Goal: Complete application form: Complete application form

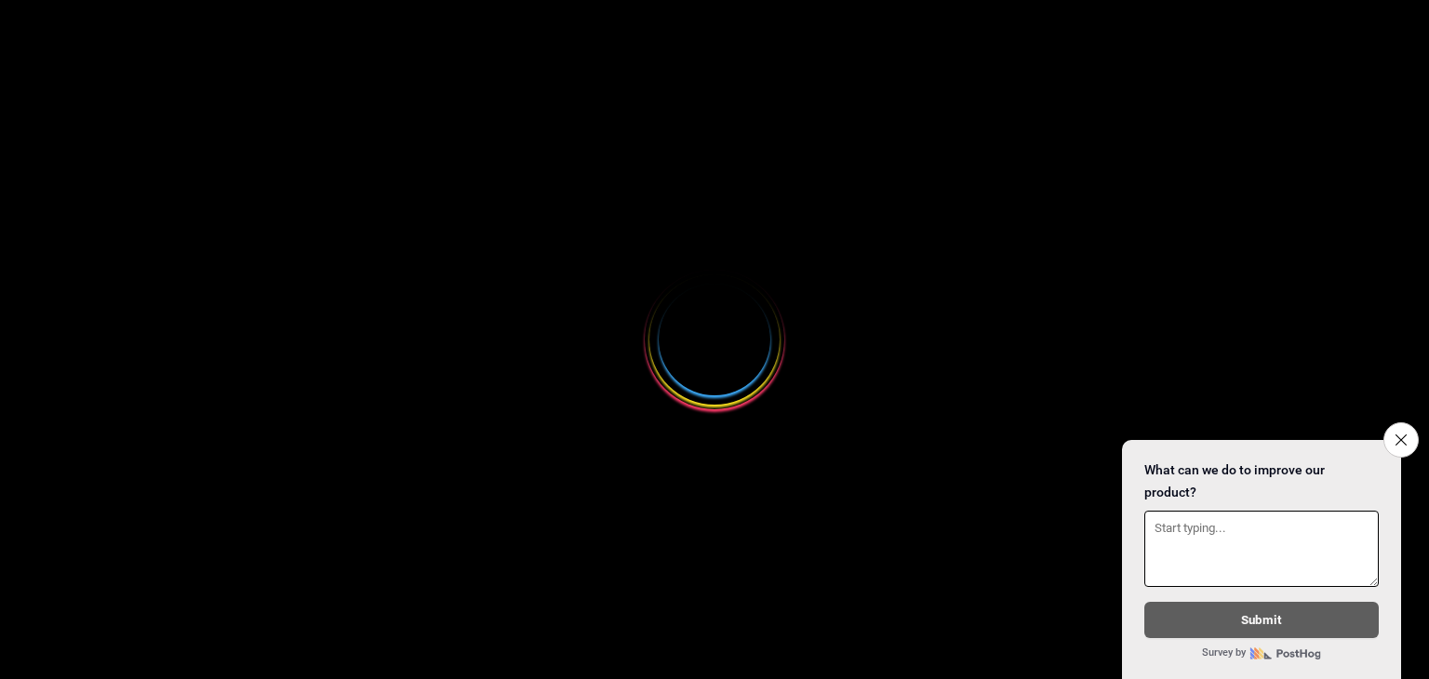
select select
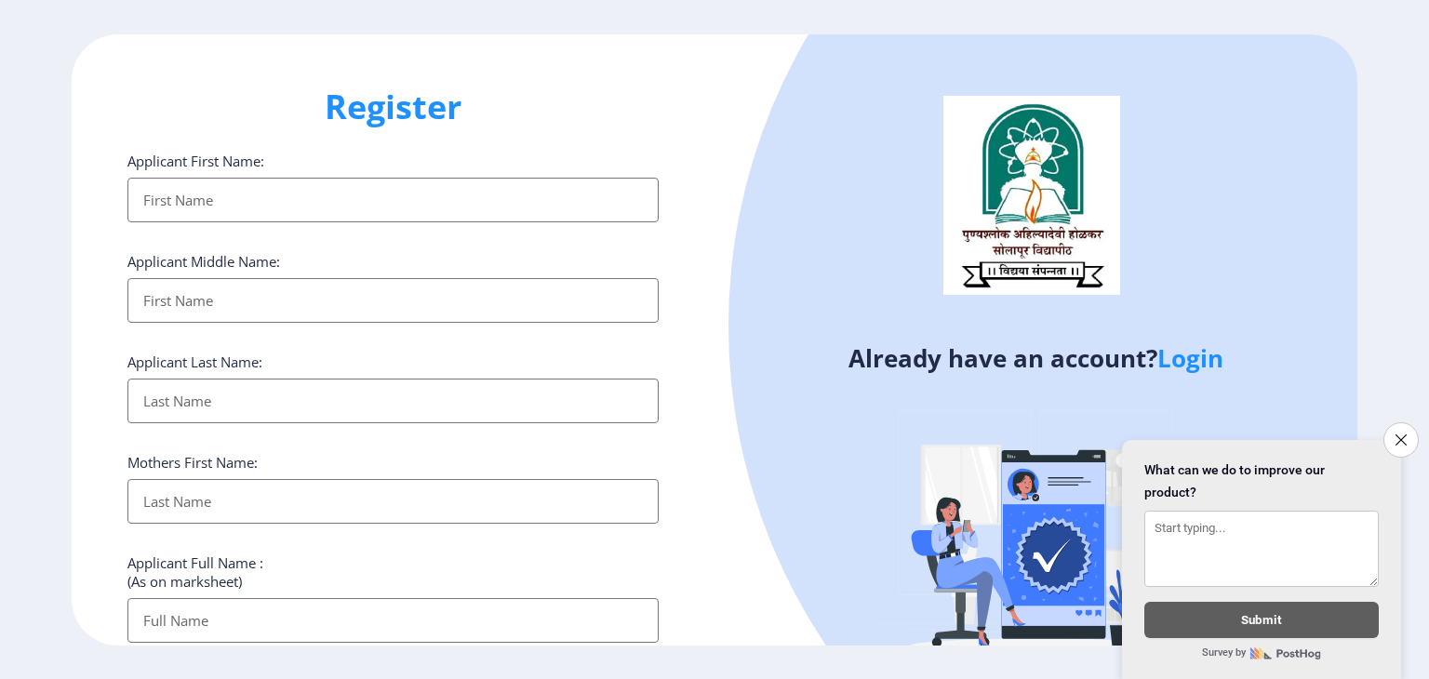
click at [239, 198] on input "Applicant First Name:" at bounding box center [392, 200] width 531 height 45
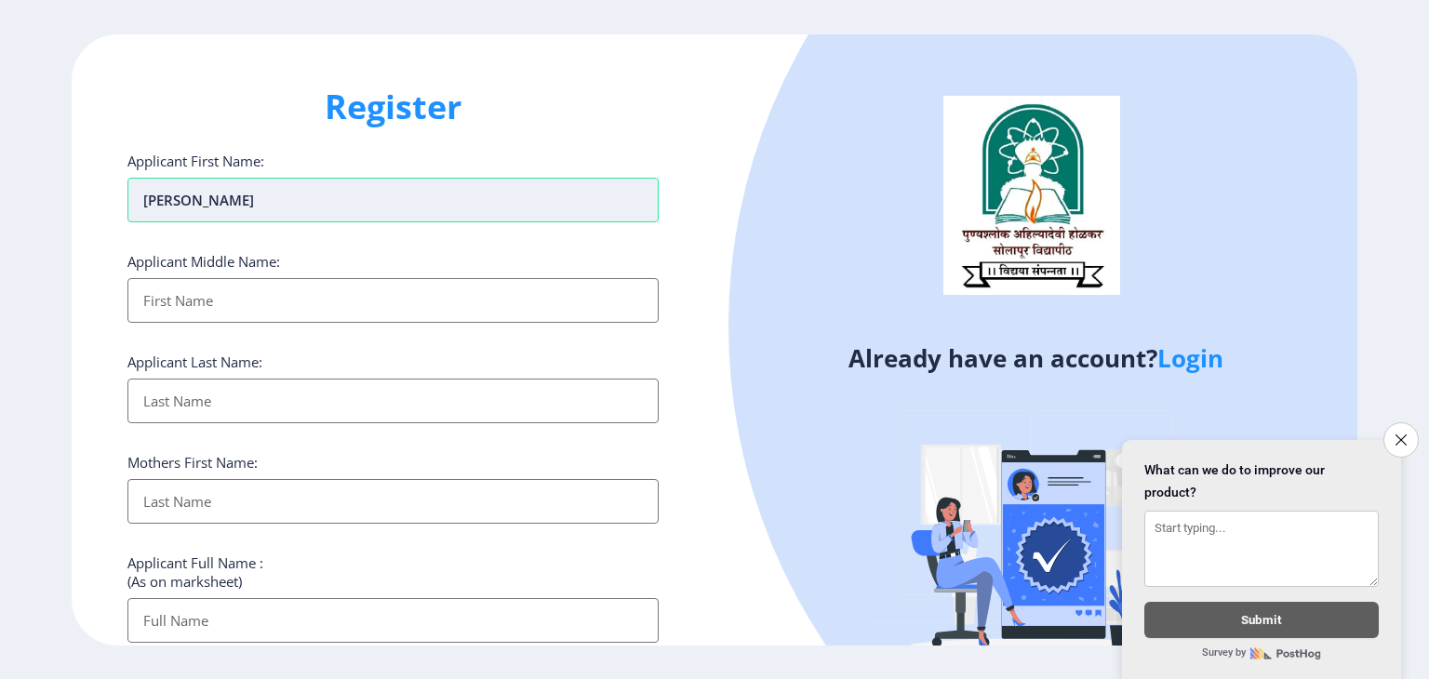
type input "[PERSON_NAME]"
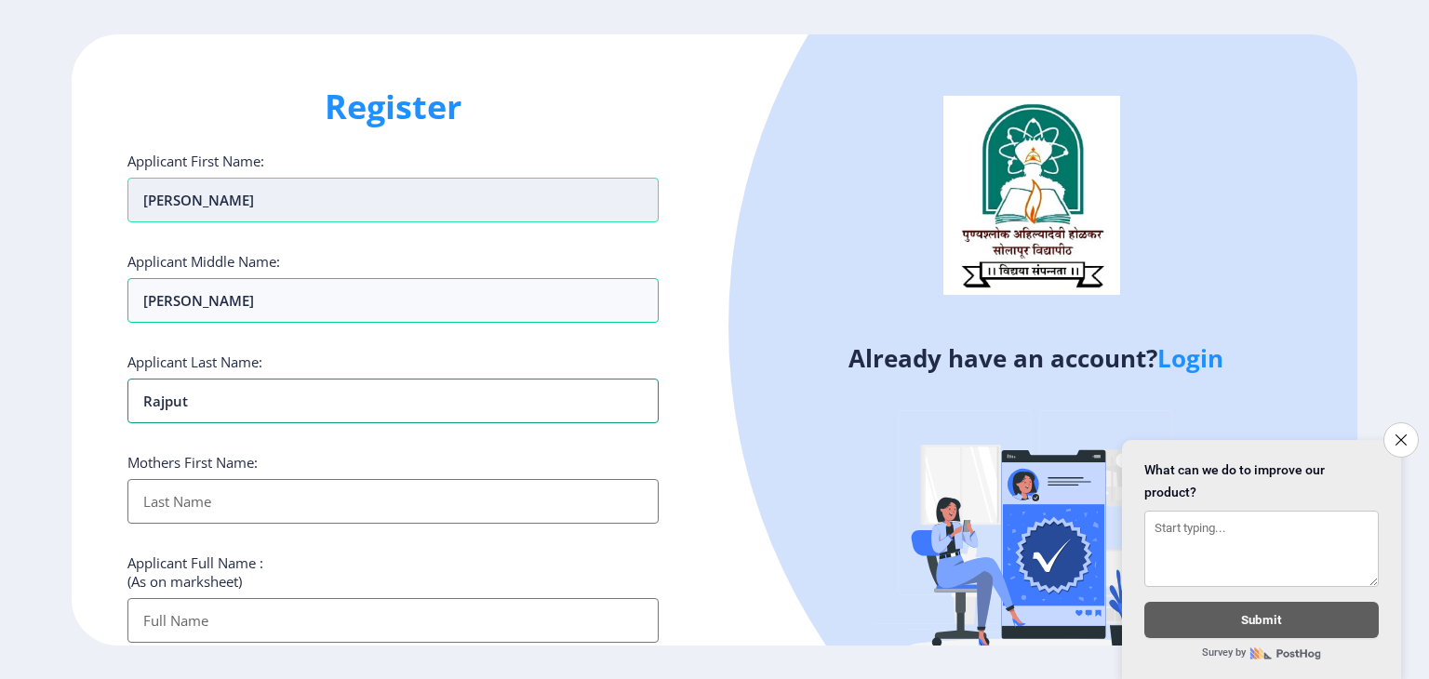
type input "Rajput"
type input "Rambai"
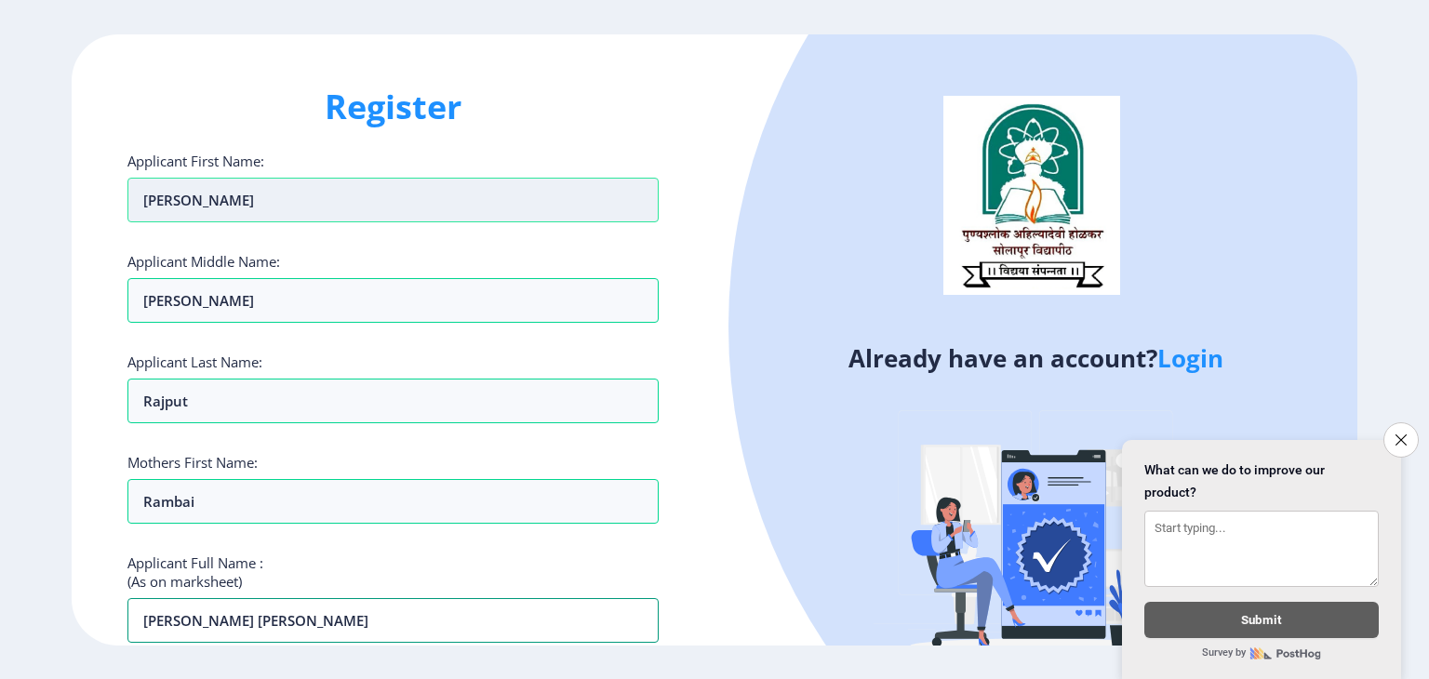
type input "[PERSON_NAME] [PERSON_NAME]"
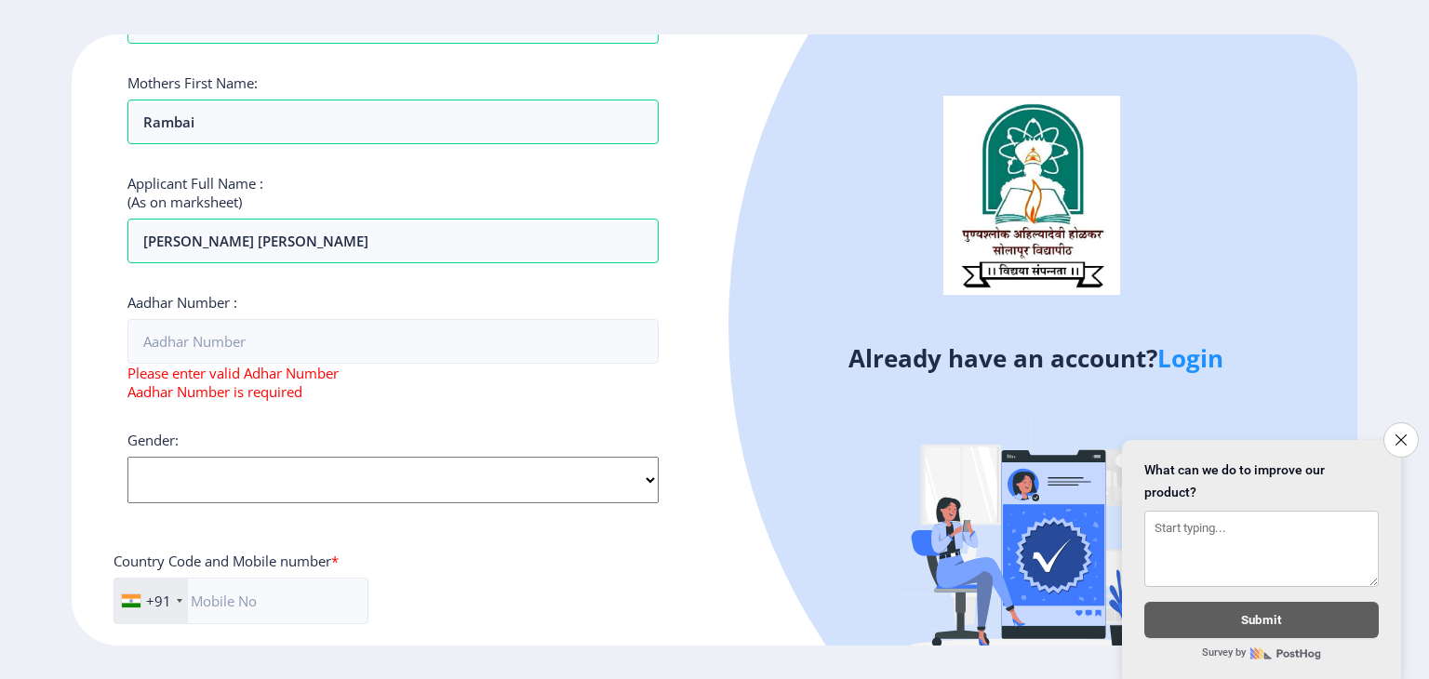
click at [238, 433] on div "Gender: Select Gender [DEMOGRAPHIC_DATA] [DEMOGRAPHIC_DATA] Other" at bounding box center [392, 467] width 531 height 73
select select "[DEMOGRAPHIC_DATA]"
click at [127, 457] on select "Select Gender [DEMOGRAPHIC_DATA] [DEMOGRAPHIC_DATA] Other" at bounding box center [392, 480] width 531 height 47
click at [238, 610] on input "text" at bounding box center [241, 601] width 255 height 47
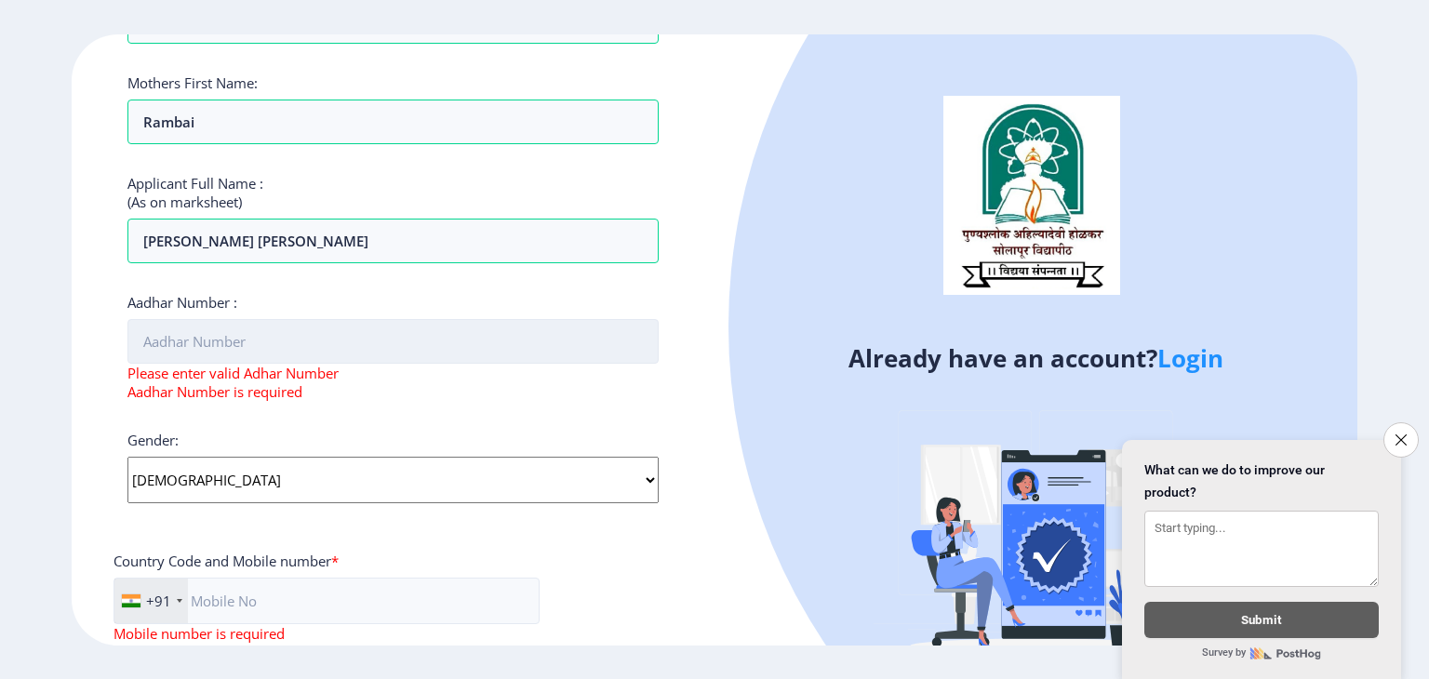
click at [156, 347] on input "Aadhar Number :" at bounding box center [392, 341] width 531 height 45
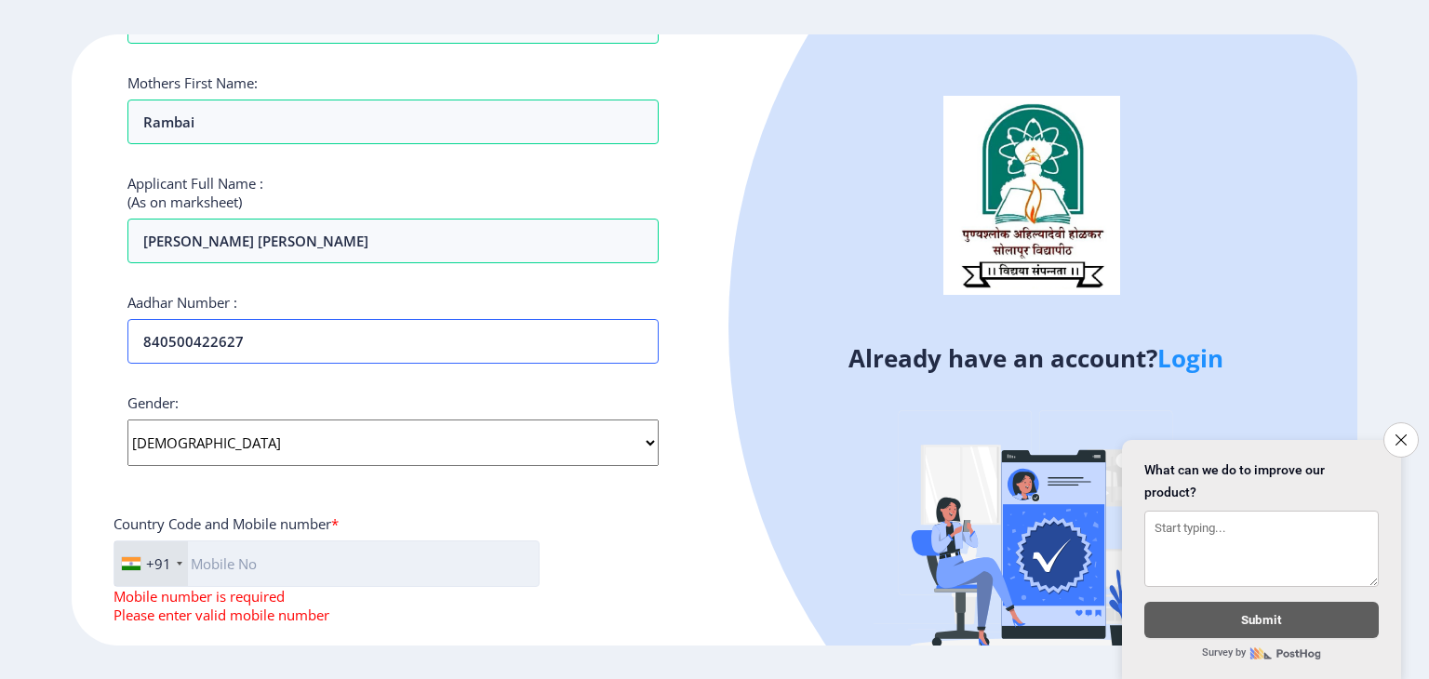
type input "840500422627"
click at [308, 544] on input "text" at bounding box center [327, 564] width 426 height 47
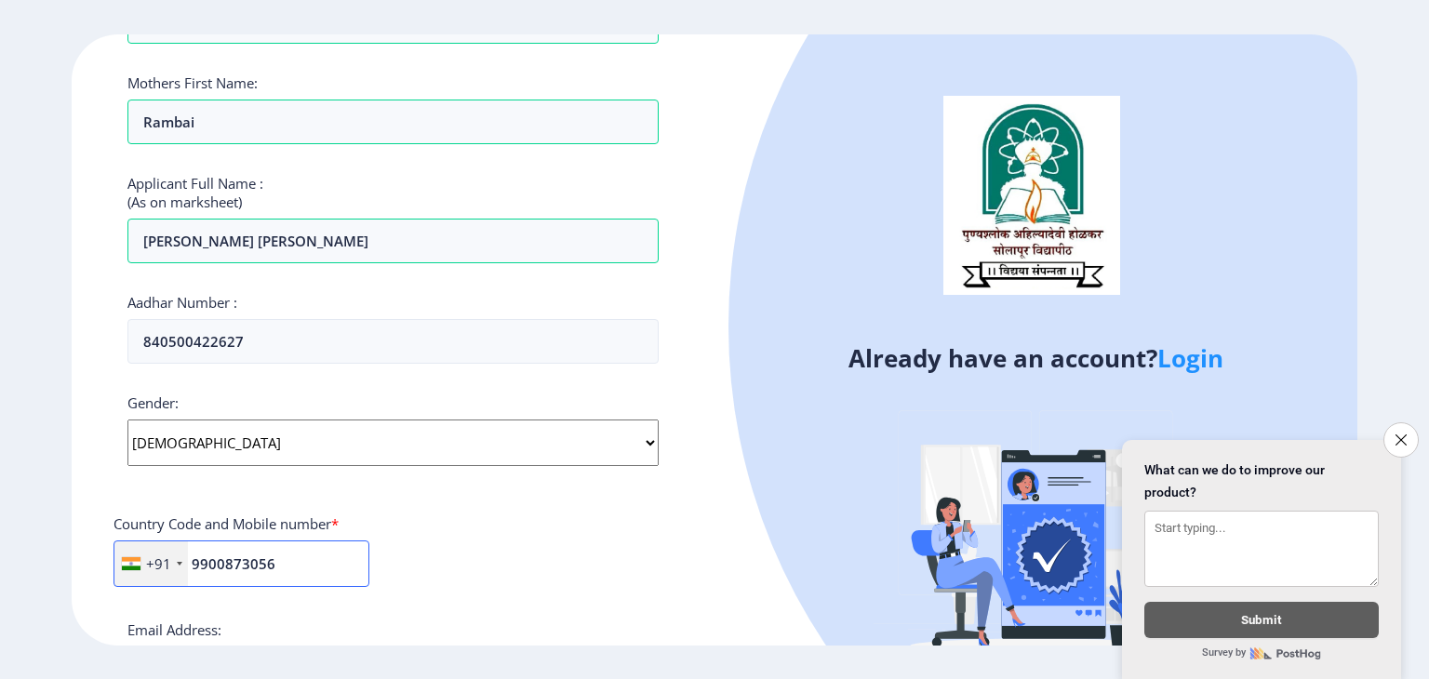
type input "9900873056"
click at [448, 629] on div "Email Address:" at bounding box center [392, 656] width 531 height 71
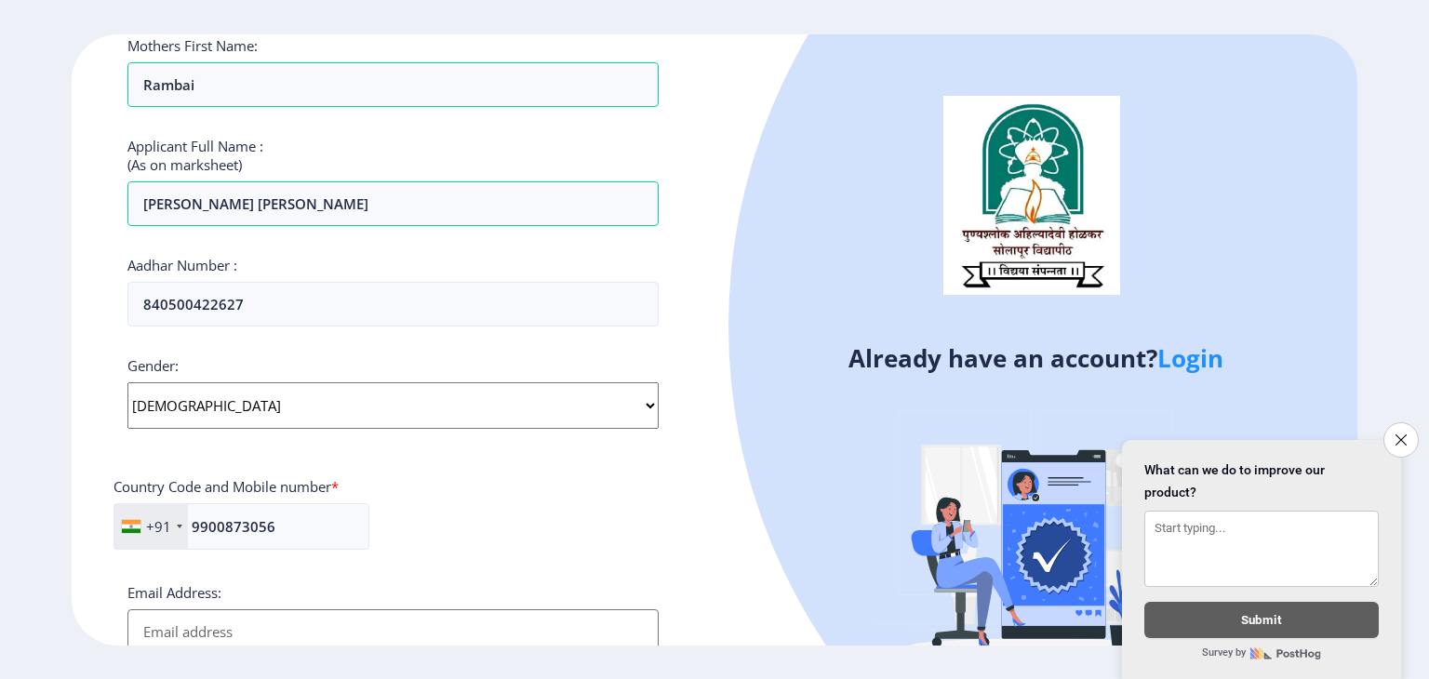
scroll to position [528, 0]
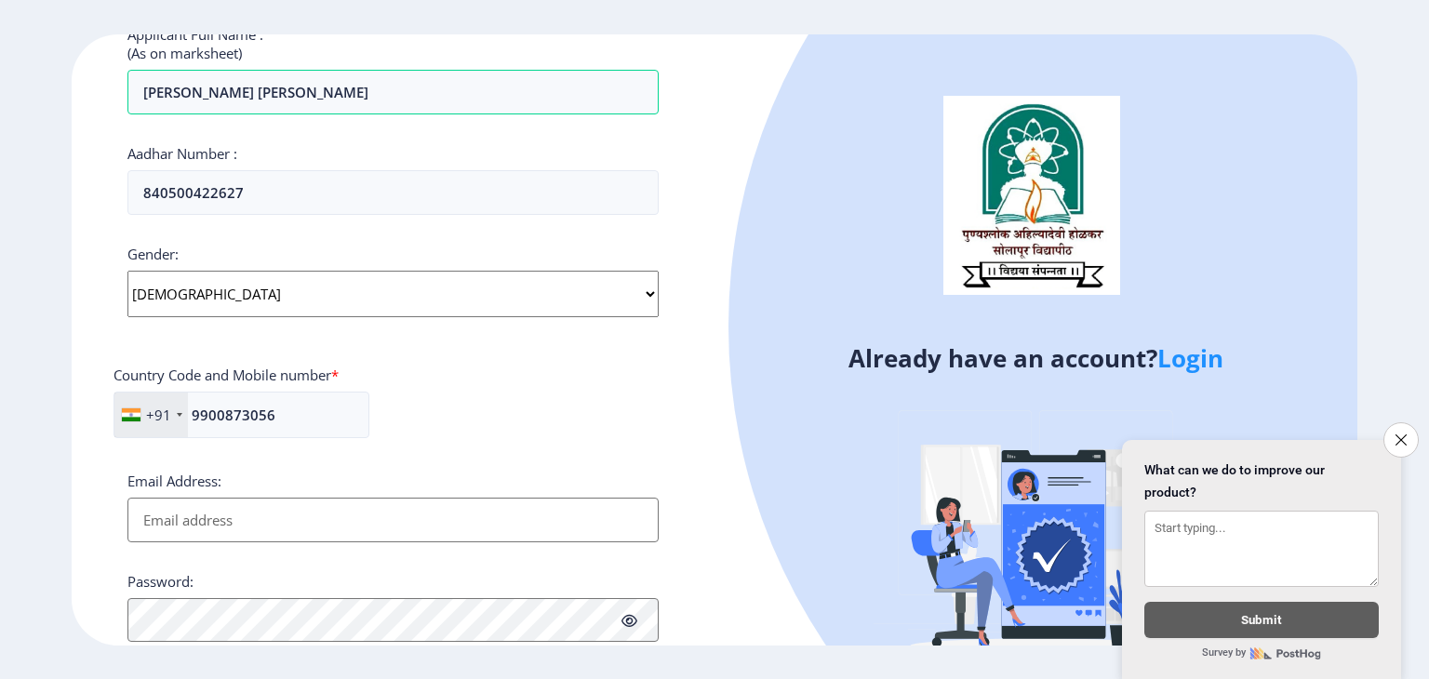
click at [302, 519] on input "Email Address:" at bounding box center [392, 520] width 531 height 45
click at [581, 414] on div "+91 [GEOGRAPHIC_DATA] ([GEOGRAPHIC_DATA]) +91 [GEOGRAPHIC_DATA] (‫[GEOGRAPHIC_D…" at bounding box center [393, 422] width 559 height 61
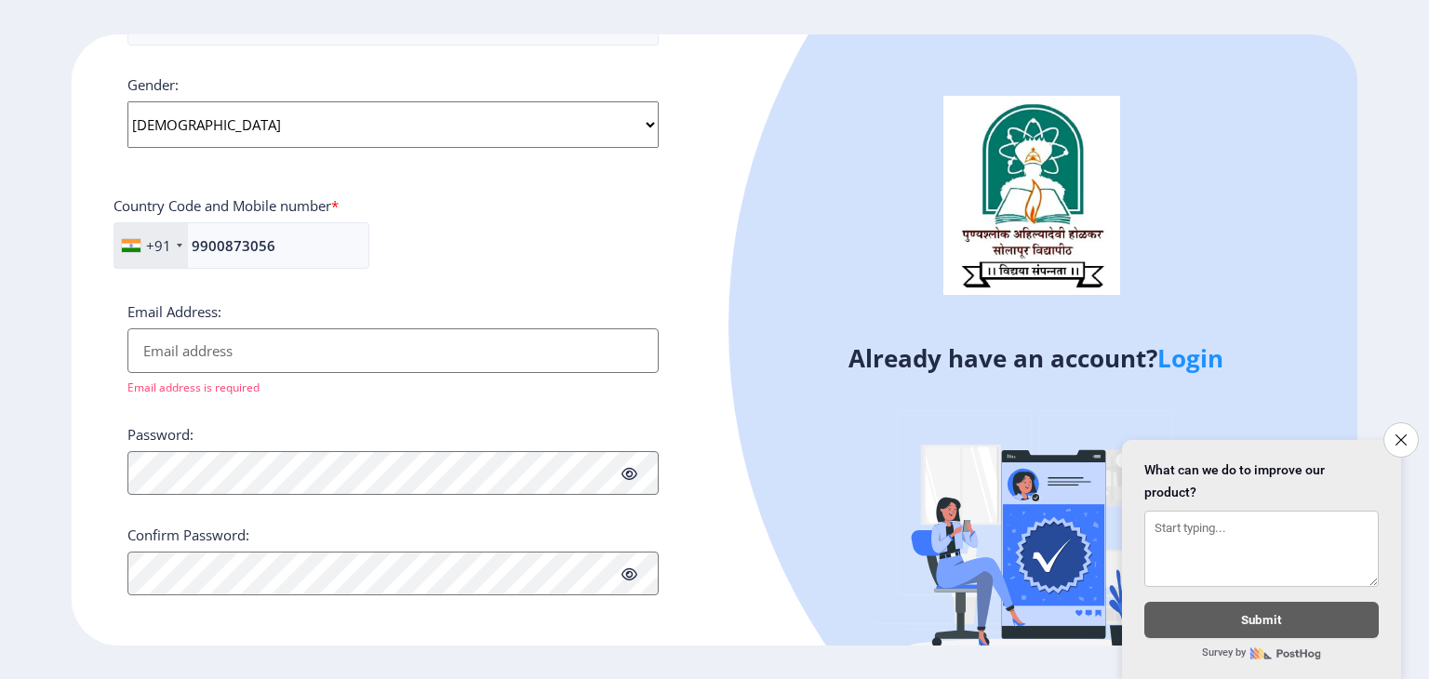
scroll to position [703, 0]
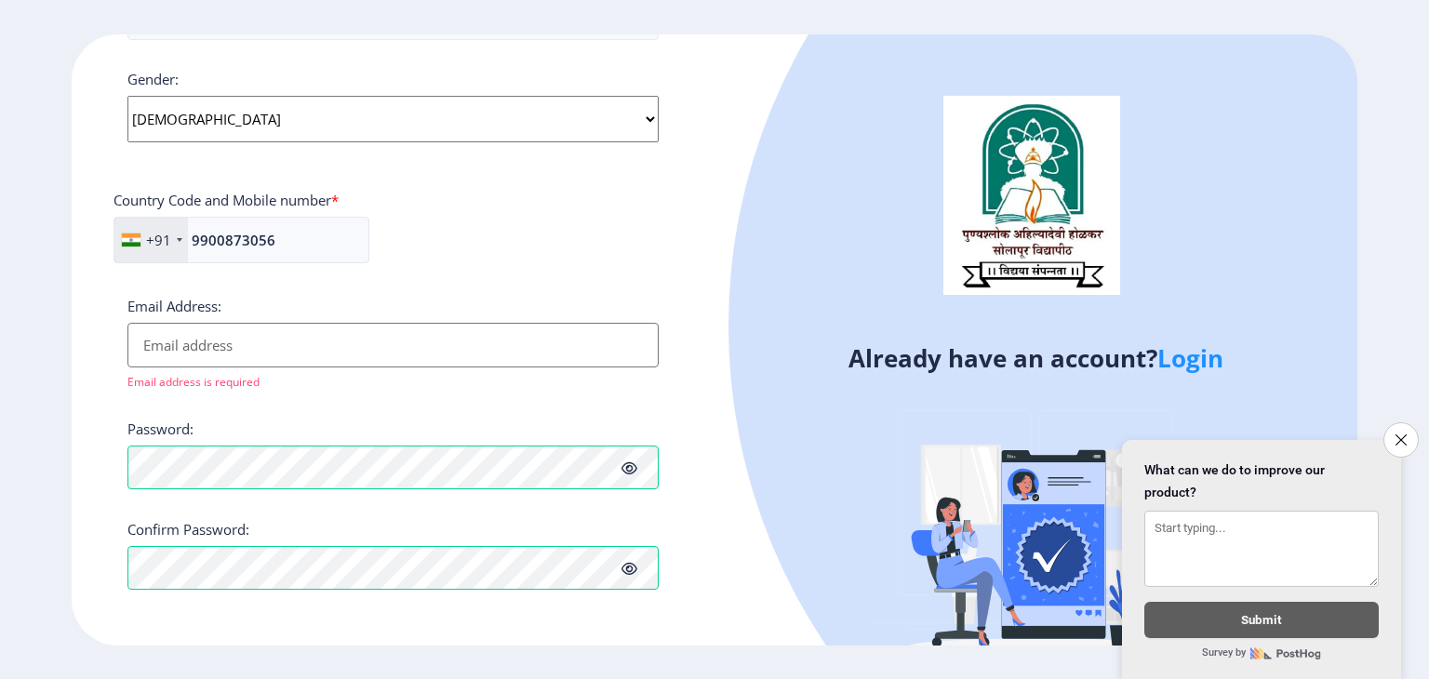
click at [300, 358] on input "Email Address:" at bounding box center [392, 345] width 531 height 45
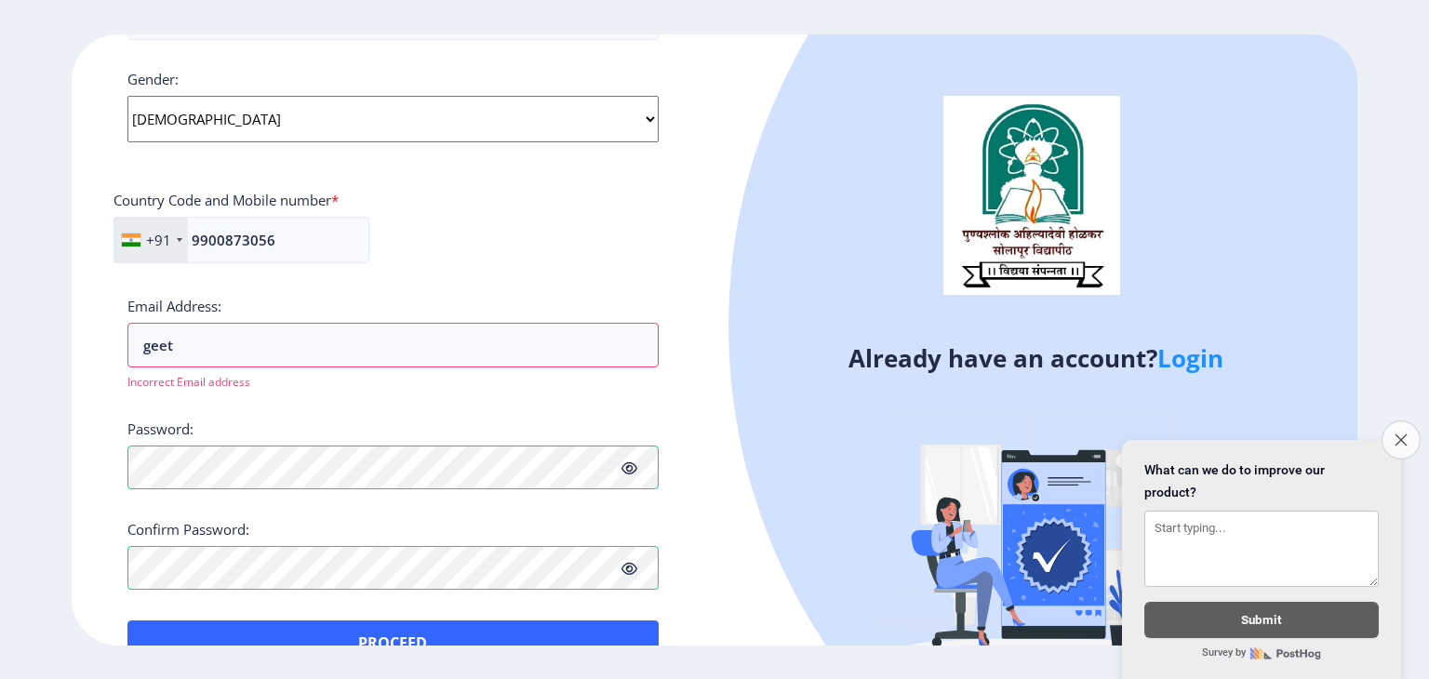
click at [1399, 421] on button "Close survey" at bounding box center [1401, 440] width 39 height 39
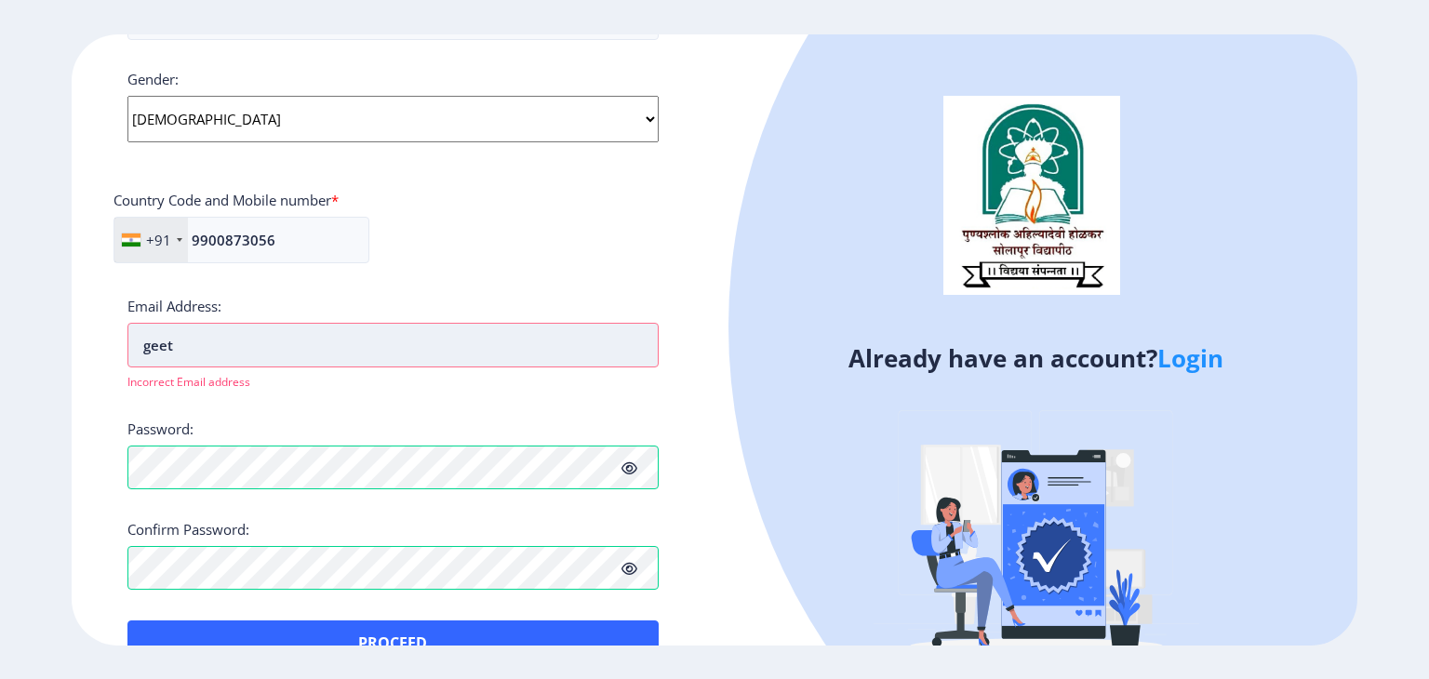
click at [253, 326] on input "geet" at bounding box center [392, 345] width 531 height 45
paste input "[EMAIL_ADDRESS][DOMAIN_NAME]"
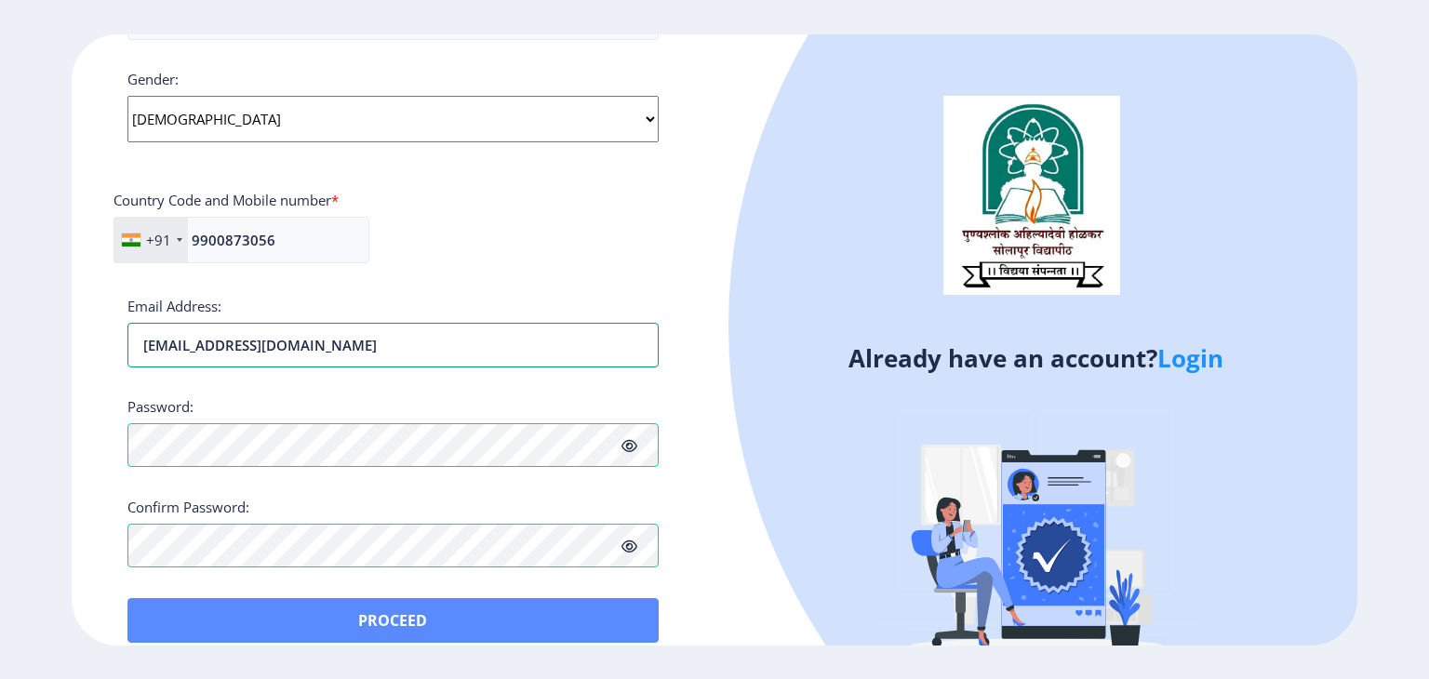
type input "[EMAIL_ADDRESS][DOMAIN_NAME]"
click at [348, 609] on button "Proceed" at bounding box center [392, 620] width 531 height 45
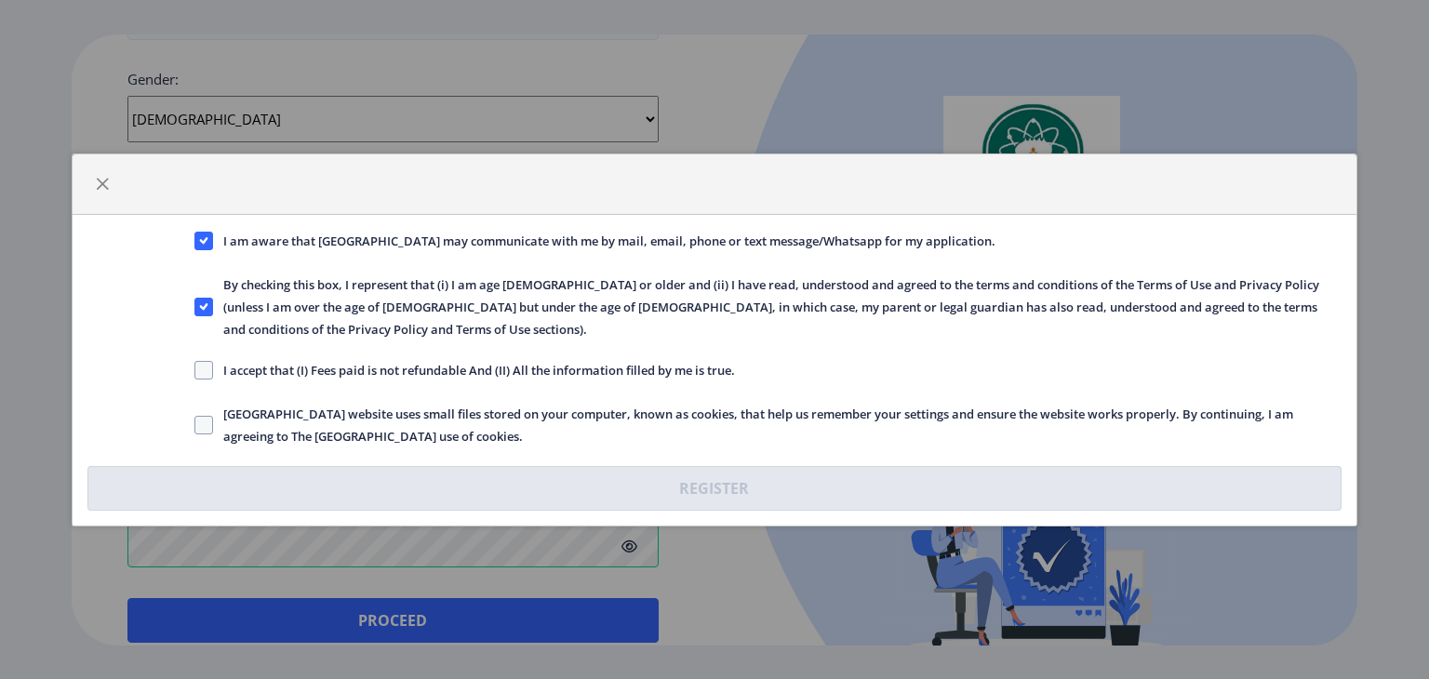
click at [216, 359] on span "I accept that (I) Fees paid is not refundable And (II) All the information fill…" at bounding box center [474, 370] width 522 height 22
click at [195, 369] on input "I accept that (I) Fees paid is not refundable And (II) All the information fill…" at bounding box center [194, 369] width 1 height 1
checkbox input "true"
click at [201, 416] on span at bounding box center [203, 425] width 19 height 19
click at [195, 424] on input "[GEOGRAPHIC_DATA] website uses small files stored on your computer, known as co…" at bounding box center [194, 424] width 1 height 1
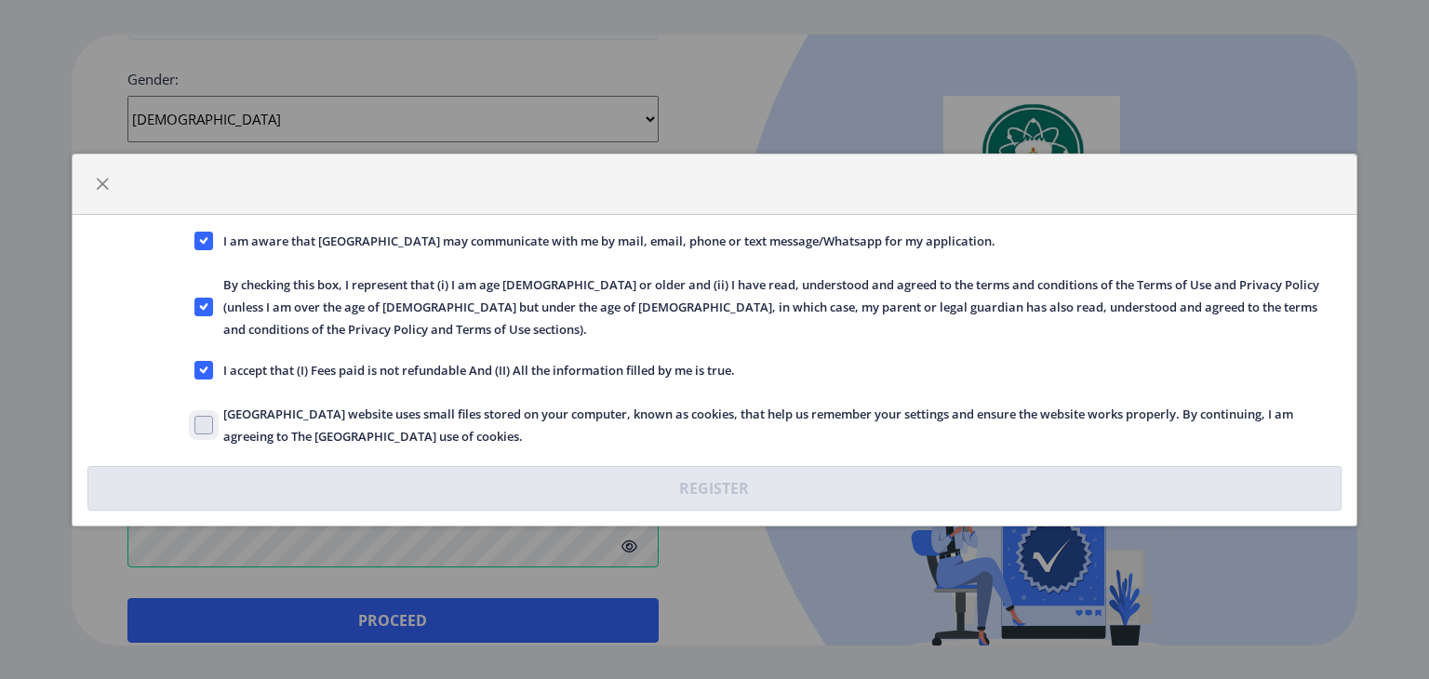
checkbox input "true"
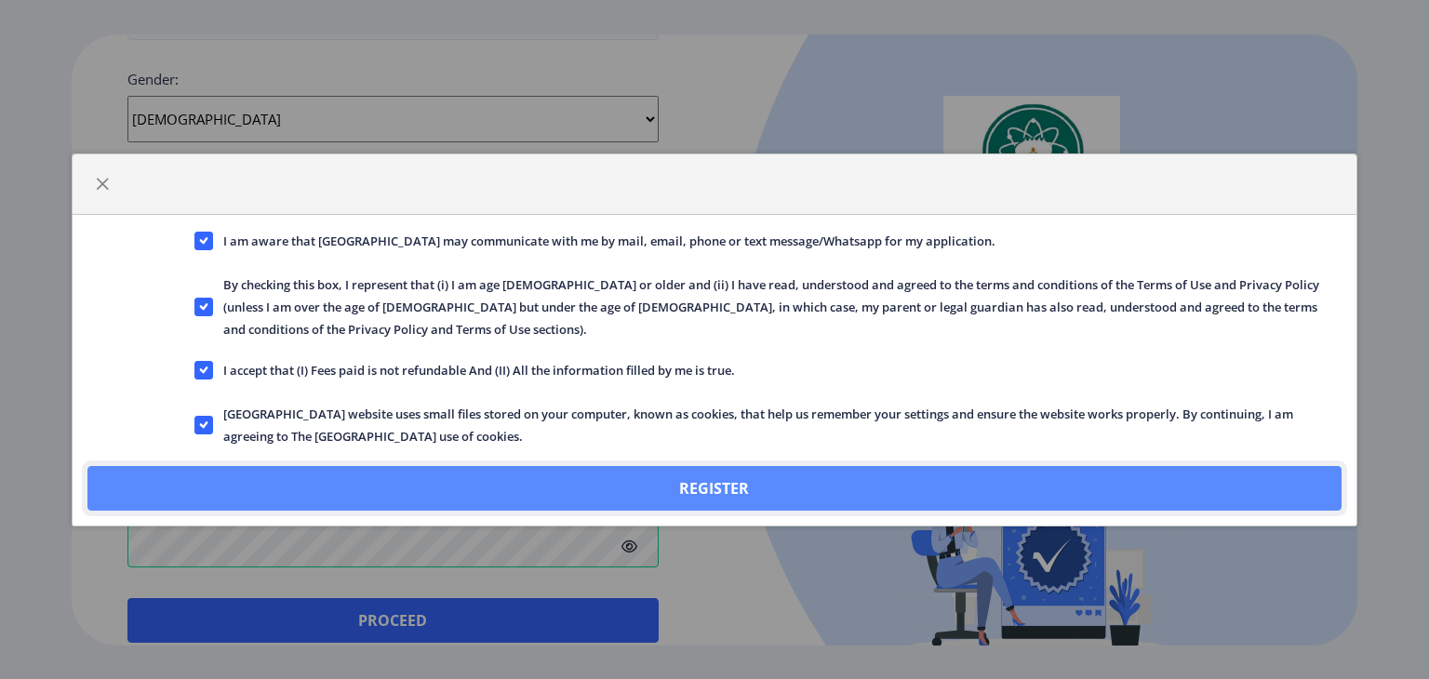
click at [661, 475] on button "Register" at bounding box center [714, 488] width 1254 height 45
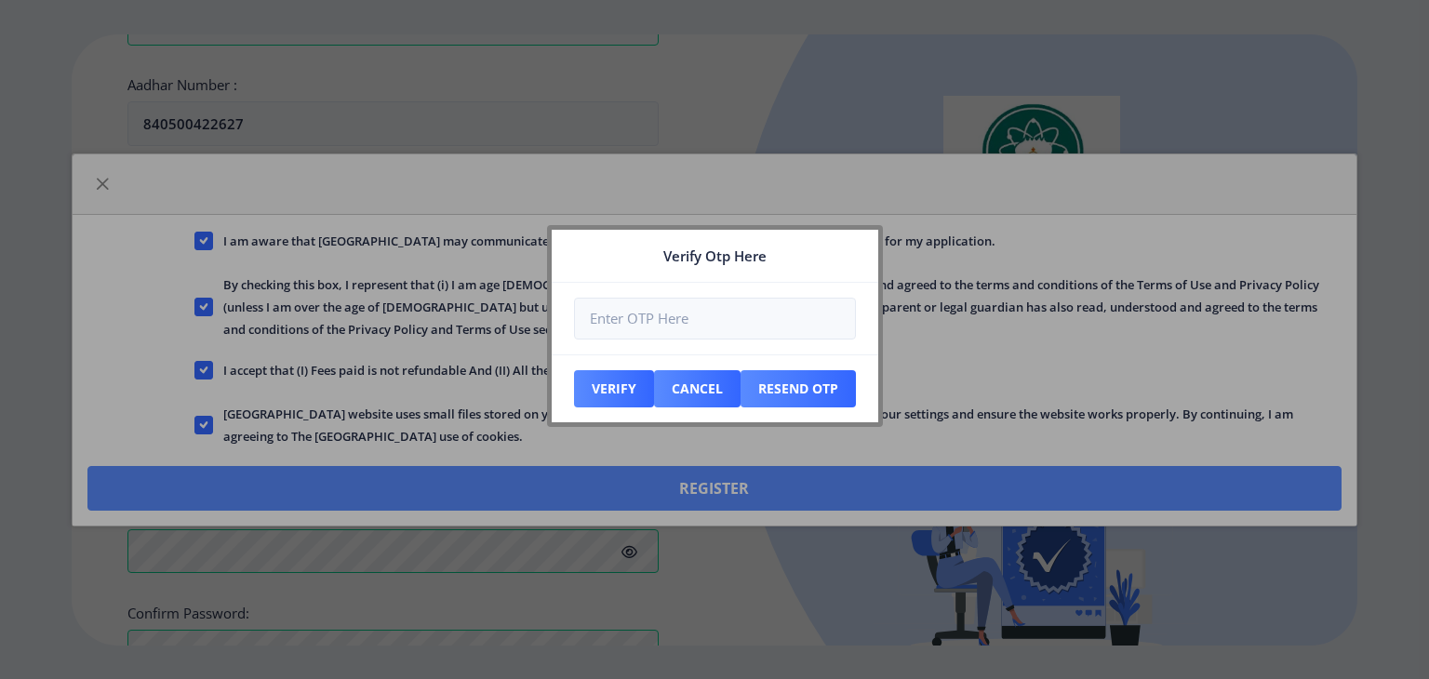
scroll to position [809, 0]
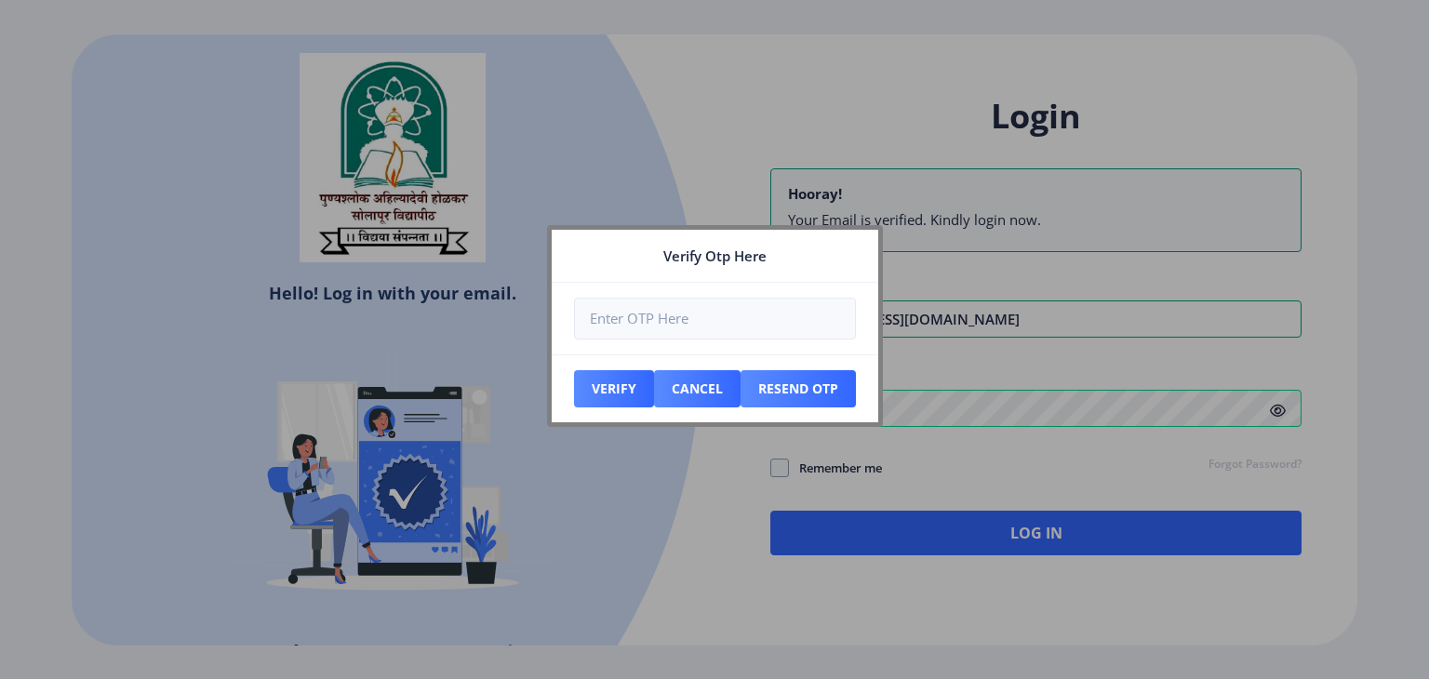
type input "[EMAIL_ADDRESS][DOMAIN_NAME]"
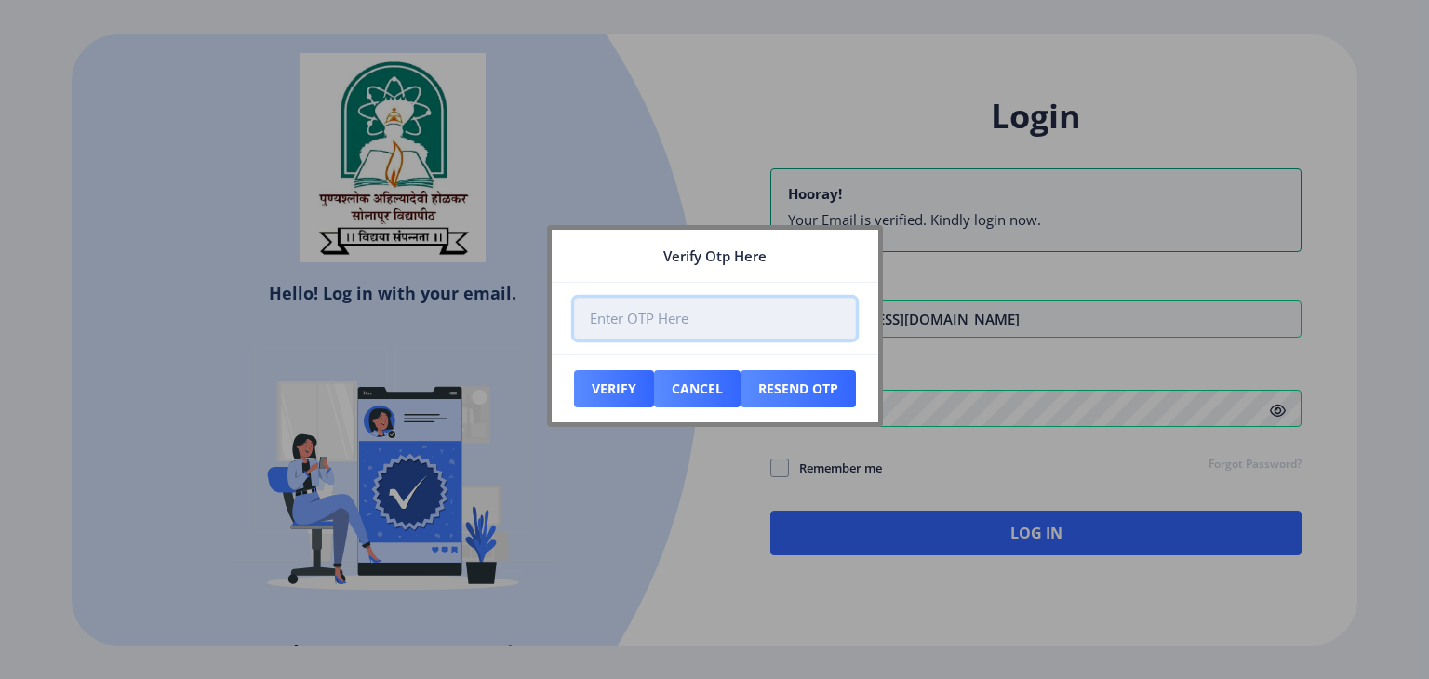
click at [737, 298] on input "number" at bounding box center [715, 319] width 282 height 42
click at [653, 327] on input "number" at bounding box center [715, 319] width 282 height 42
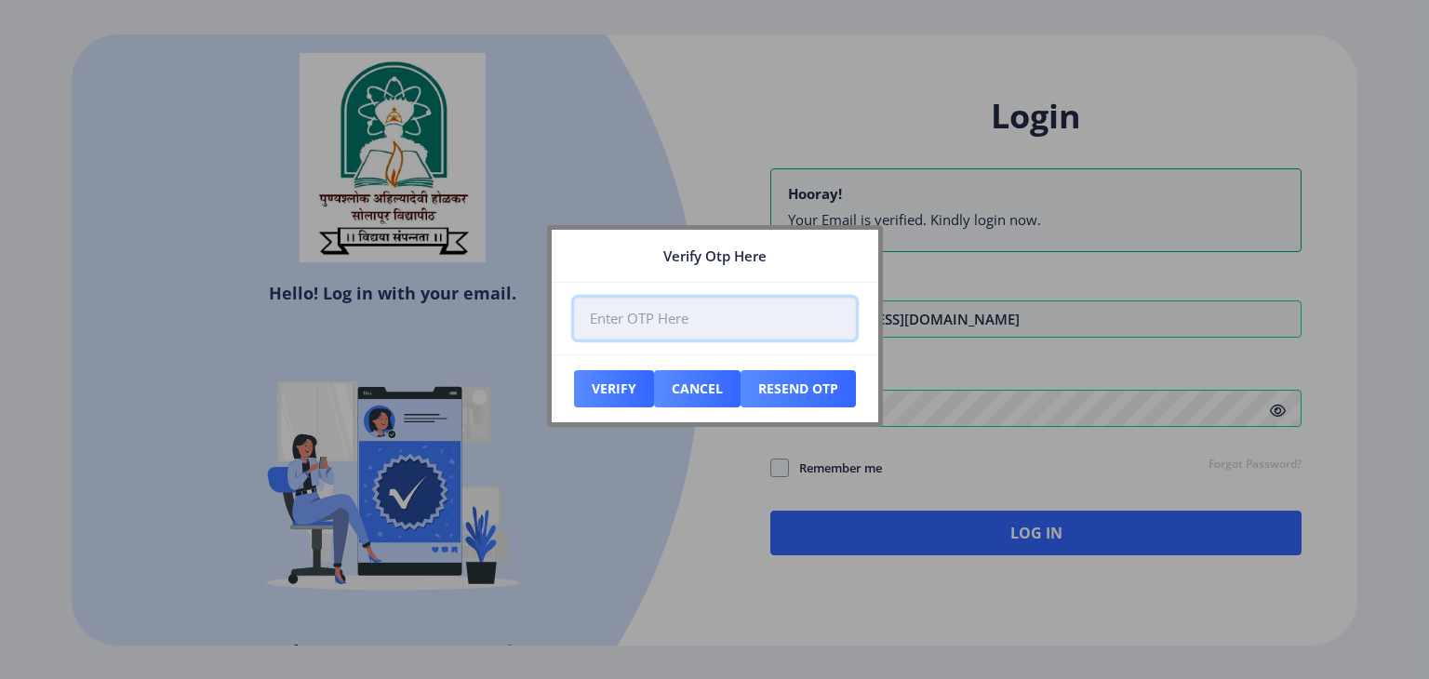
click at [653, 327] on input "number" at bounding box center [715, 319] width 282 height 42
click at [629, 316] on input "number" at bounding box center [715, 319] width 282 height 42
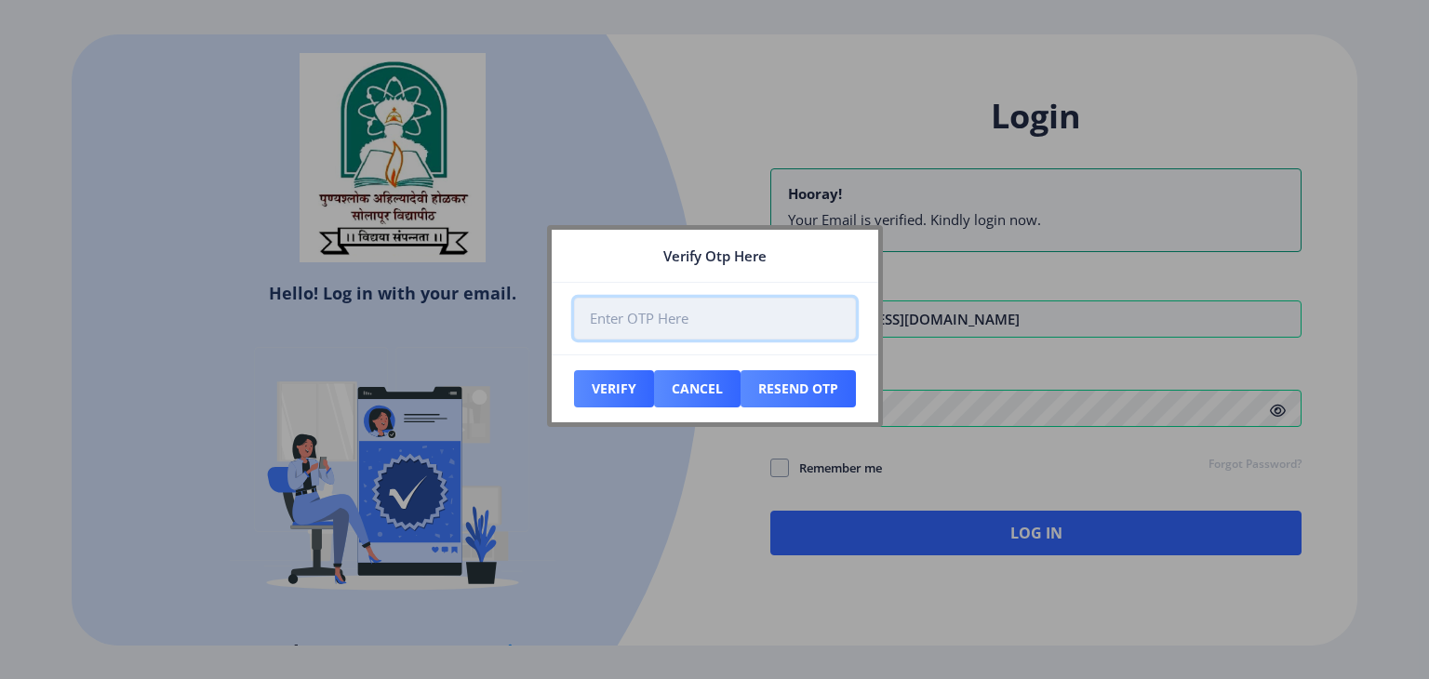
click at [629, 316] on input "number" at bounding box center [715, 319] width 282 height 42
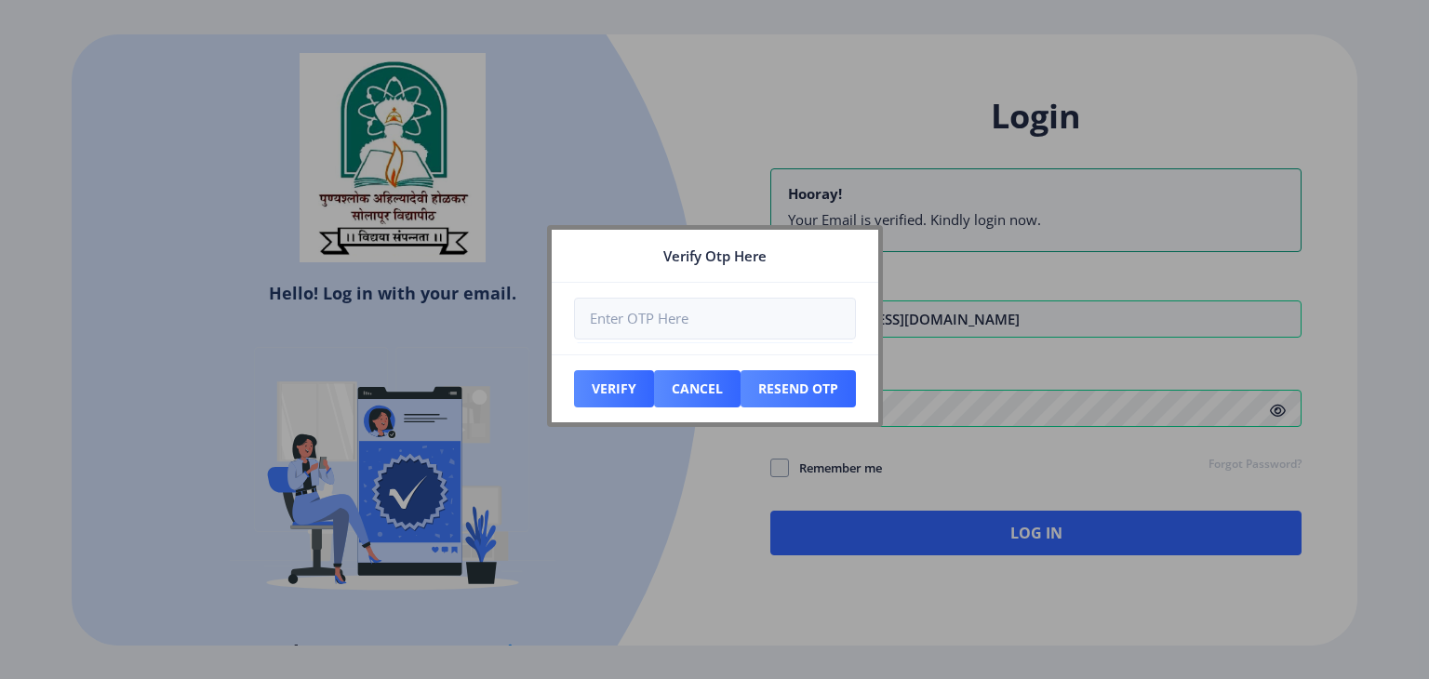
click at [627, 272] on nb-card-header "Verify Otp Here" at bounding box center [715, 256] width 327 height 53
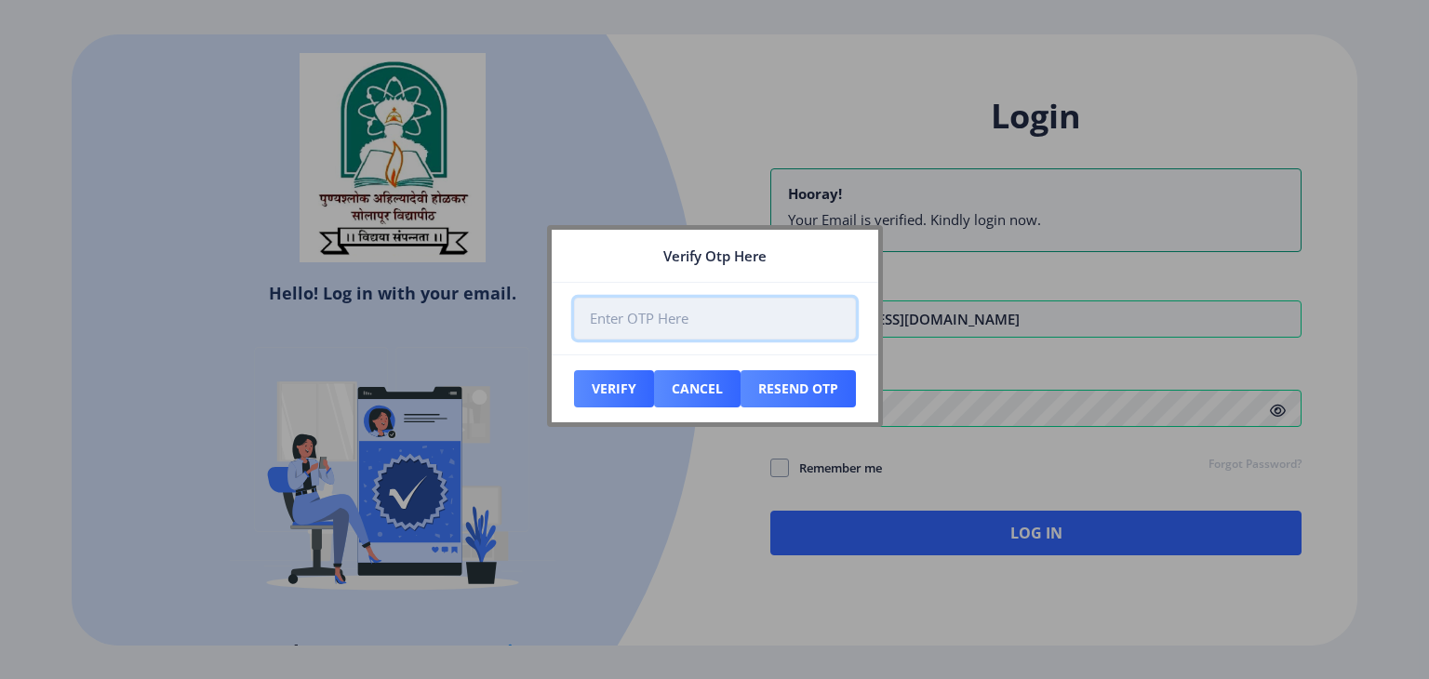
click at [666, 326] on input "number" at bounding box center [715, 319] width 282 height 42
click at [637, 313] on input "number" at bounding box center [715, 319] width 282 height 42
type input "595037"
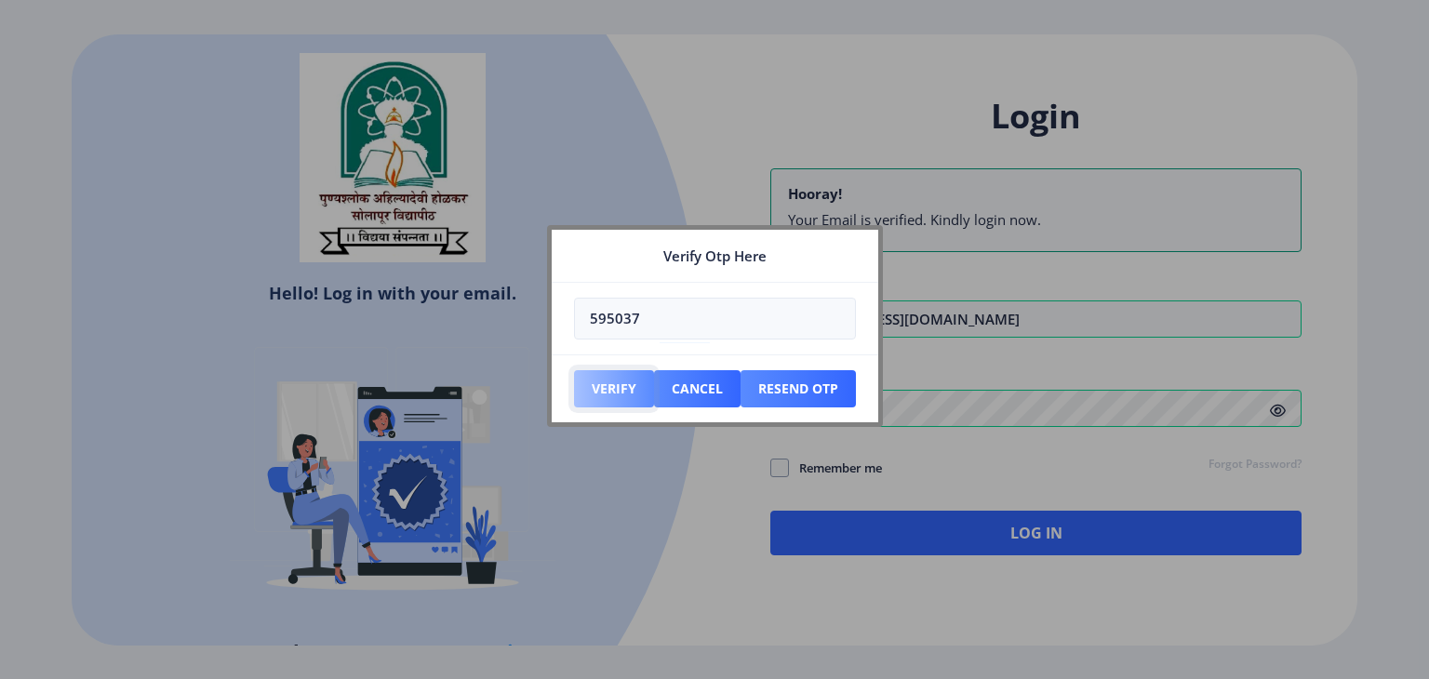
click at [626, 381] on button "Verify" at bounding box center [614, 388] width 80 height 37
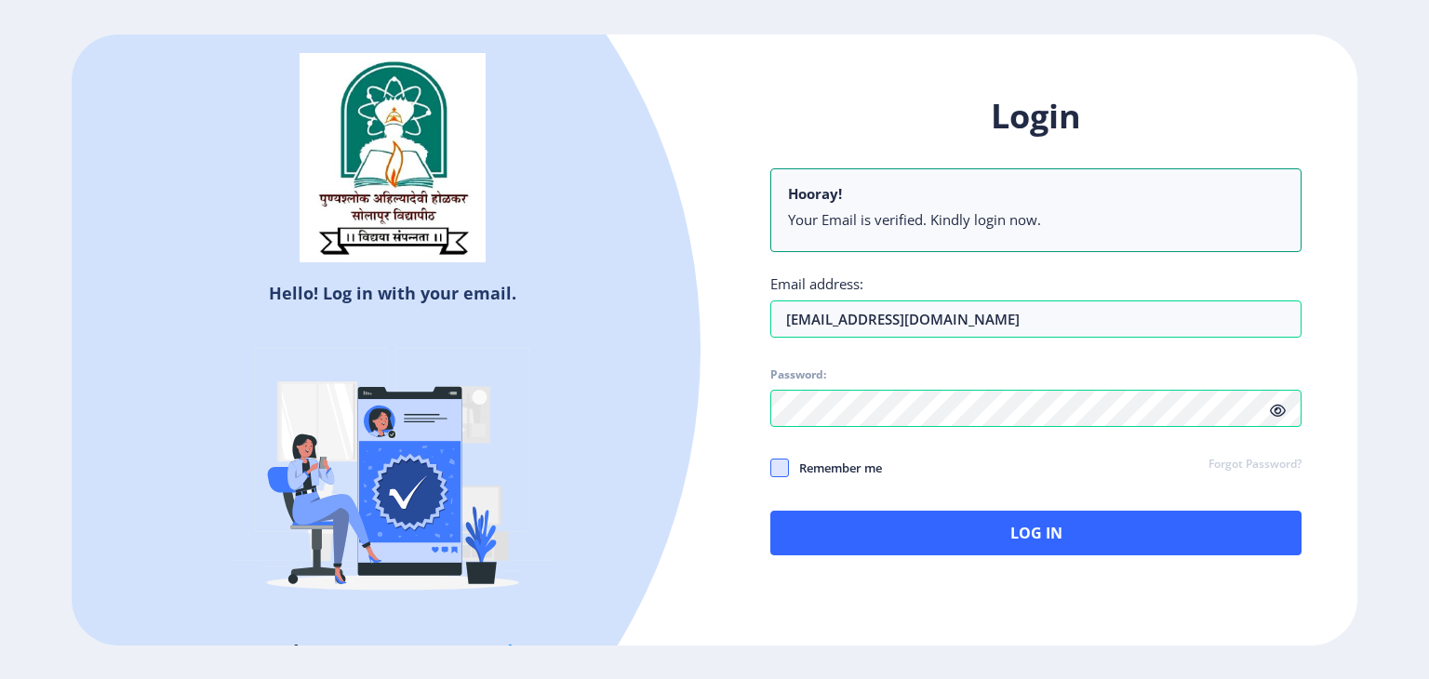
click at [782, 463] on span at bounding box center [779, 468] width 19 height 19
click at [771, 467] on input "Remember me" at bounding box center [770, 467] width 1 height 1
checkbox input "true"
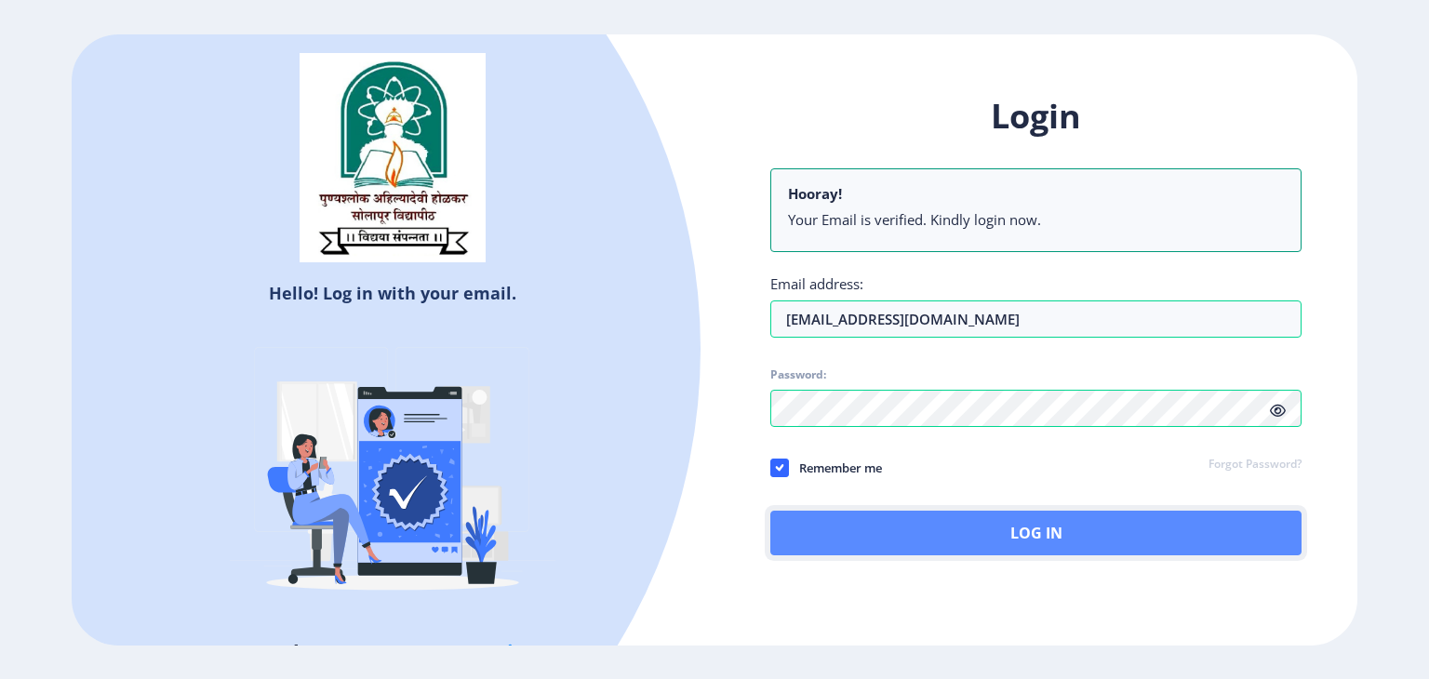
click at [989, 529] on button "Log In" at bounding box center [1035, 533] width 531 height 45
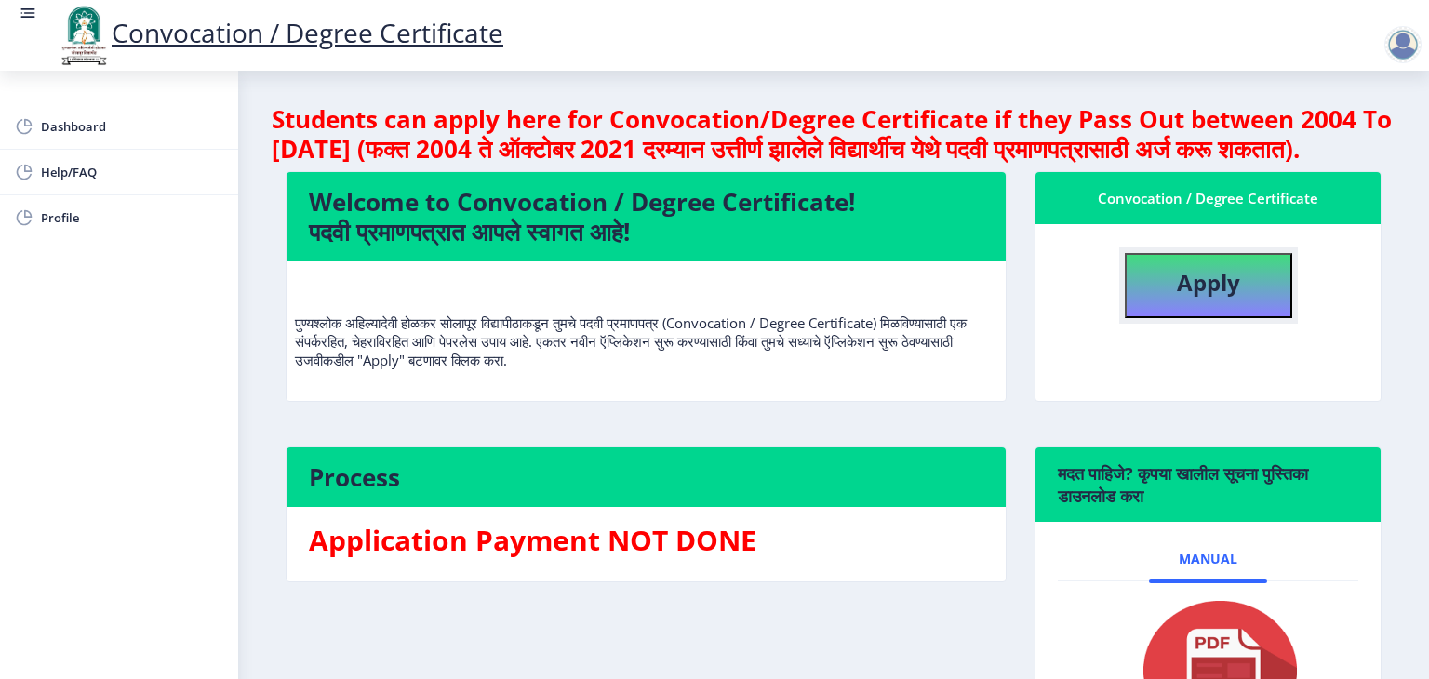
click at [1209, 298] on b "Apply" at bounding box center [1208, 282] width 63 height 31
select select
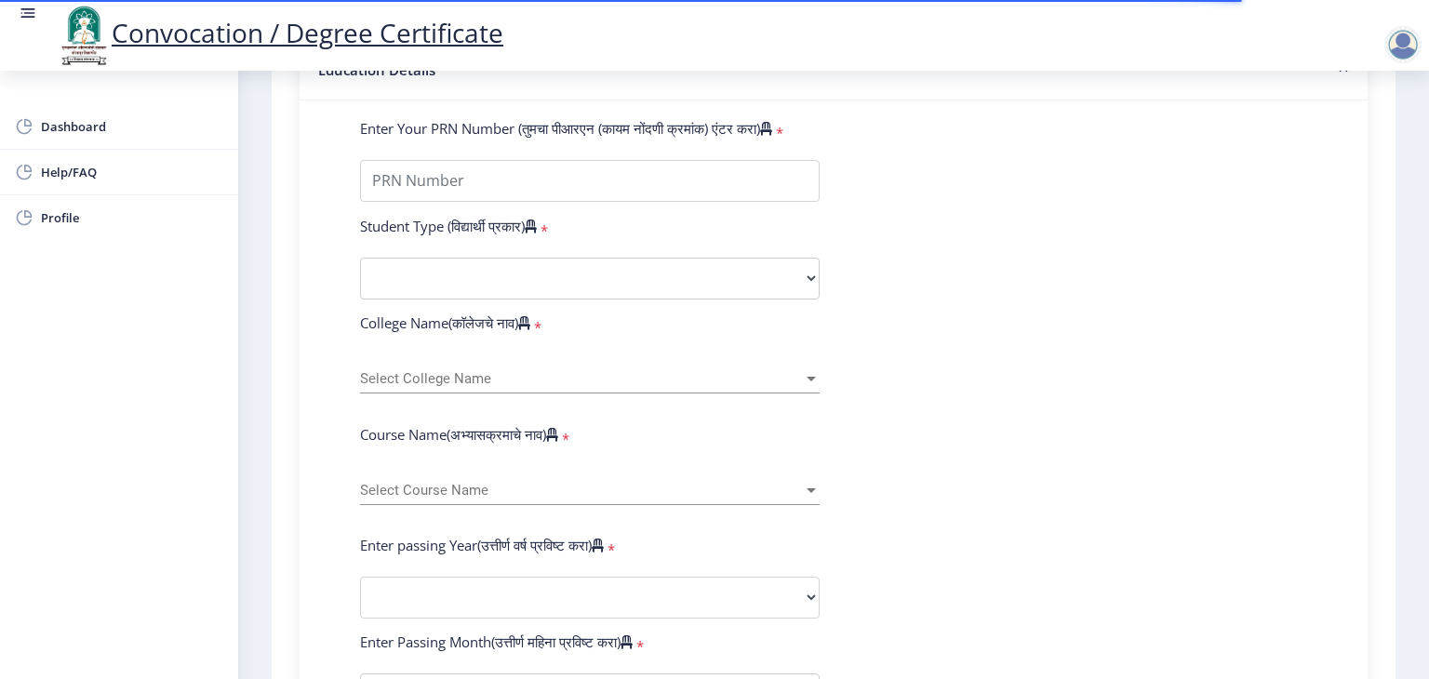
scroll to position [484, 0]
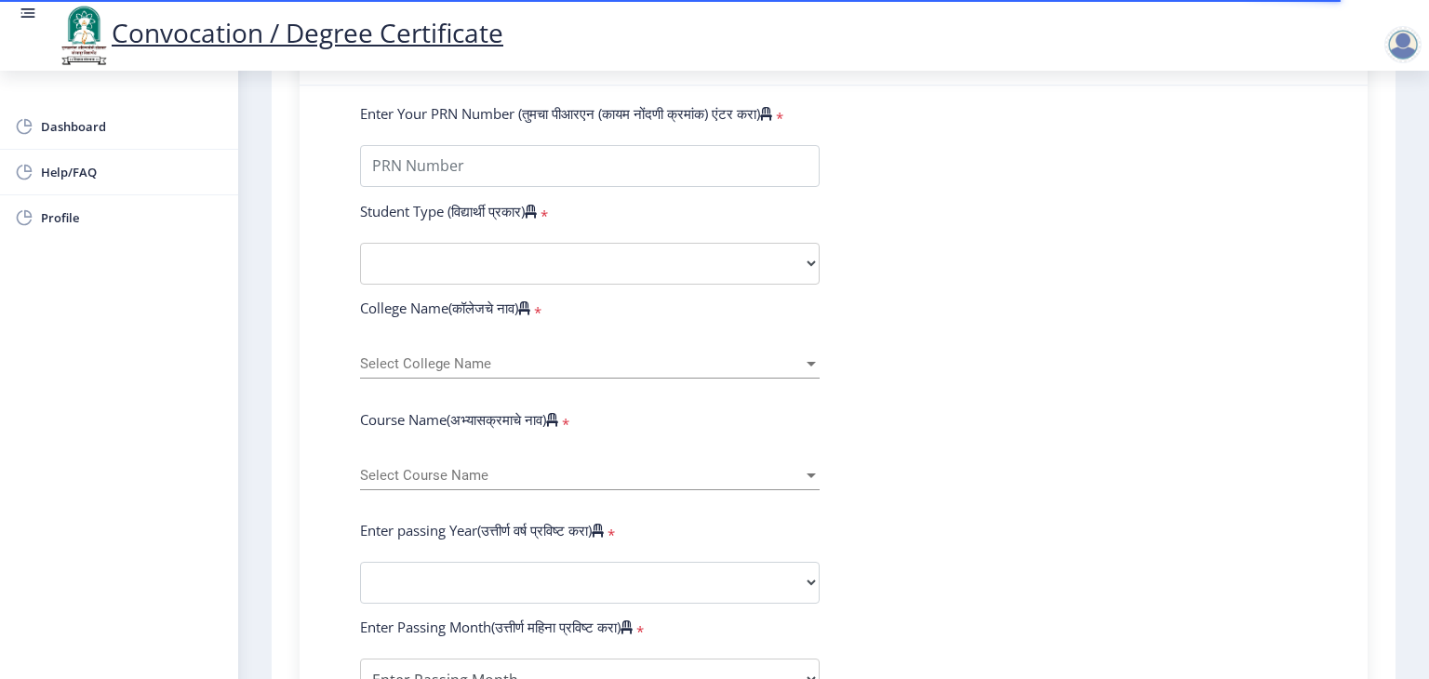
click at [499, 342] on div "Select College Name Select College Name" at bounding box center [590, 359] width 460 height 39
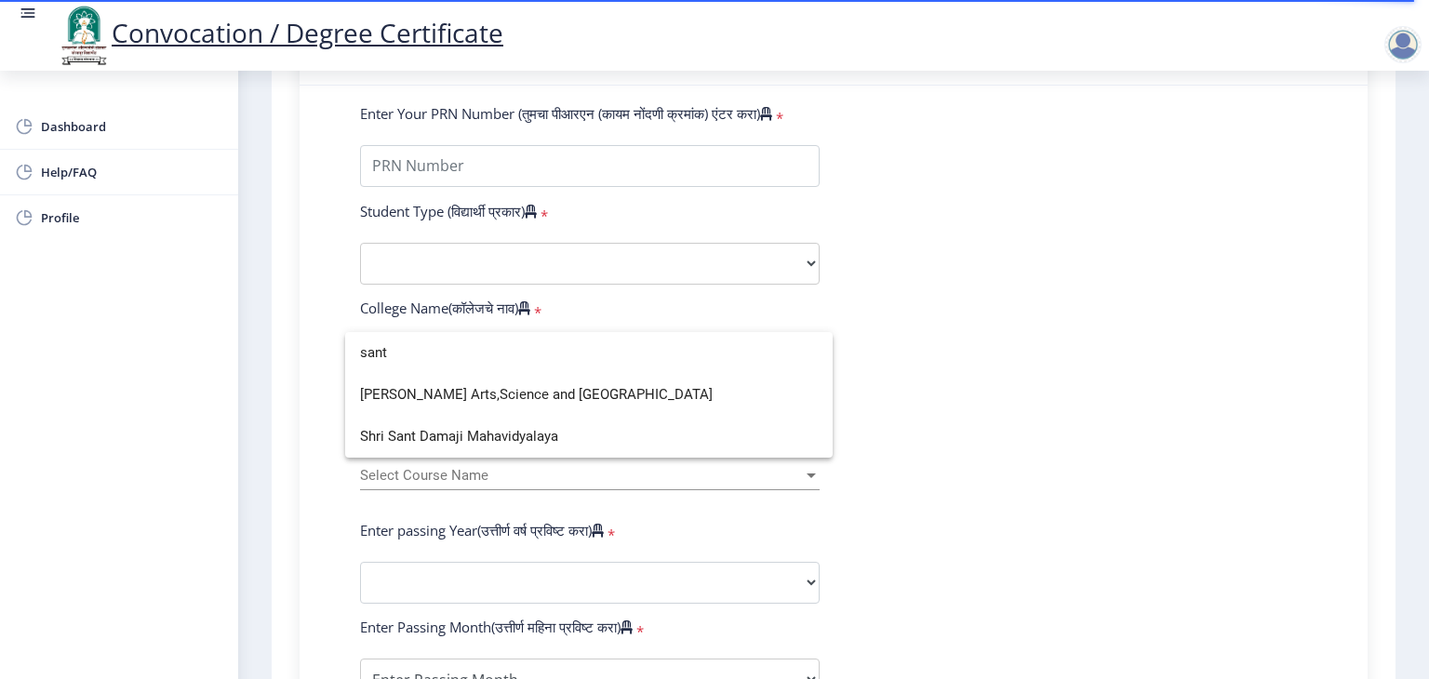
scroll to position [0, 0]
type input "sant"
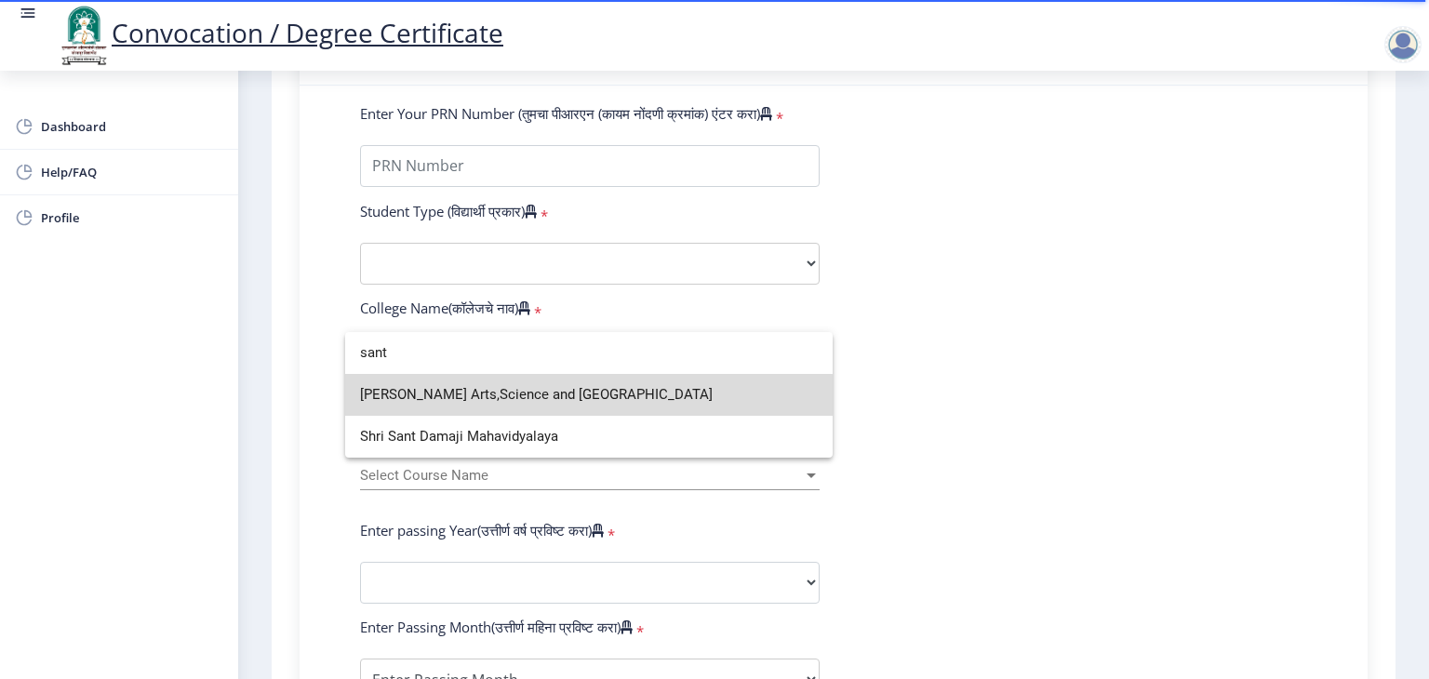
click at [530, 399] on span "[PERSON_NAME] Arts,Science and [GEOGRAPHIC_DATA]" at bounding box center [589, 395] width 458 height 42
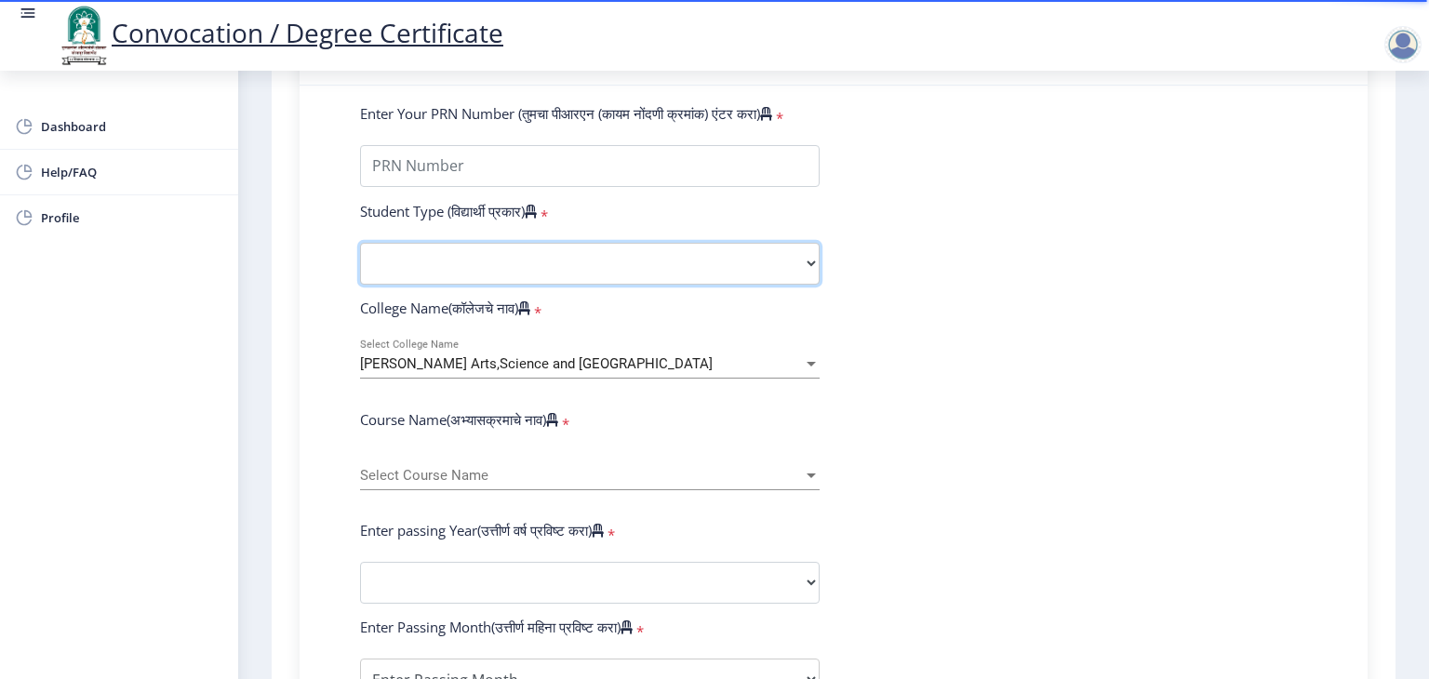
click at [515, 264] on select "Select Student Type Regular External" at bounding box center [590, 264] width 460 height 42
select select "Regular"
click at [360, 243] on select "Select Student Type Regular External" at bounding box center [590, 264] width 460 height 42
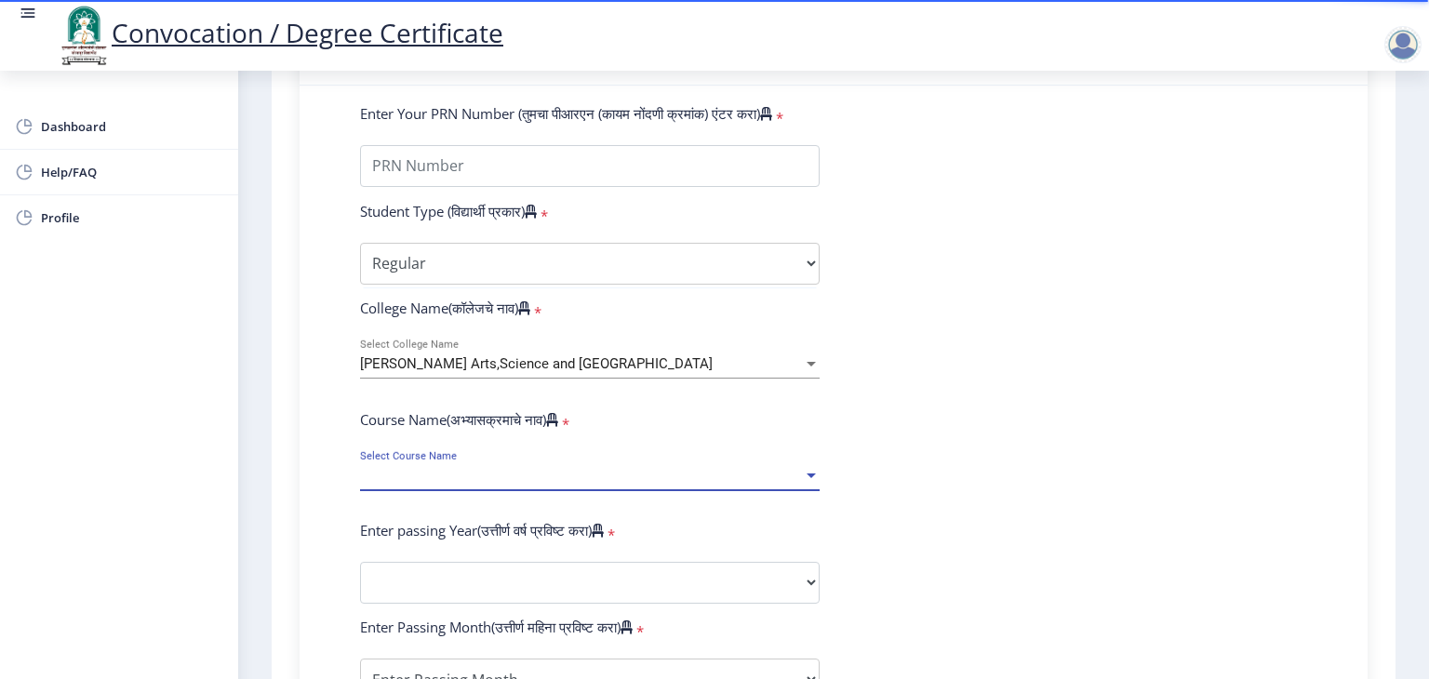
click at [458, 468] on span "Select Course Name" at bounding box center [581, 476] width 443 height 16
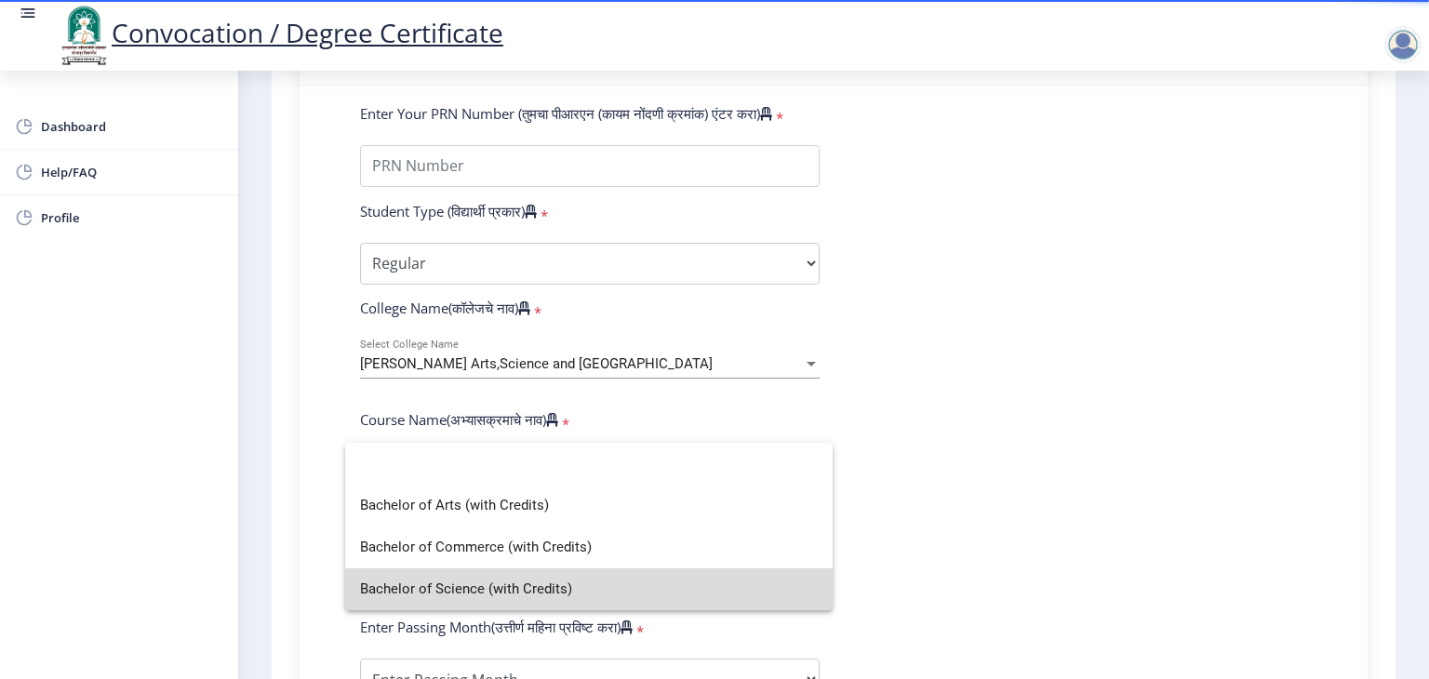
click at [484, 585] on span "Bachelor of Science (with Credits)" at bounding box center [589, 589] width 458 height 42
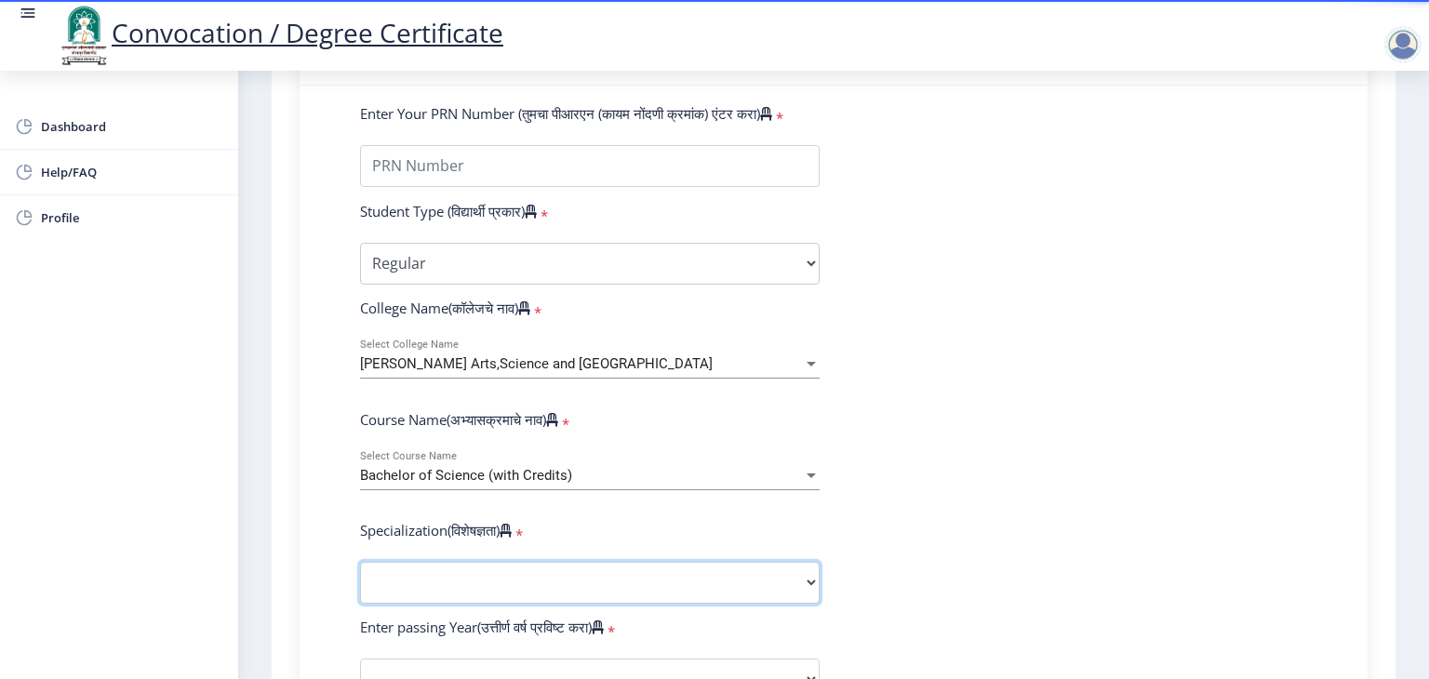
click at [536, 562] on select "Specialization Botany Chemistry Computer Science Electronics Geology Mathematic…" at bounding box center [590, 583] width 460 height 42
click at [360, 562] on select "Specialization Botany Chemistry Computer Science Electronics Geology Mathematic…" at bounding box center [590, 583] width 460 height 42
select select "Computer Science"
click at [874, 500] on form "Enter Your PRN Number (तुमचा पीआरएन (कायम नोंदणी क्रमांक) एंटर करा) * Student T…" at bounding box center [833, 645] width 975 height 1083
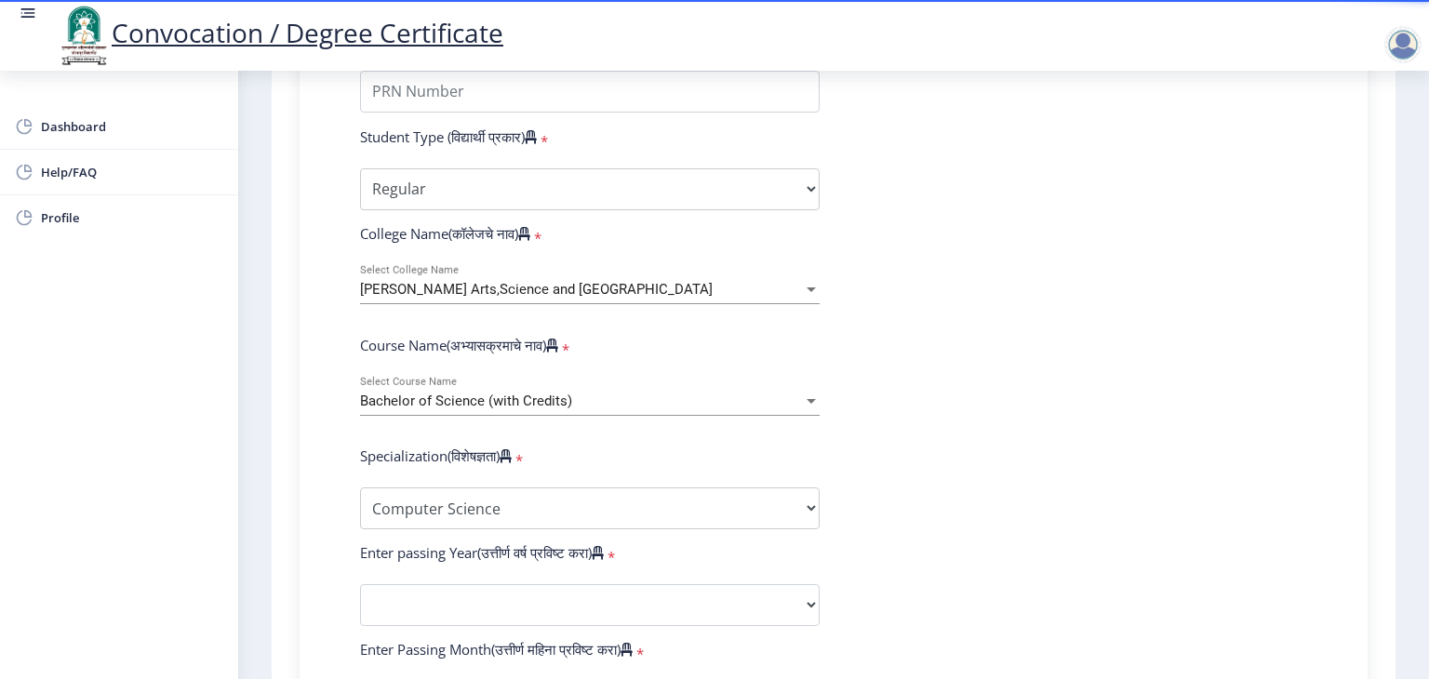
scroll to position [670, 0]
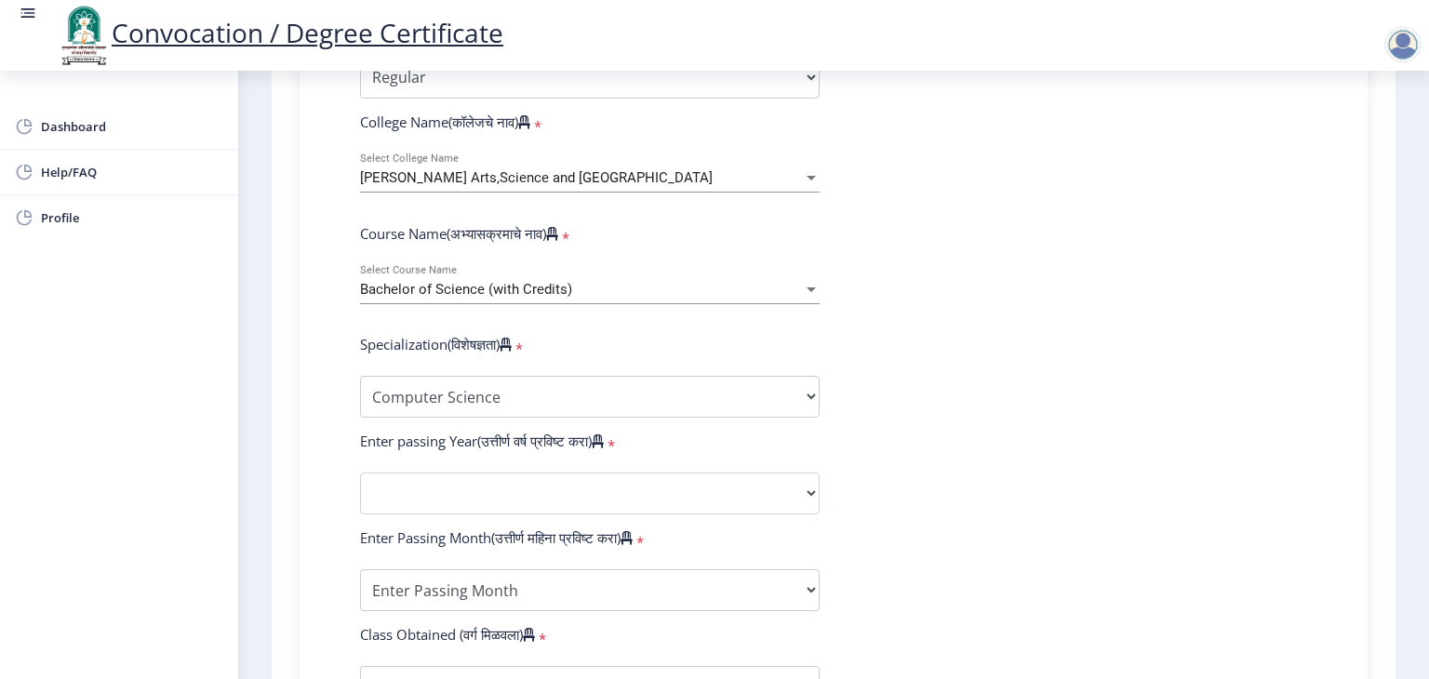
click at [1161, 262] on form "Enter Your PRN Number (तुमचा पीआरएन (कायम नोंदणी क्रमांक) एंटर करा) * Student T…" at bounding box center [833, 459] width 975 height 1083
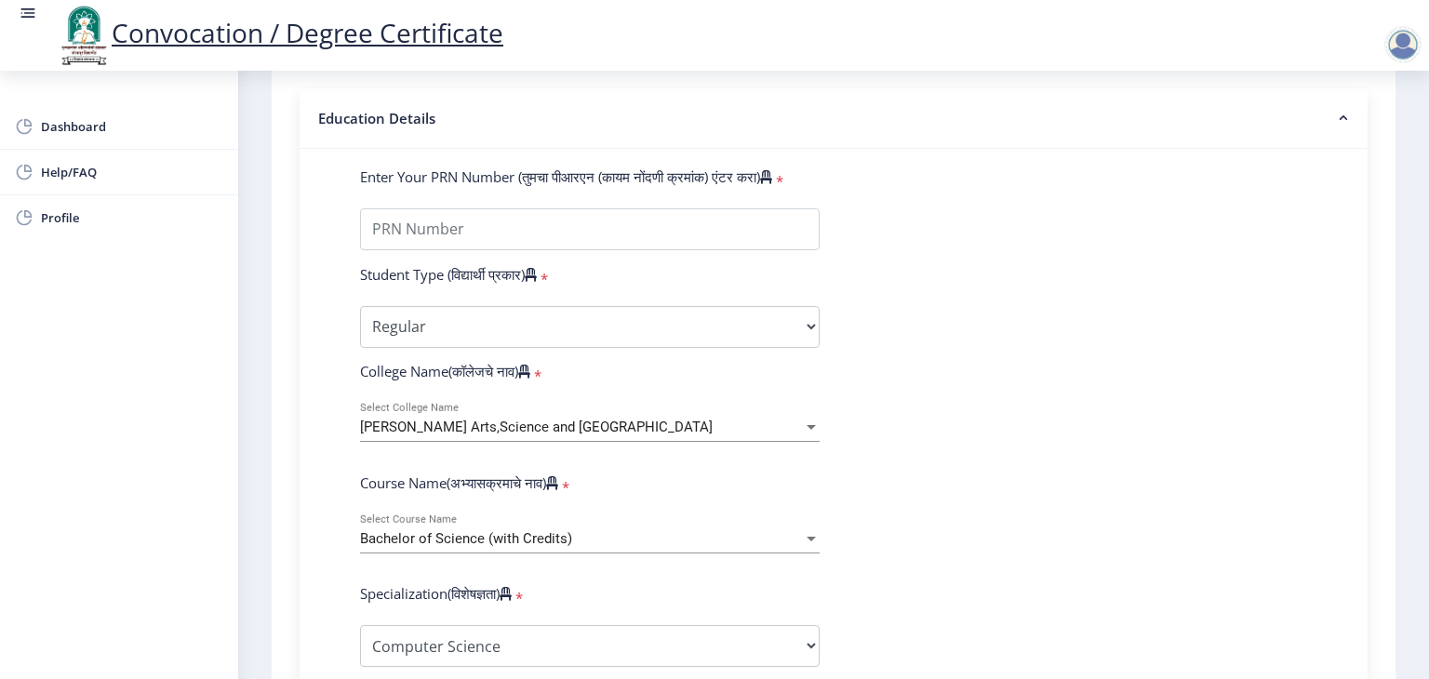
scroll to position [372, 0]
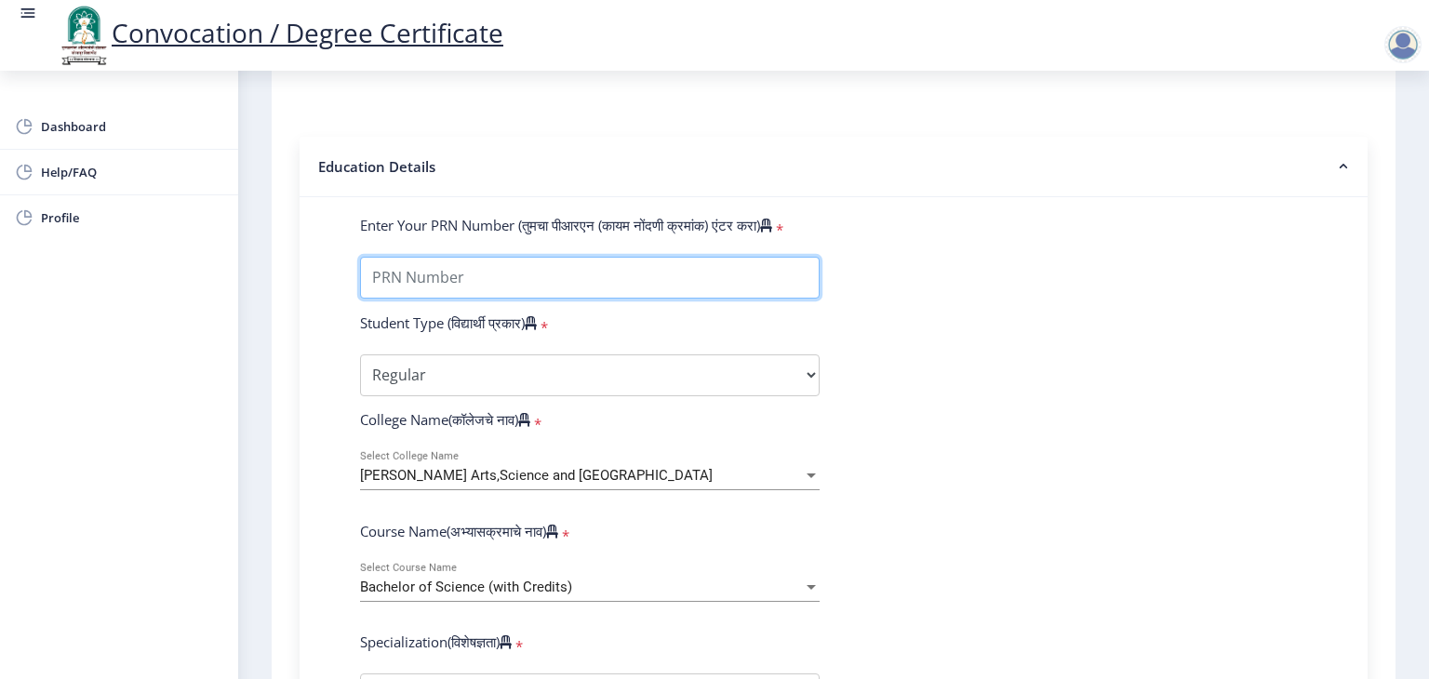
click at [462, 257] on input "Enter Your PRN Number (तुमचा पीआरएन (कायम नोंदणी क्रमांक) एंटर करा)" at bounding box center [590, 278] width 460 height 42
type input "2016032500038341"
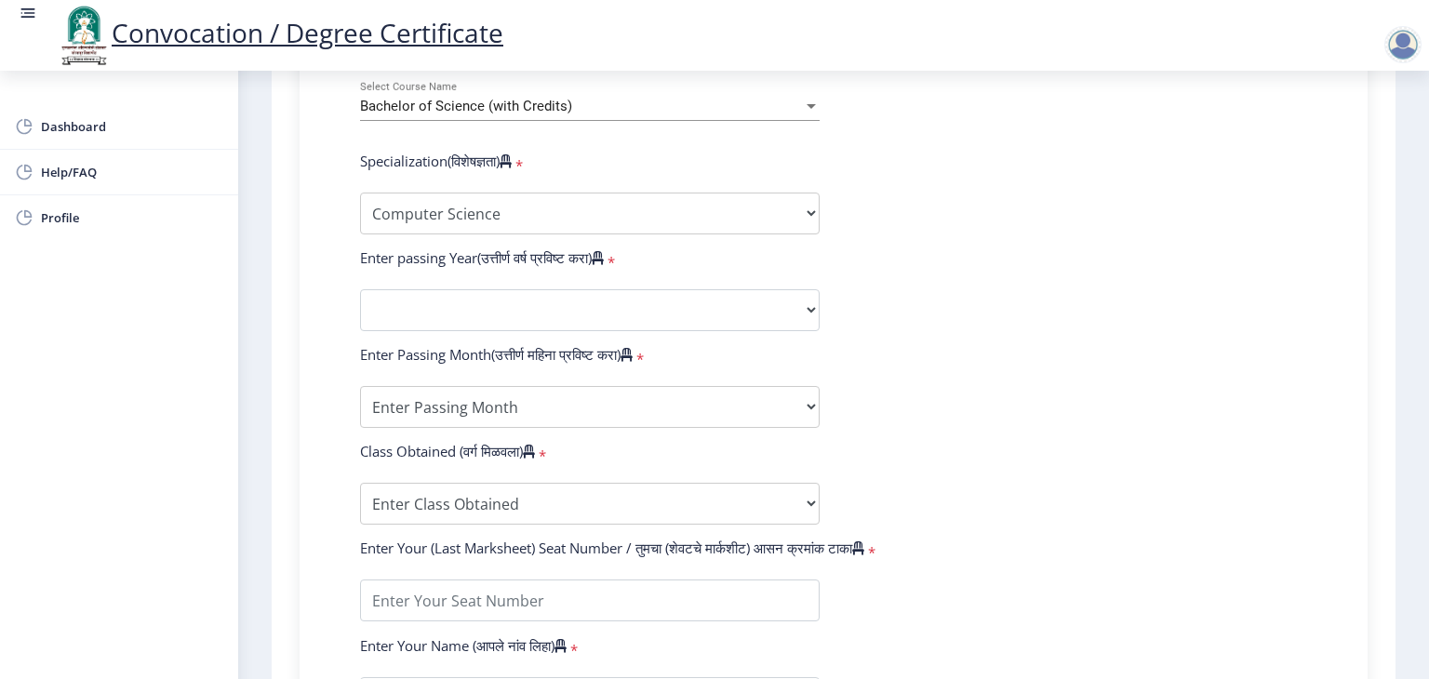
scroll to position [856, 0]
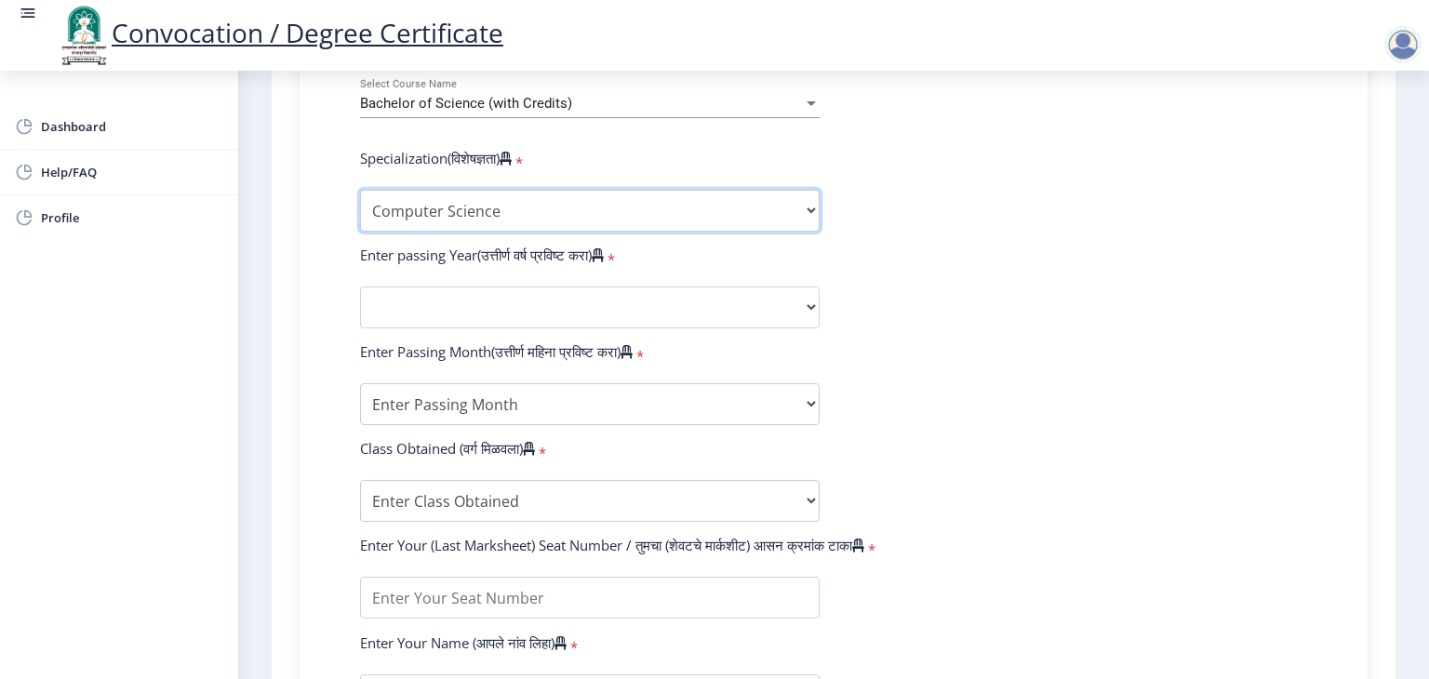
click at [592, 203] on select "Specialization Botany Chemistry Computer Science Electronics Geology Mathematic…" at bounding box center [590, 211] width 460 height 42
select select "Chemistry"
click at [360, 190] on select "Specialization Botany Chemistry Computer Science Electronics Geology Mathematic…" at bounding box center [590, 211] width 460 height 42
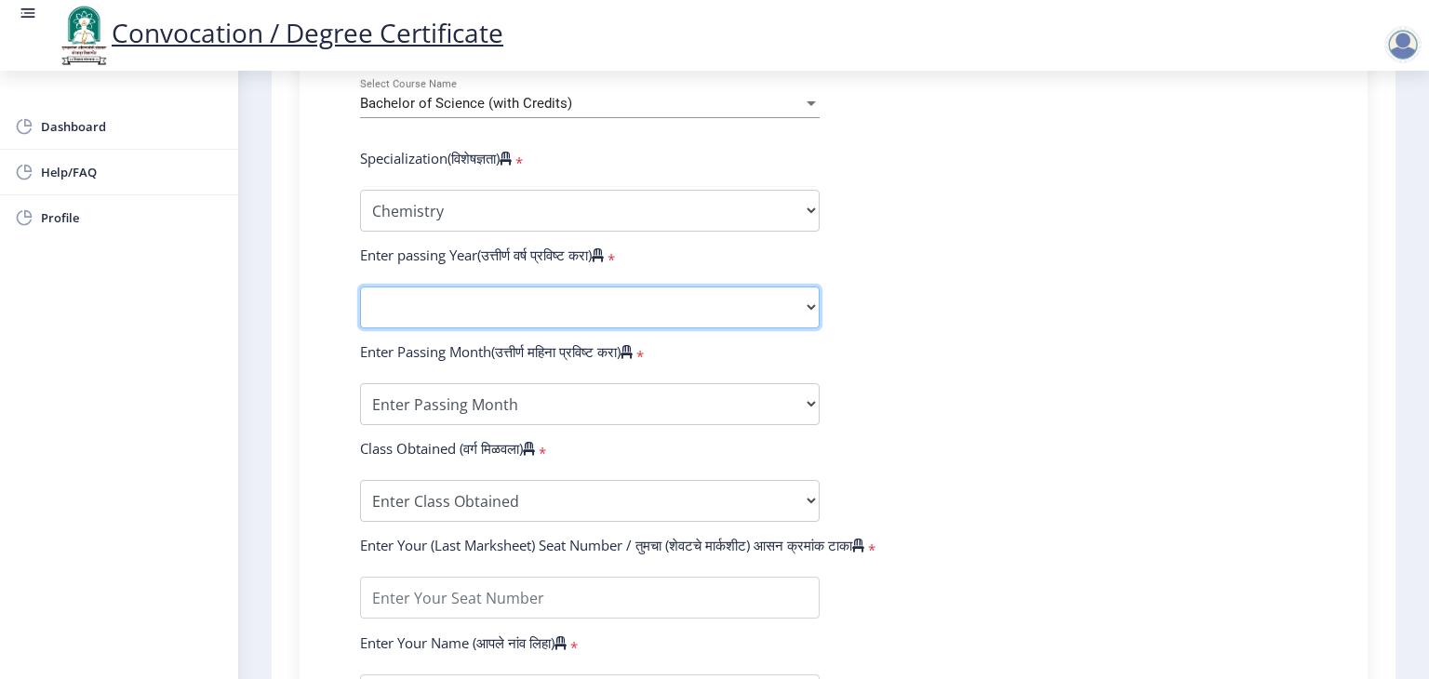
click at [491, 301] on select "2025 2024 2023 2022 2021 2020 2019 2018 2017 2016 2015 2014 2013 2012 2011 2010…" at bounding box center [590, 308] width 460 height 42
select select "2019"
click at [360, 287] on select "2025 2024 2023 2022 2021 2020 2019 2018 2017 2016 2015 2014 2013 2012 2011 2010…" at bounding box center [590, 308] width 460 height 42
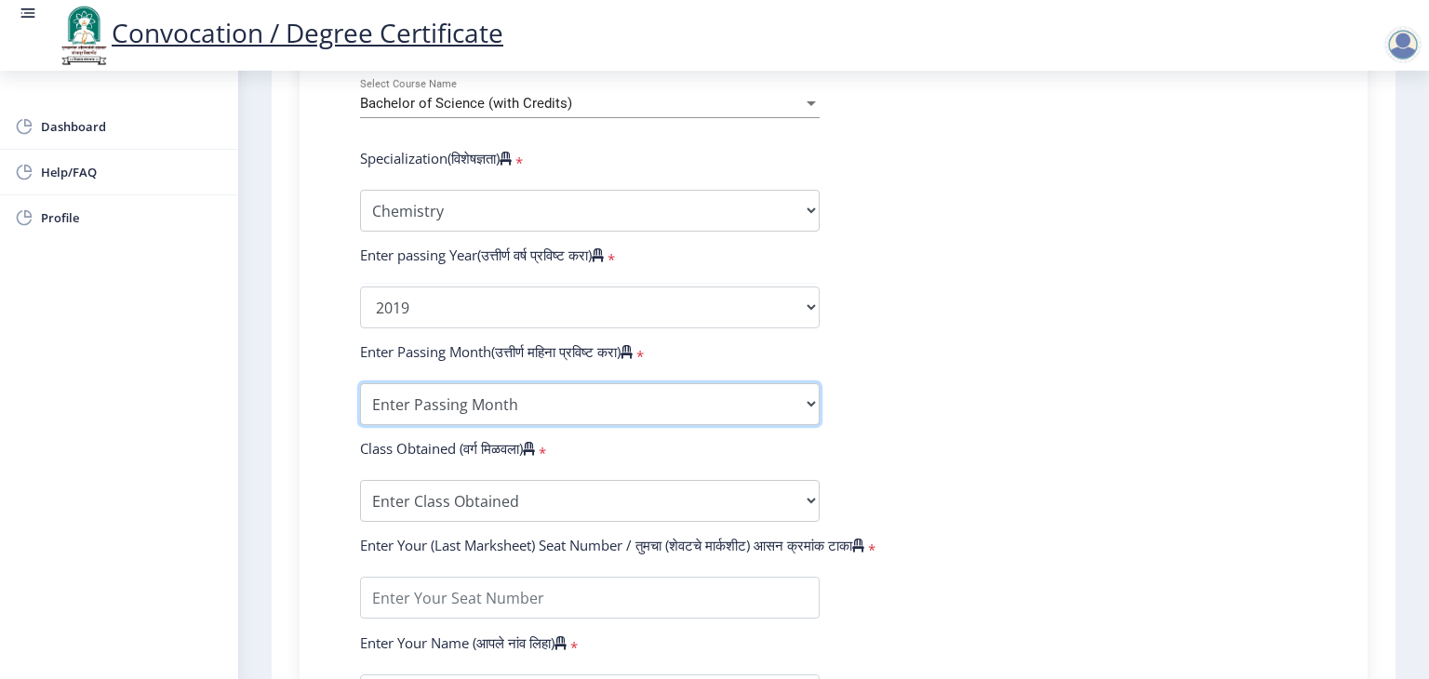
click at [476, 405] on select "Enter Passing Month March April May October November December" at bounding box center [590, 404] width 460 height 42
select select "March"
click at [360, 383] on select "Enter Passing Month March April May October November December" at bounding box center [590, 404] width 460 height 42
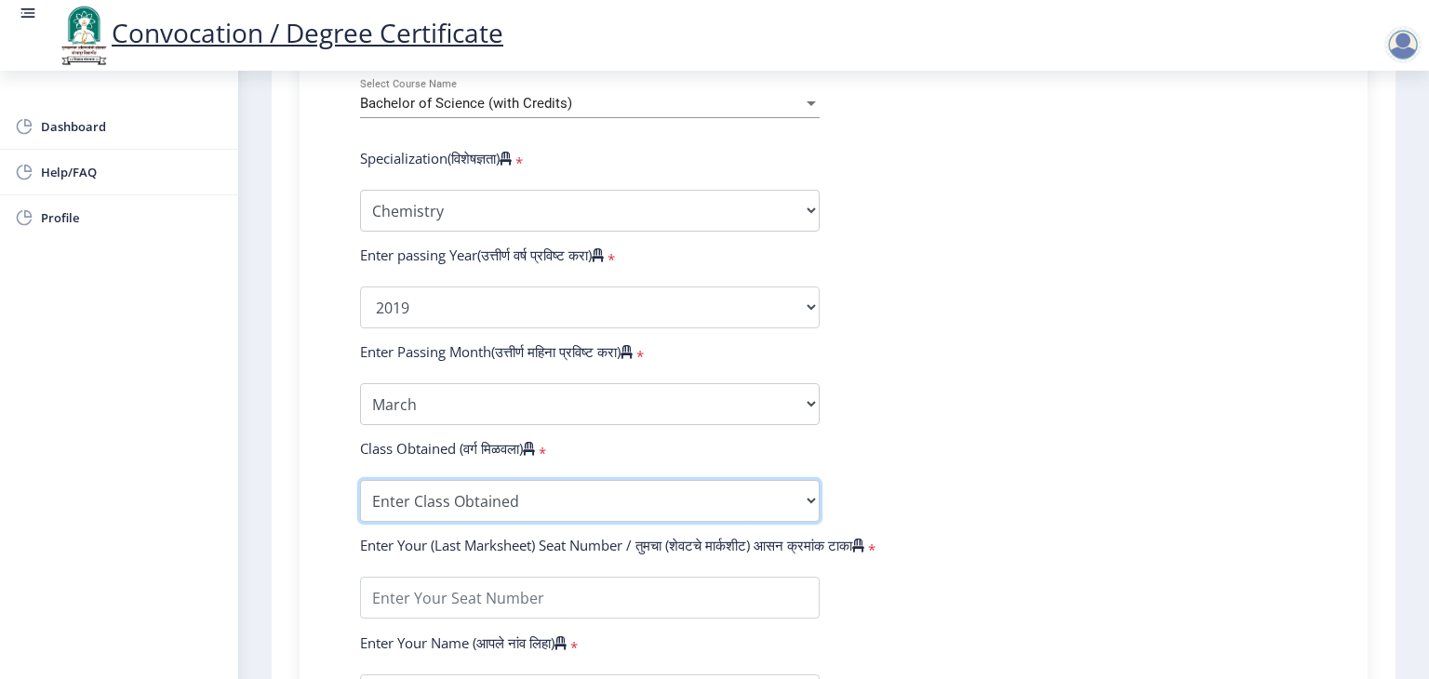
click at [525, 488] on select "Enter Class Obtained FIRST CLASS WITH DISTINCTION FIRST CLASS HIGHER SECOND CLA…" at bounding box center [590, 501] width 460 height 42
select select "PASS CLASS"
click at [360, 480] on select "Enter Class Obtained FIRST CLASS WITH DISTINCTION FIRST CLASS HIGHER SECOND CLA…" at bounding box center [590, 501] width 460 height 42
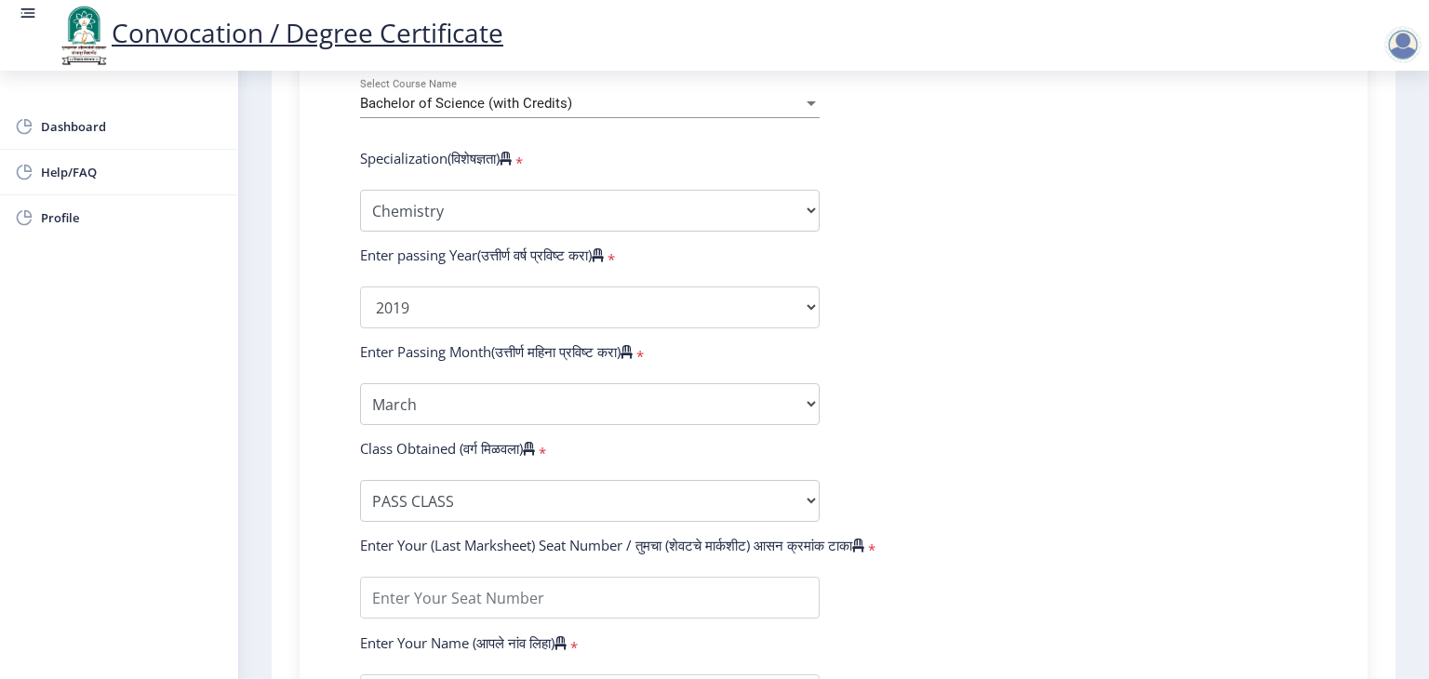
click at [598, 608] on form "Enter Your PRN Number (तुमचा पीआरएन (कायम नोंदणी क्रमांक) एंटर करा) * Student T…" at bounding box center [833, 273] width 975 height 1083
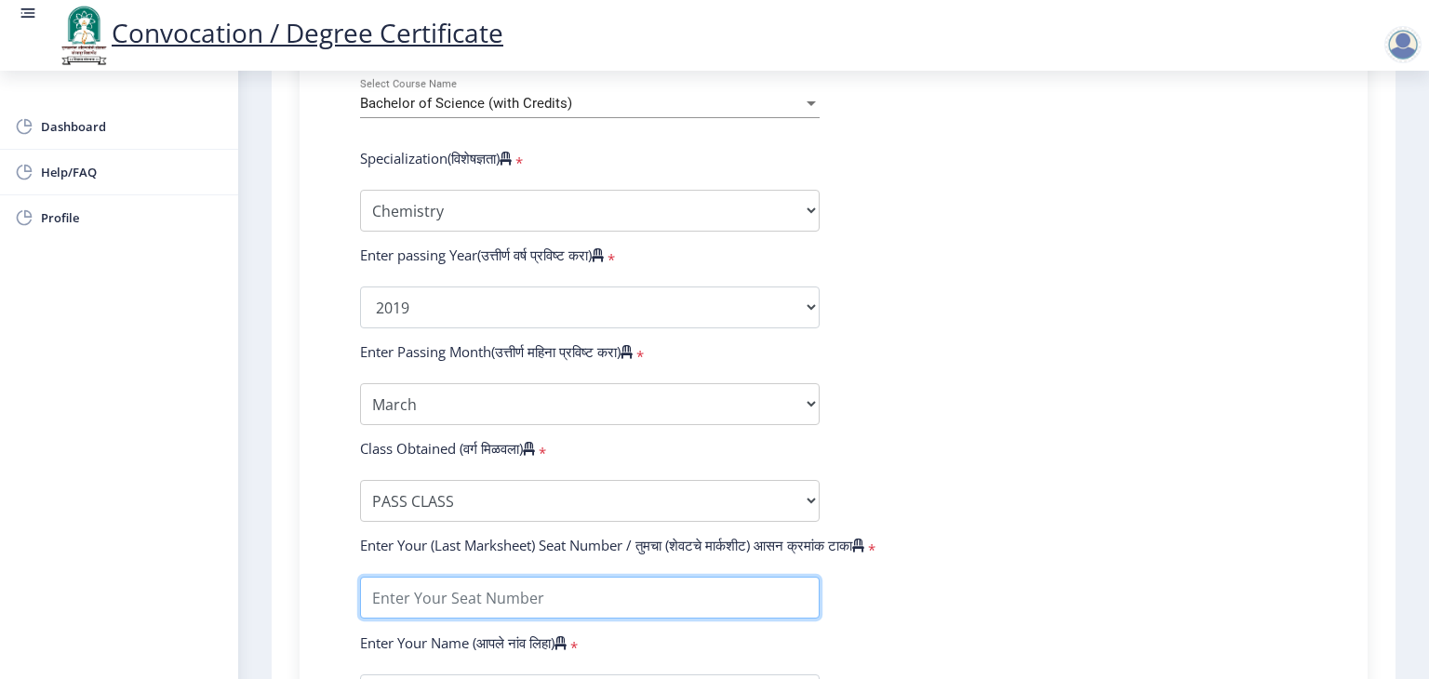
click at [448, 589] on input "textarea" at bounding box center [590, 598] width 460 height 42
type input "821638"
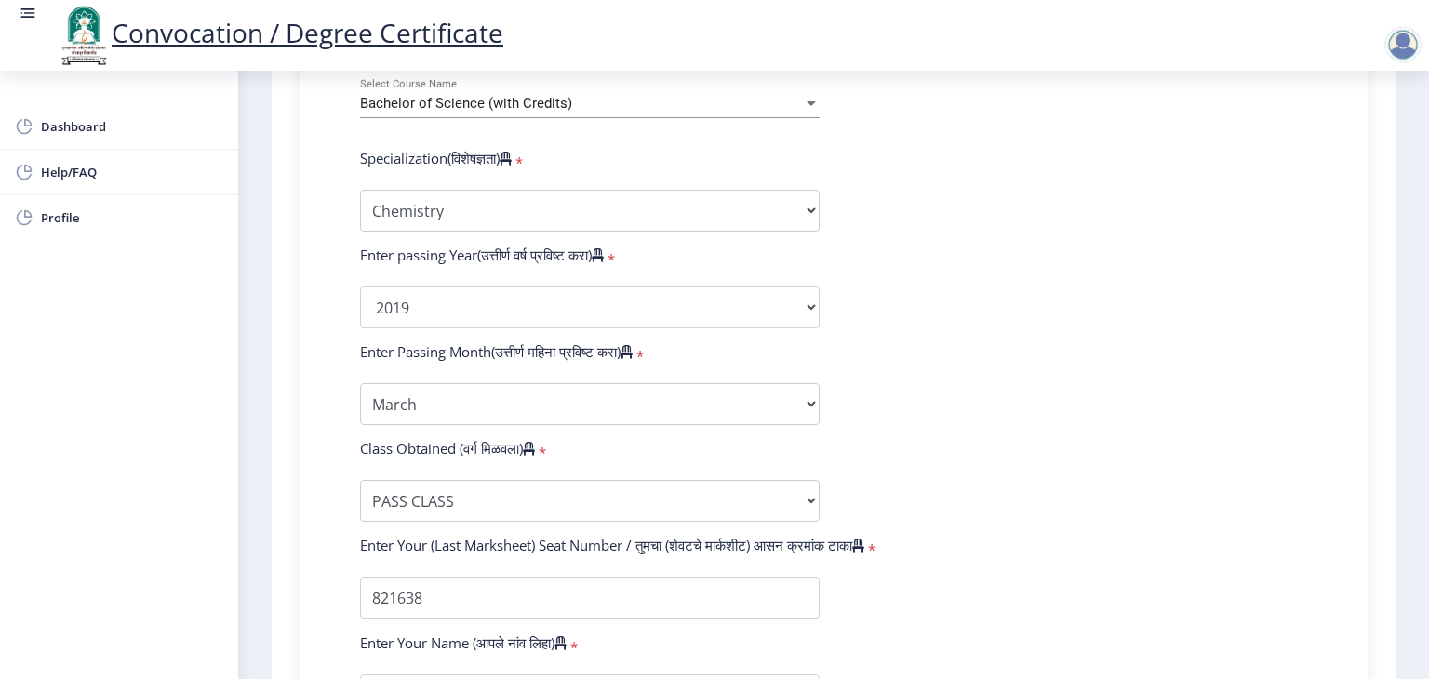
click at [963, 620] on form "Enter Your PRN Number (तुमचा पीआरएन (कायम नोंदणी क्रमांक) एंटर करा) * Student T…" at bounding box center [833, 273] width 975 height 1083
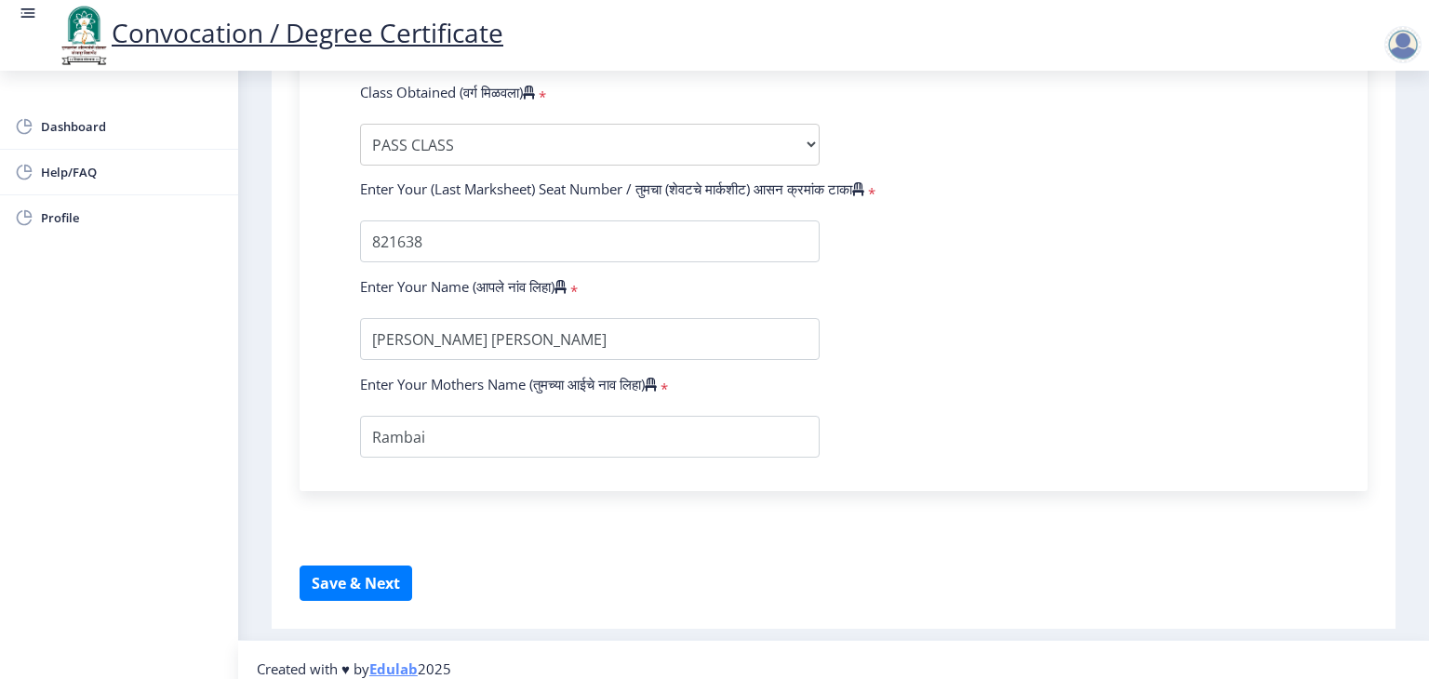
scroll to position [1218, 0]
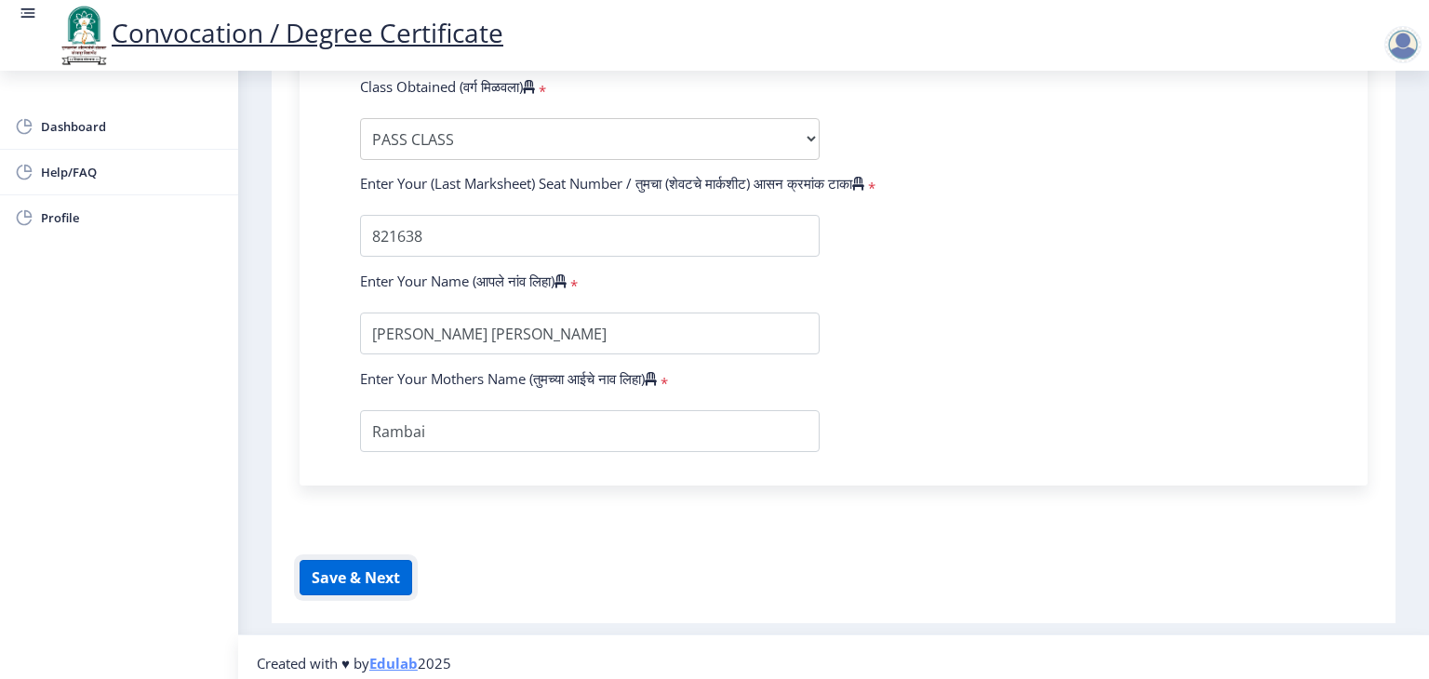
click at [412, 560] on button "Save & Next" at bounding box center [356, 577] width 113 height 35
select select
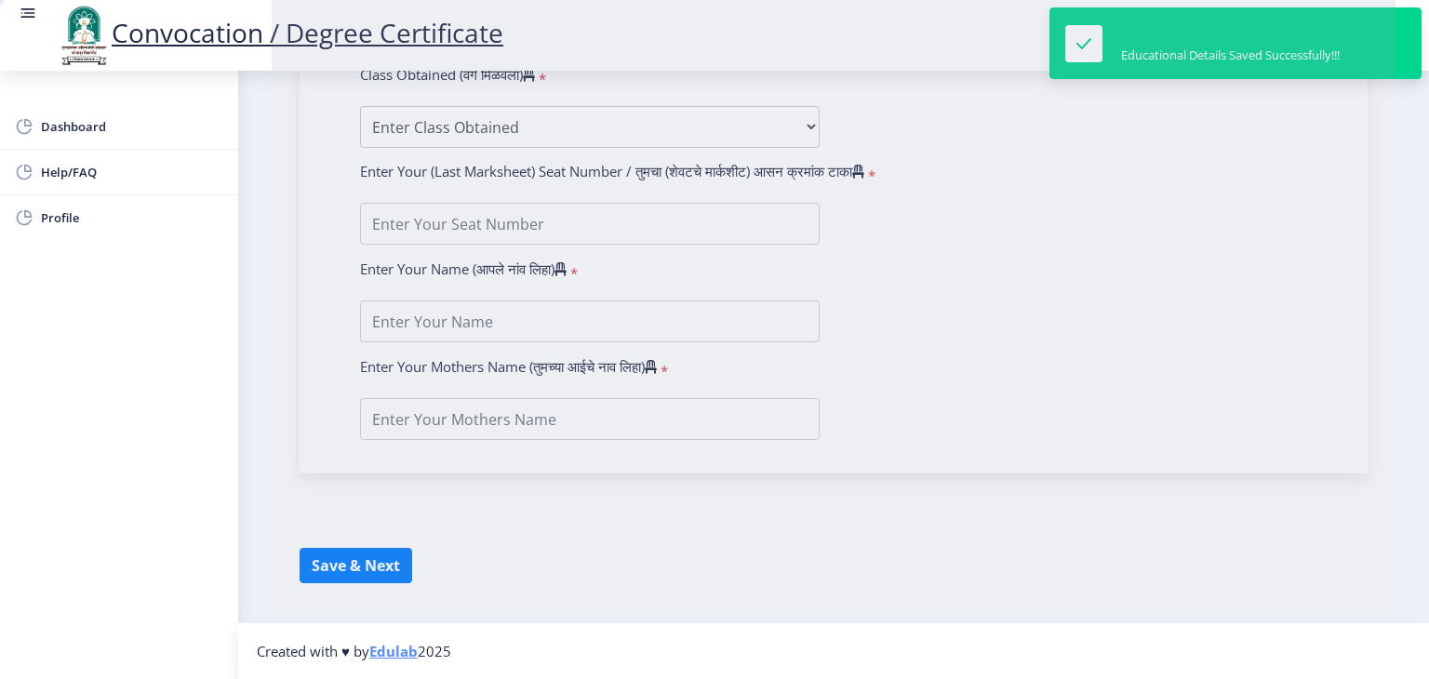
type input "[PERSON_NAME] [PERSON_NAME]"
type input "Rambai"
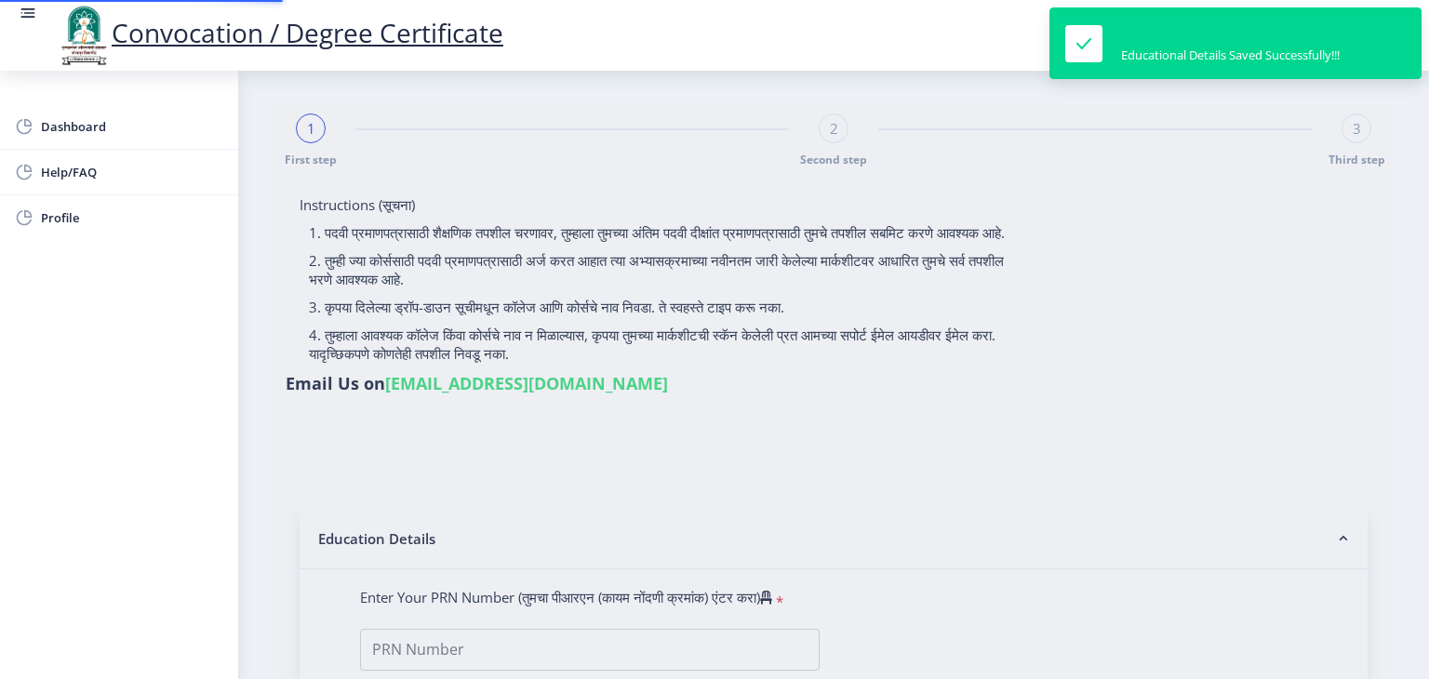
type input "2016032500038341"
select select "Regular"
select select "2019"
select select "March"
select select "PASS CLASS"
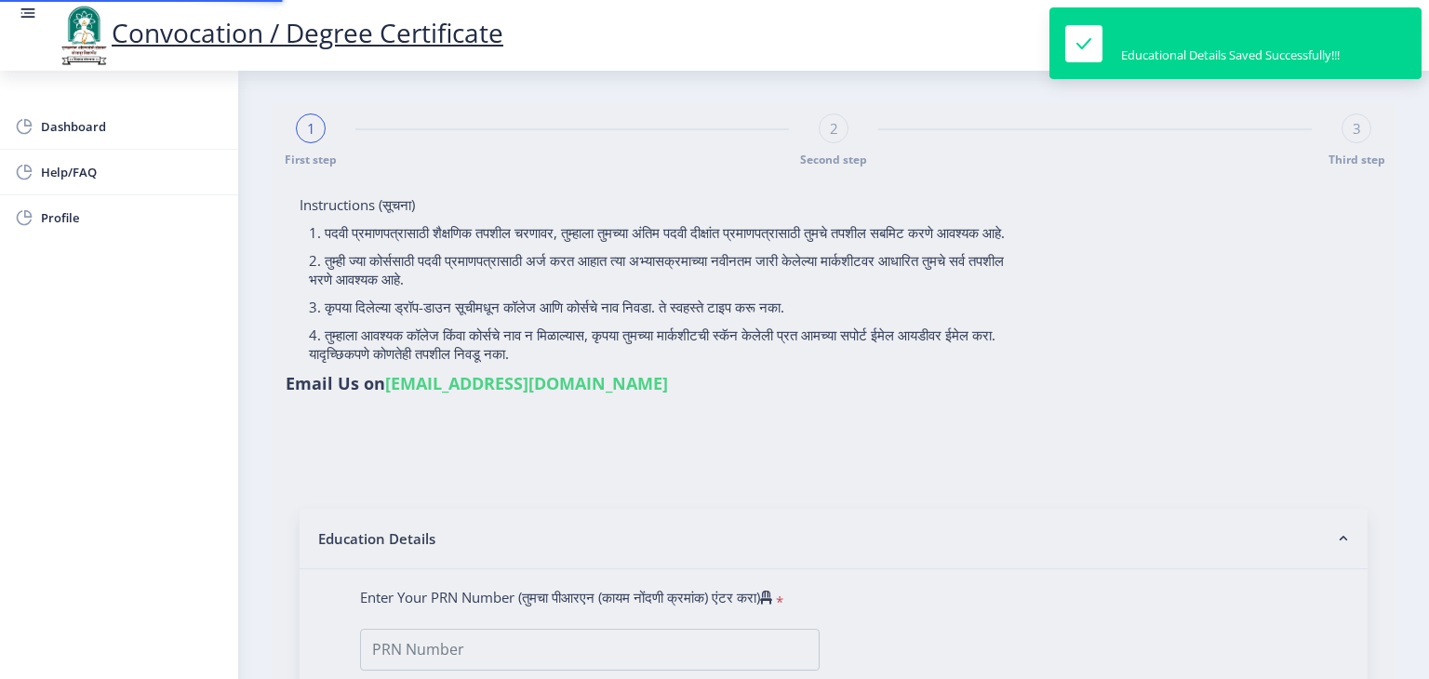
type input "821638"
select select "Chemistry"
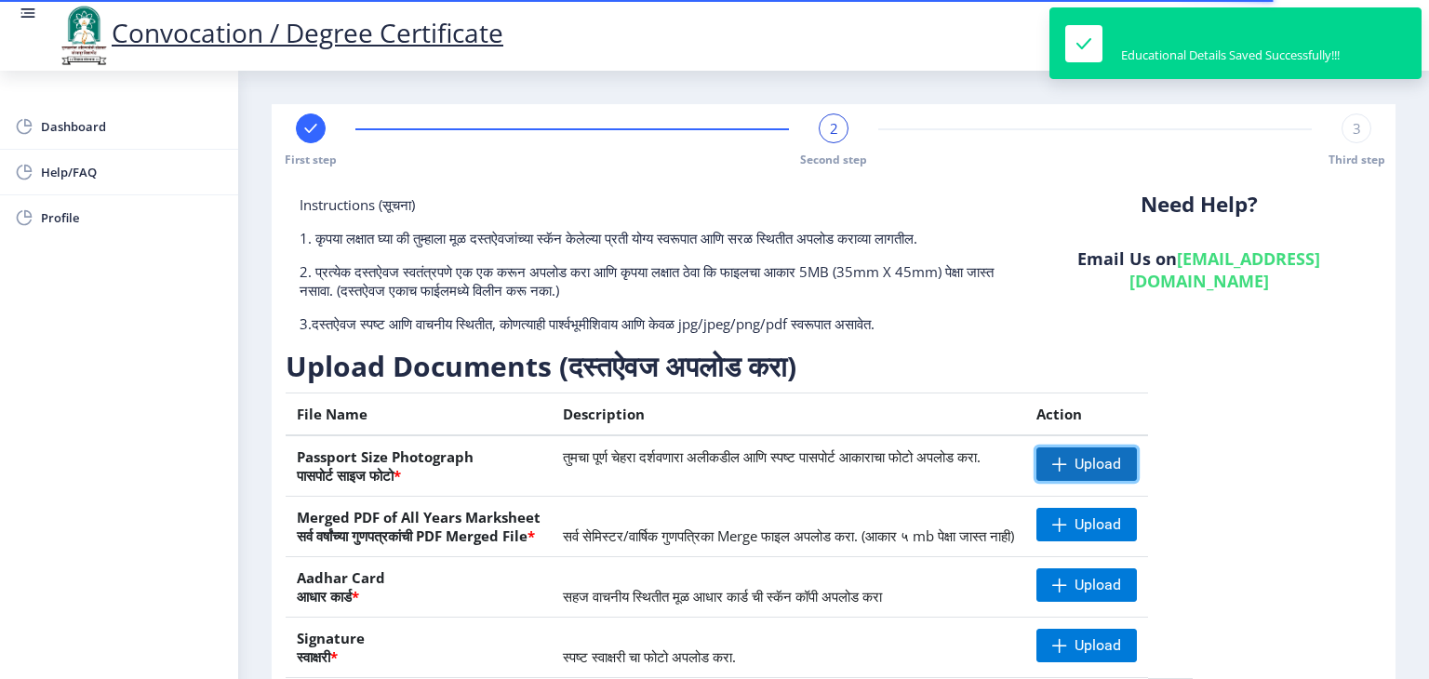
click at [1121, 469] on span "Upload" at bounding box center [1098, 464] width 47 height 19
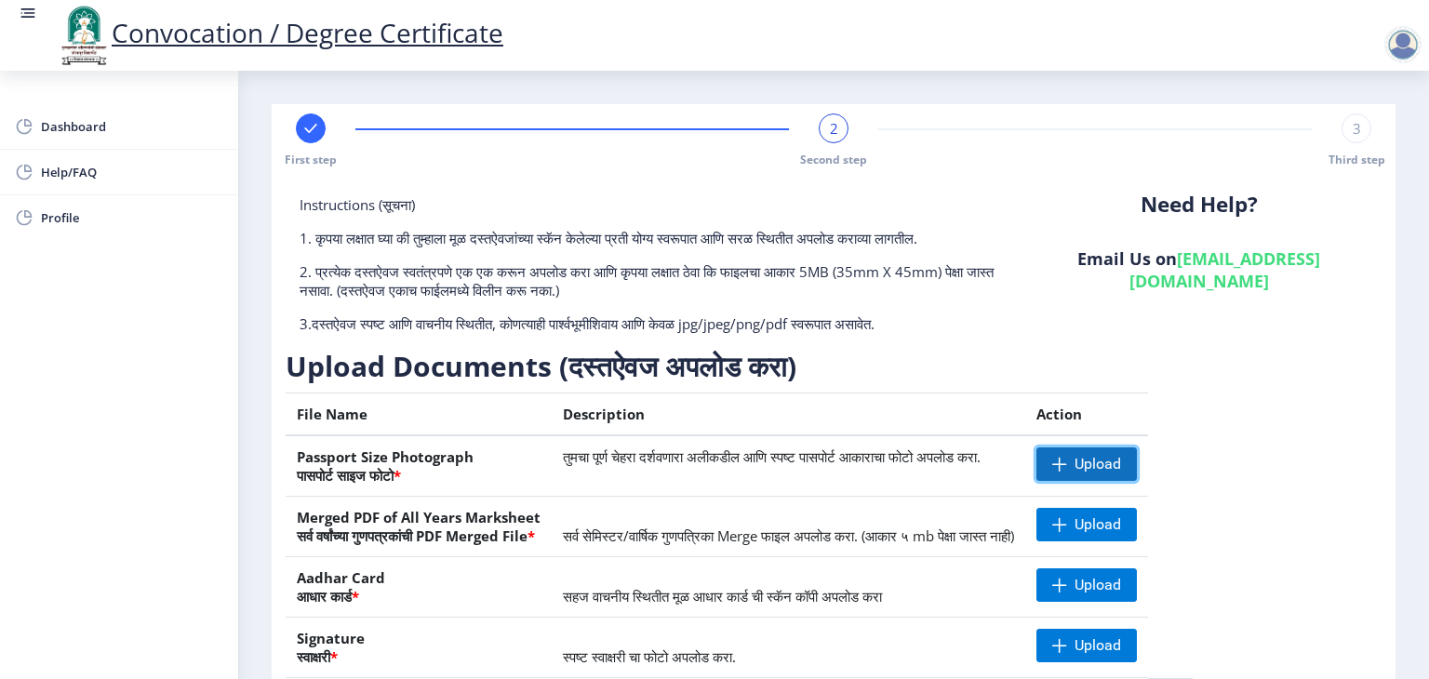
click at [1135, 460] on span "Upload" at bounding box center [1086, 464] width 100 height 33
click at [1127, 515] on span "Upload" at bounding box center [1086, 524] width 100 height 33
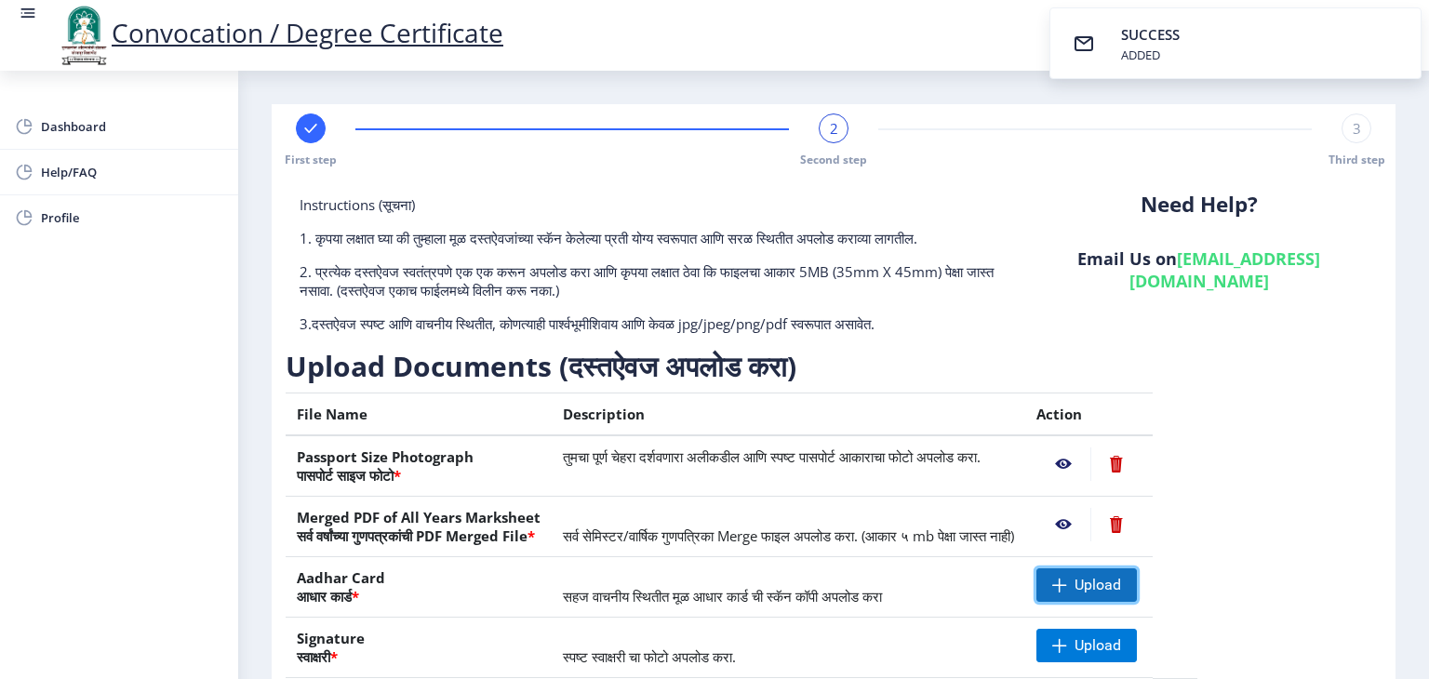
click at [1121, 584] on span "Upload" at bounding box center [1098, 585] width 47 height 19
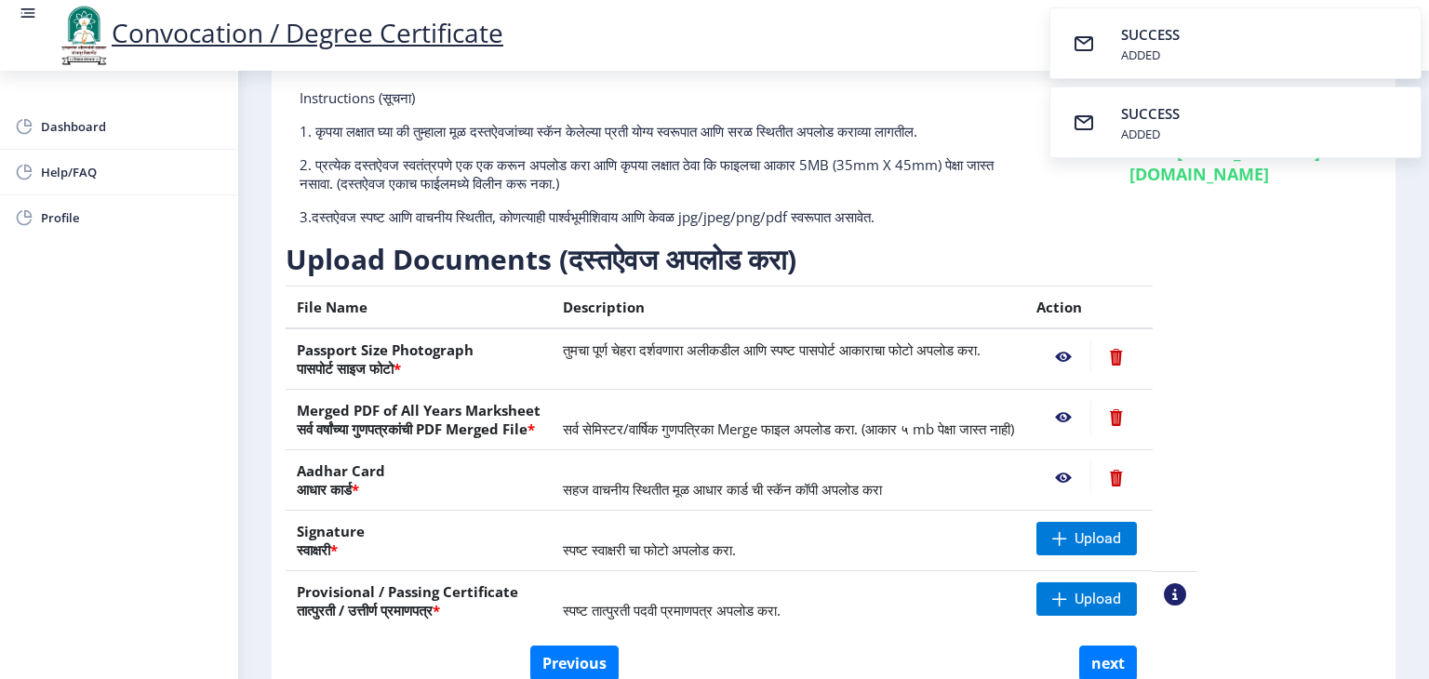
scroll to position [186, 0]
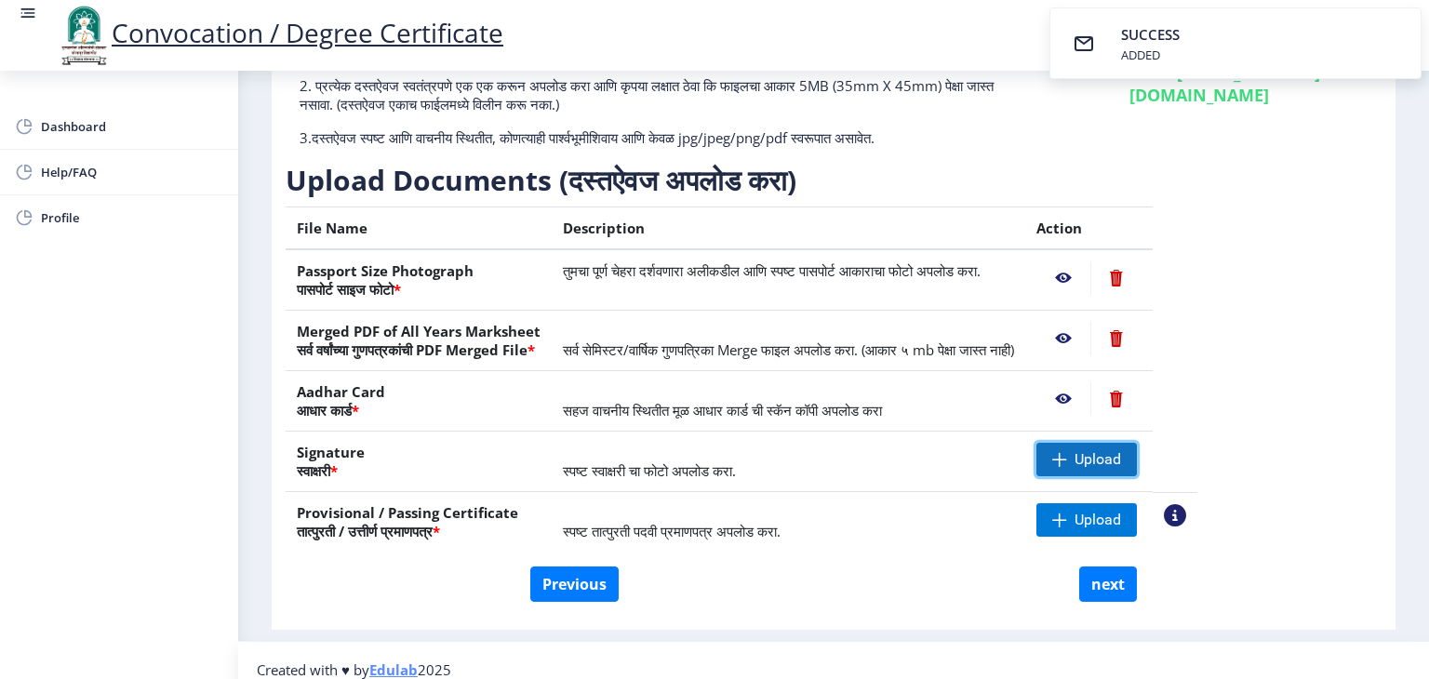
click at [1137, 444] on span "Upload" at bounding box center [1086, 459] width 100 height 33
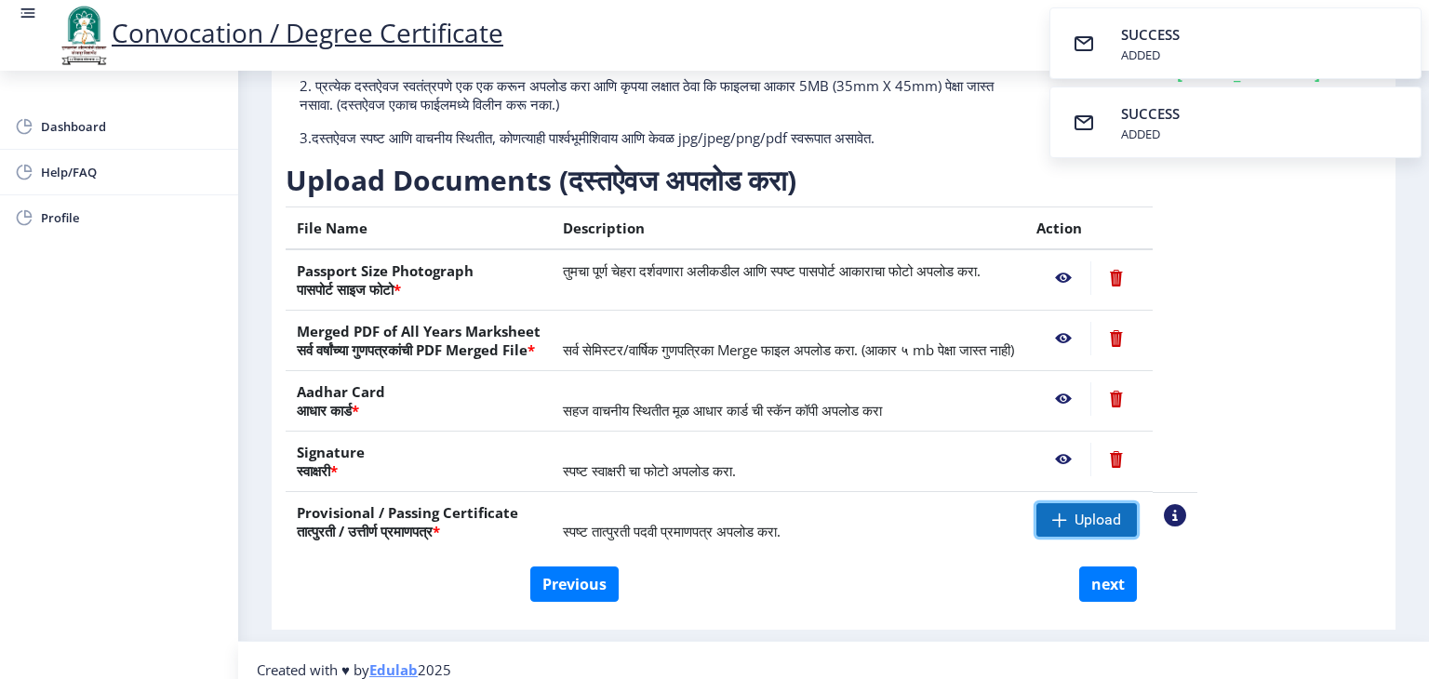
click at [1067, 513] on span at bounding box center [1059, 520] width 15 height 15
click at [1109, 589] on button "next" at bounding box center [1108, 584] width 58 height 35
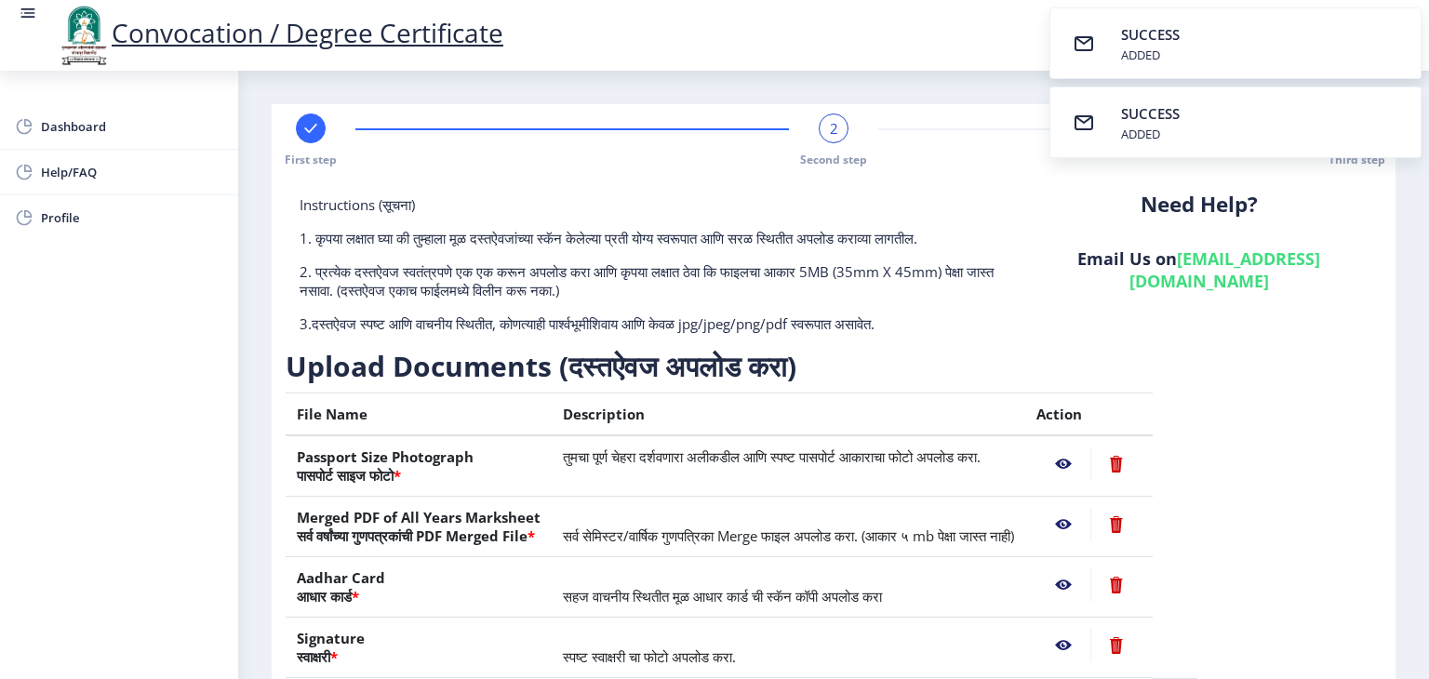
select select
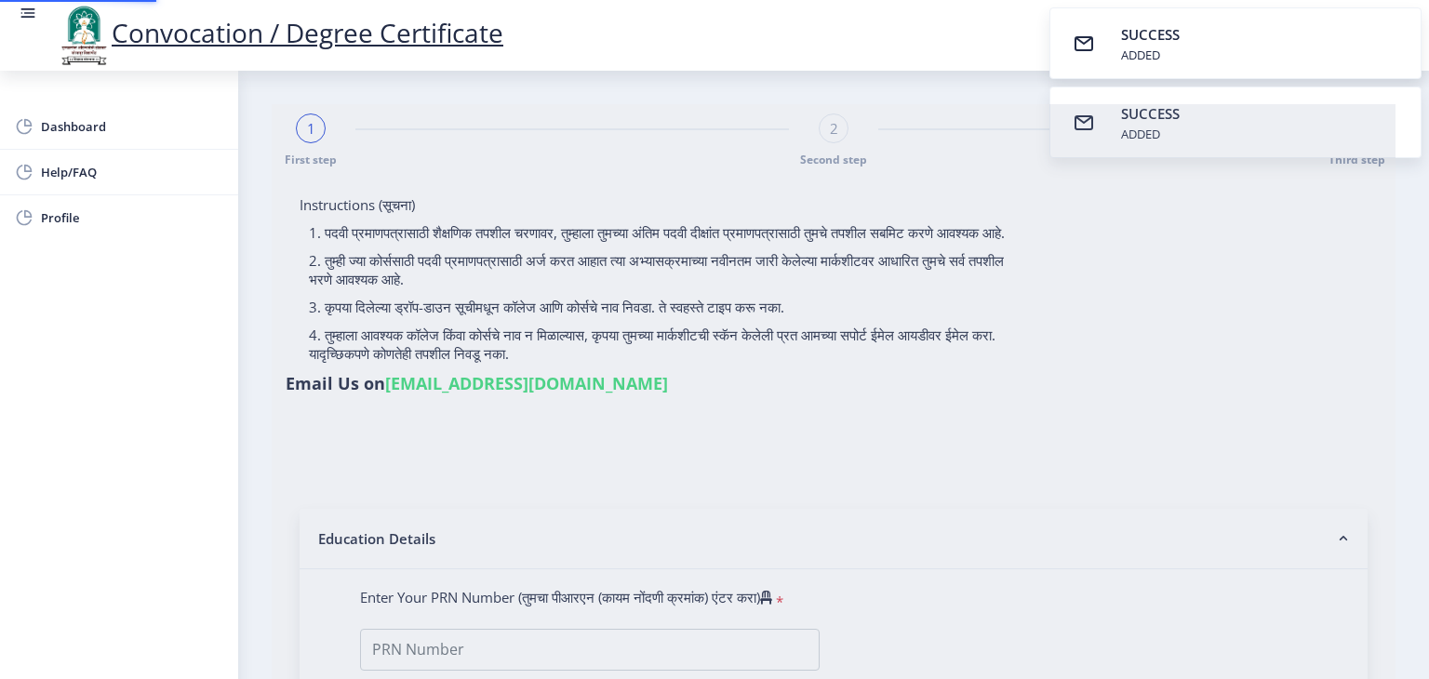
type input "[PERSON_NAME] [PERSON_NAME]"
type input "Rambai"
select select
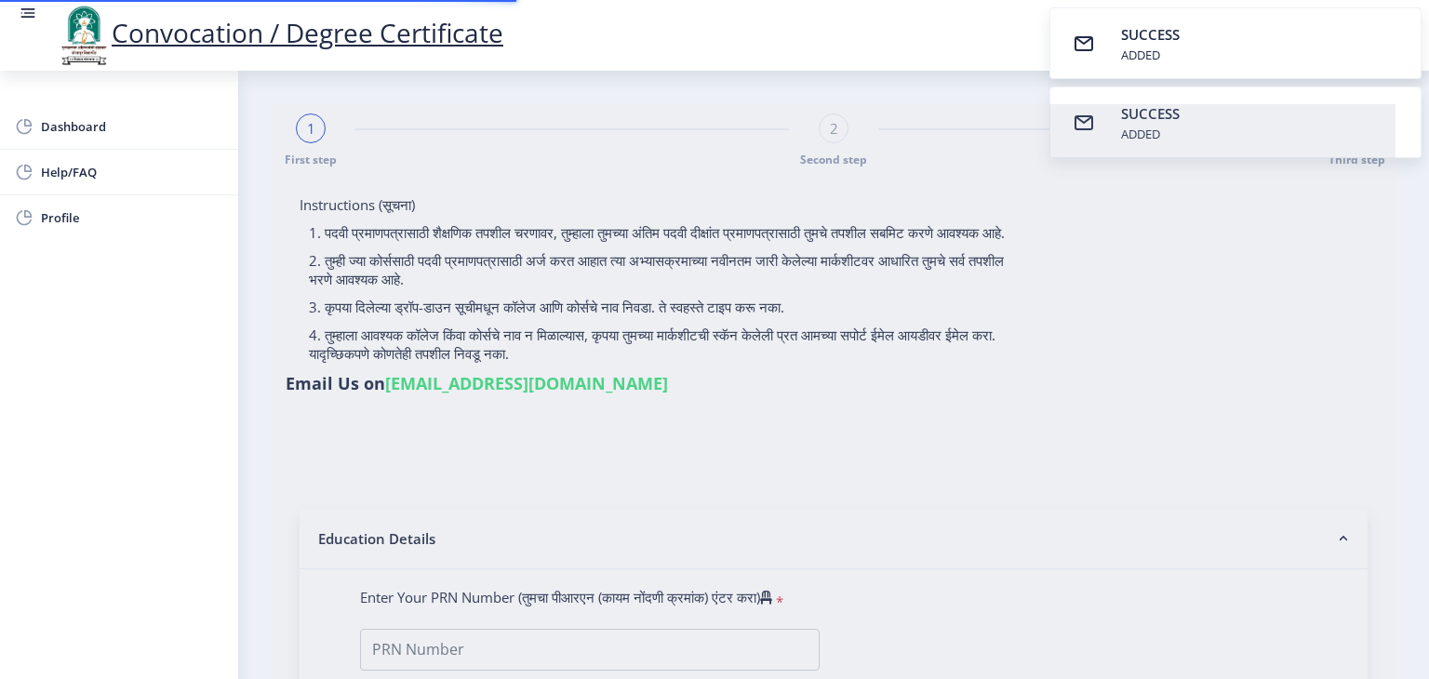
select select
type input "[PERSON_NAME] [PERSON_NAME]"
type input "Rambai"
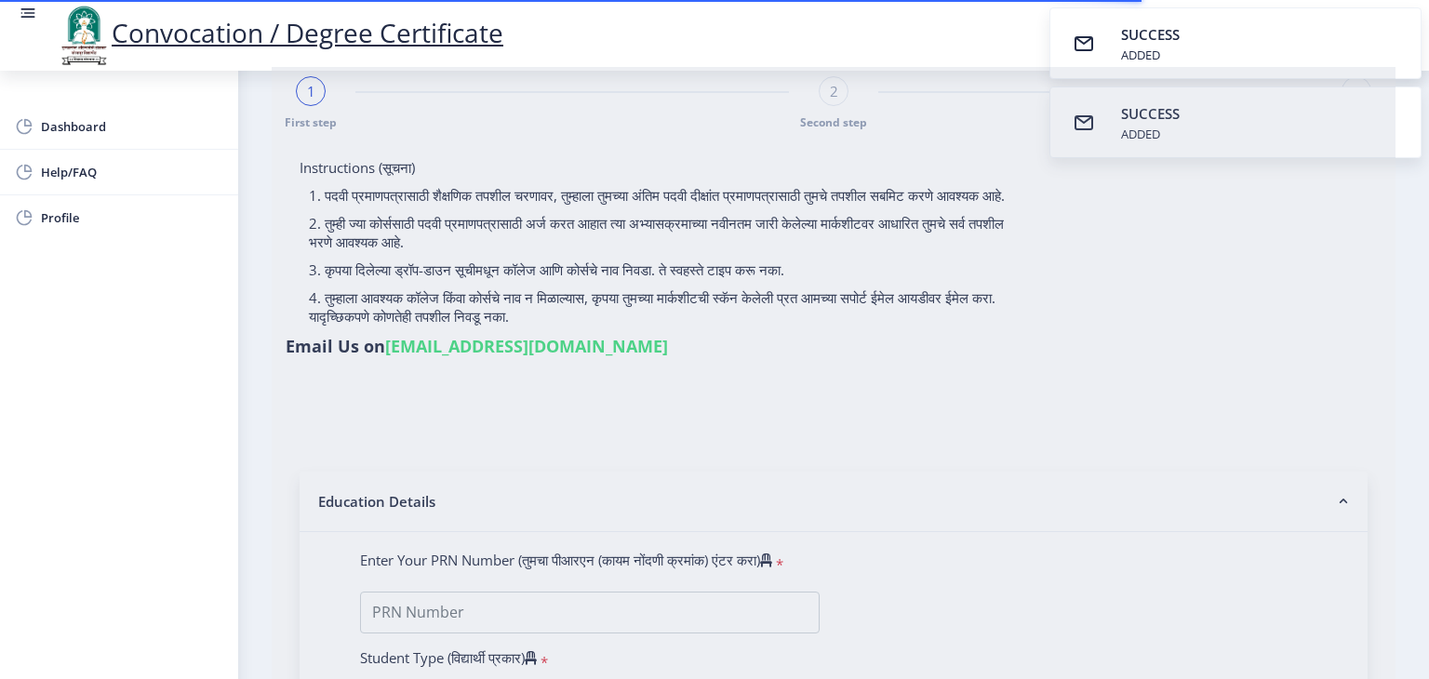
type input "2016032500038341"
select select "Regular"
select select "2019"
select select "March"
select select "PASS CLASS"
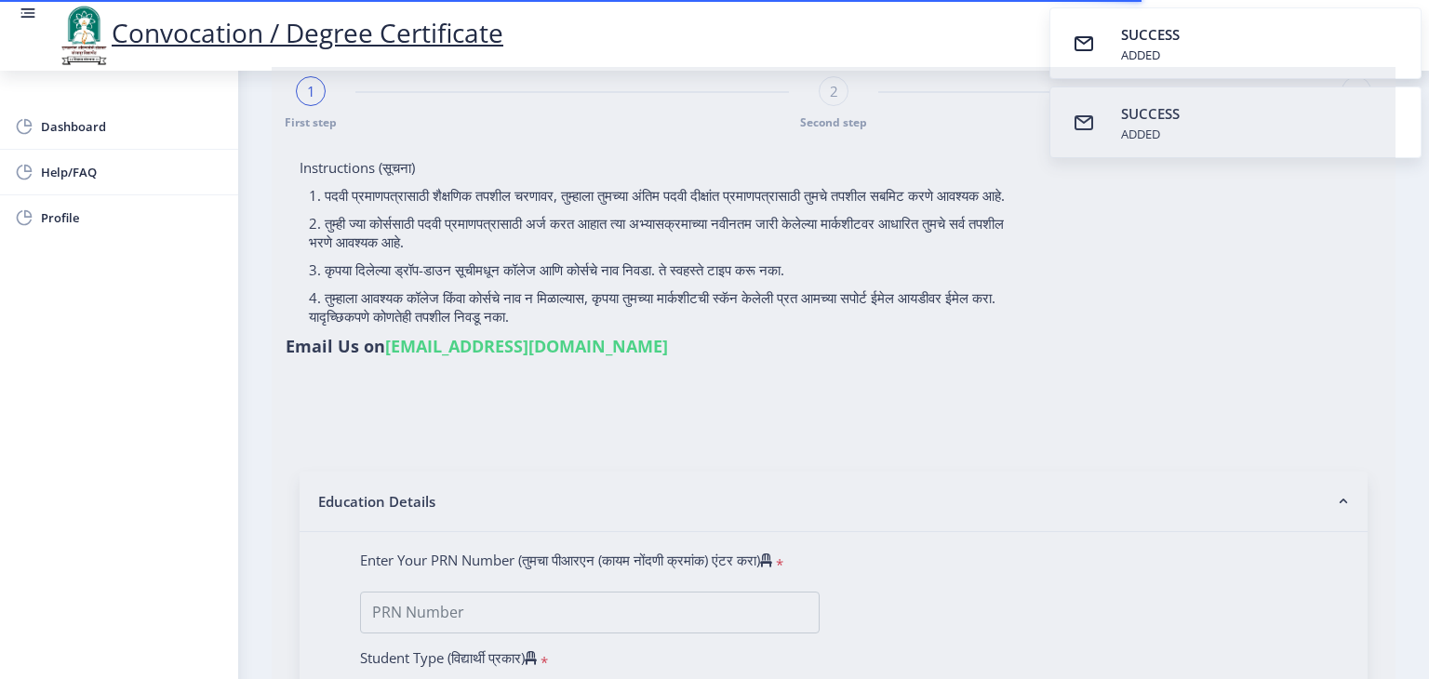
type input "821638"
select select "Chemistry"
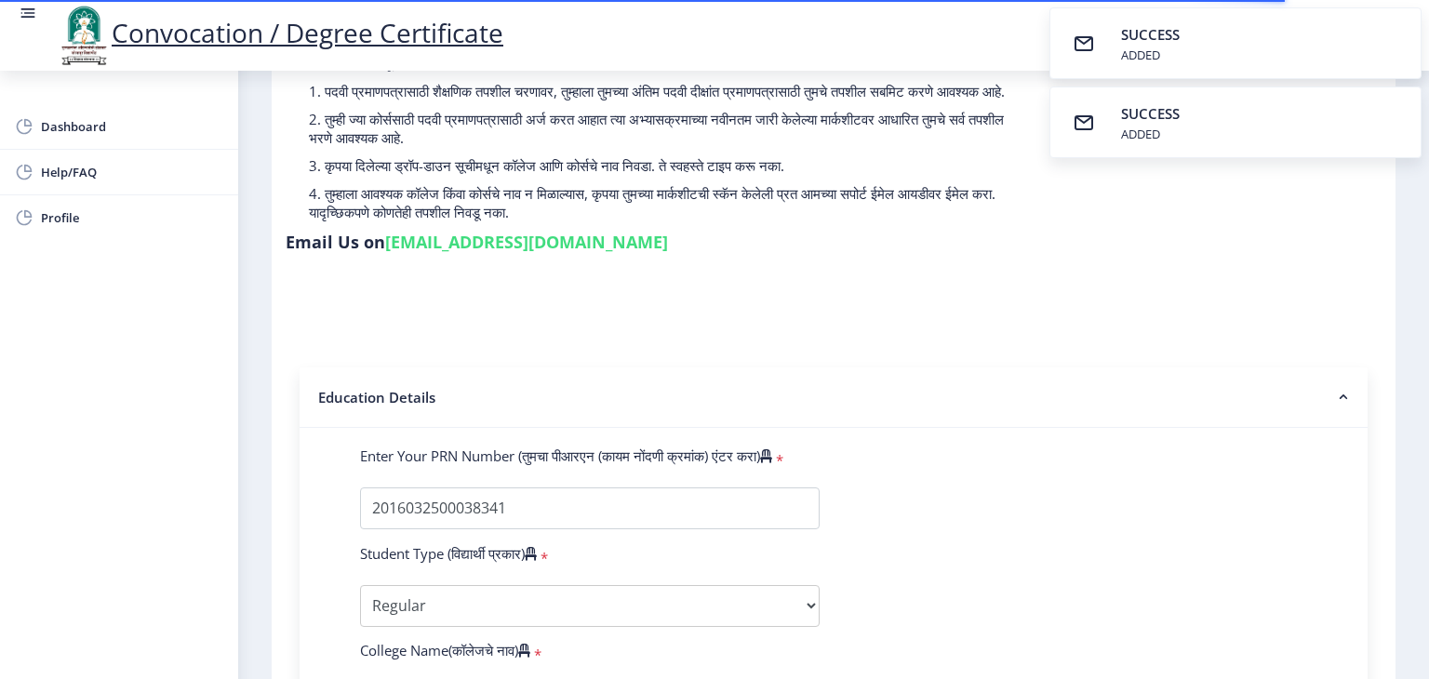
select select
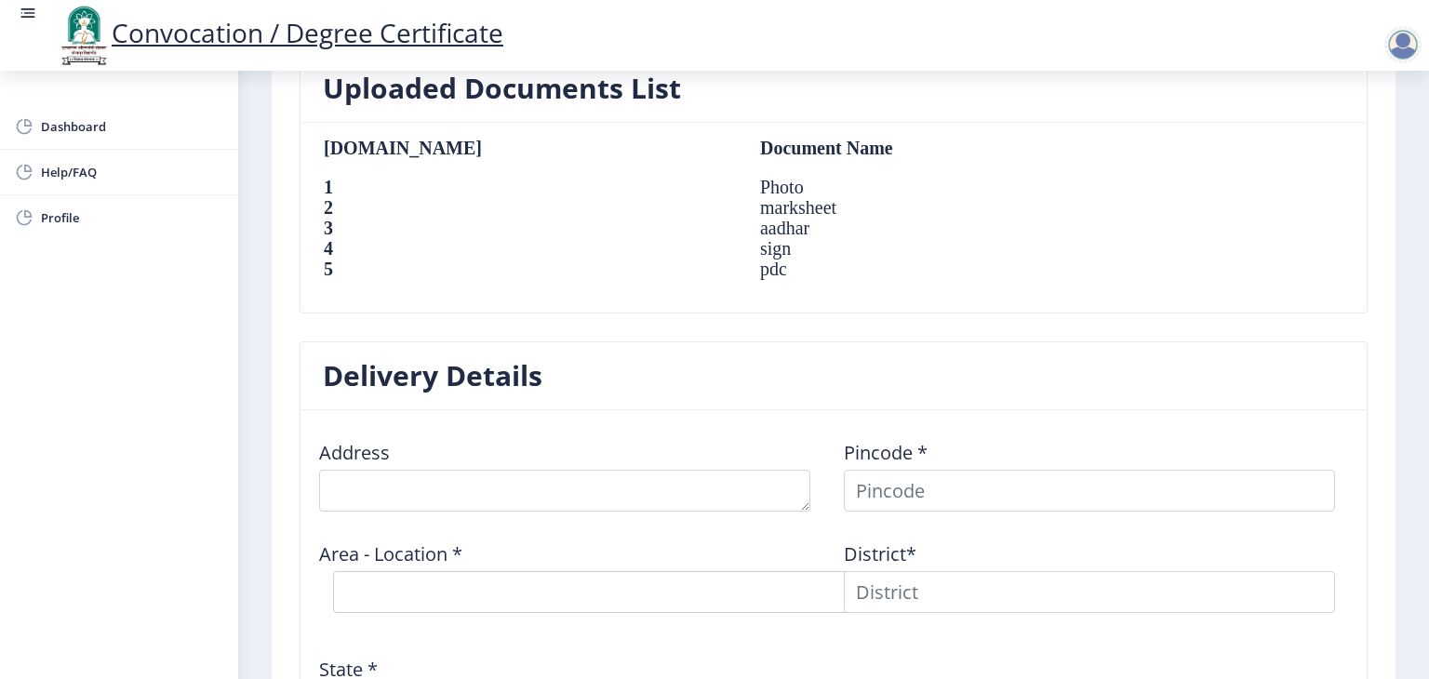
scroll to position [1414, 0]
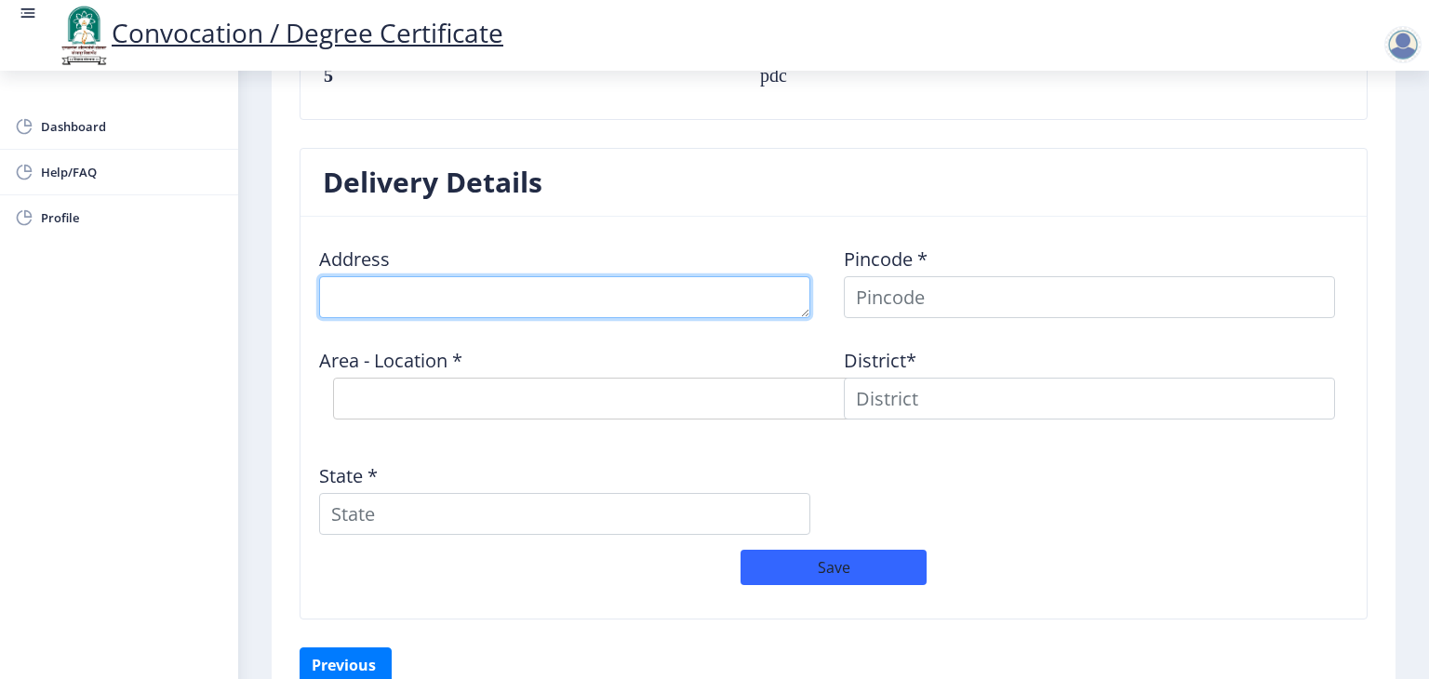
click at [424, 295] on textarea at bounding box center [564, 297] width 491 height 42
type textarea "[PERSON_NAME][STREET_ADDRESS][PERSON_NAME][PERSON_NAME]"
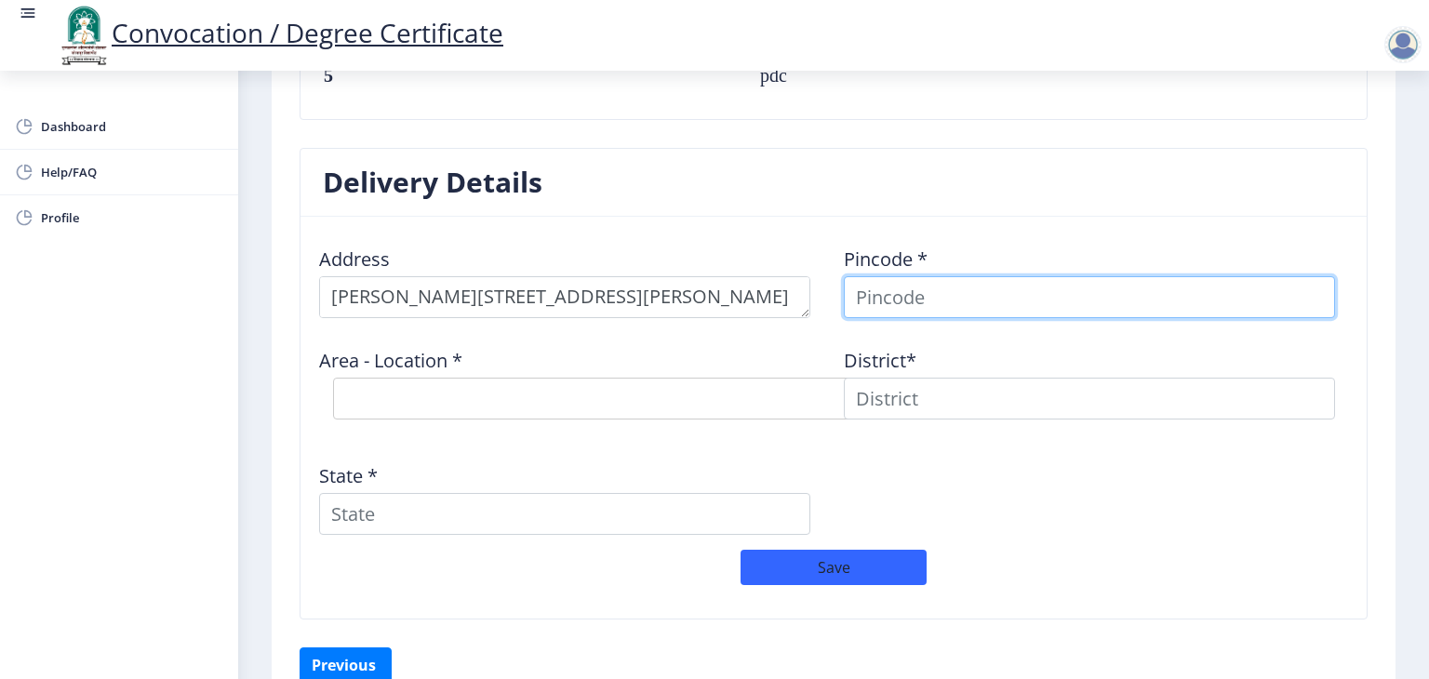
click at [930, 306] on input at bounding box center [1089, 297] width 491 height 42
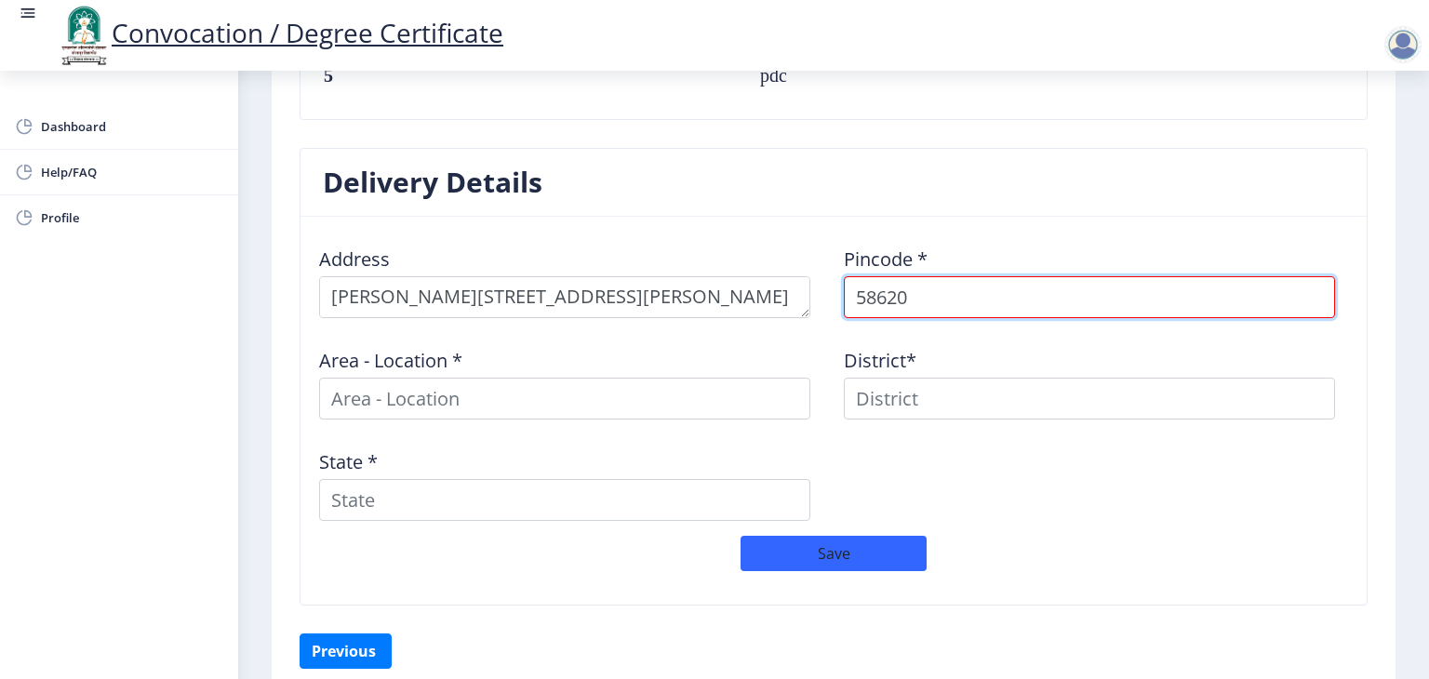
type input "586202"
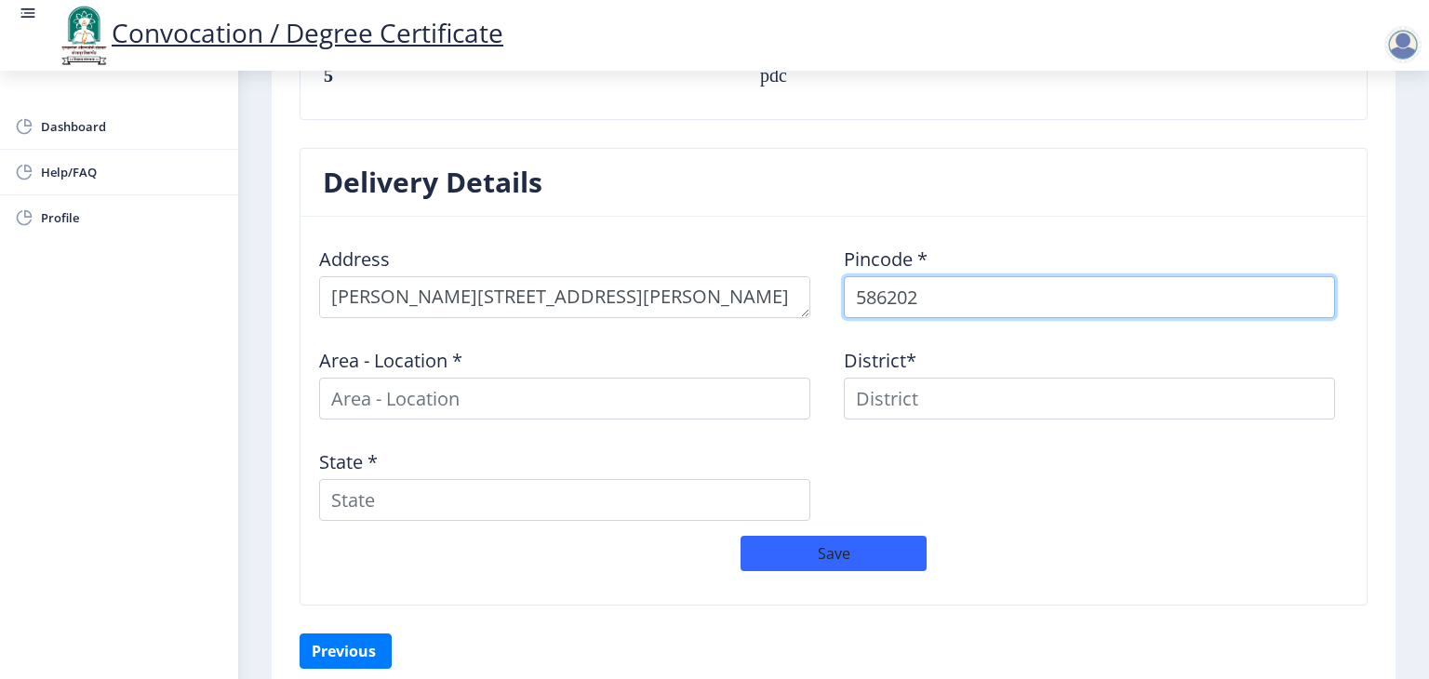
select select
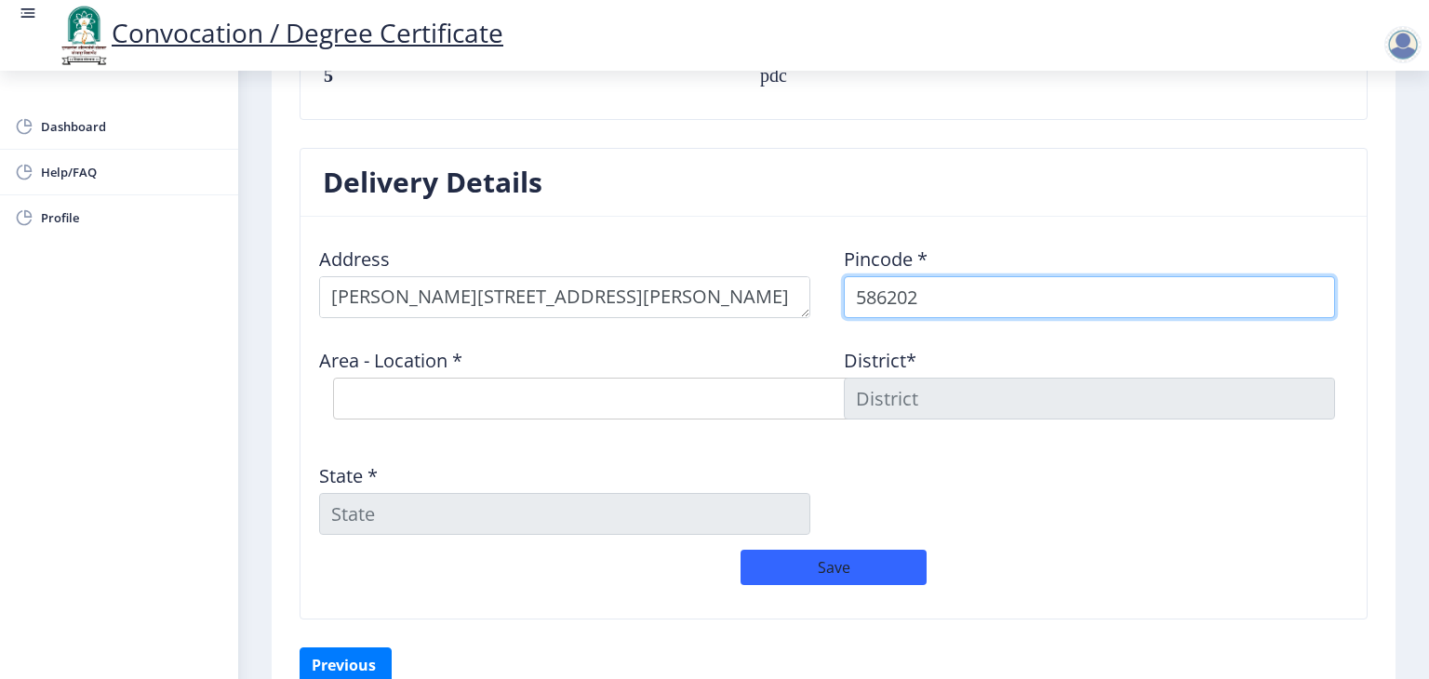
type input "586202"
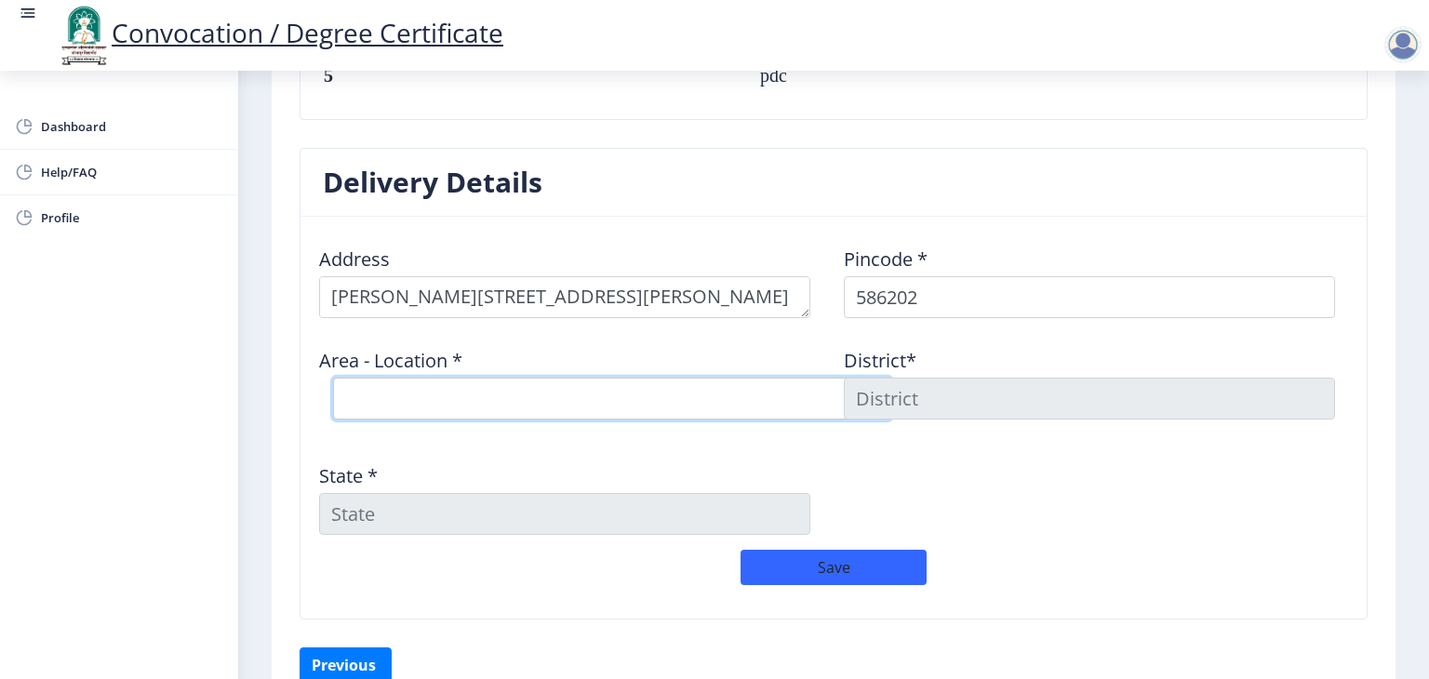
click at [417, 388] on select "Select Area Location Almel S.O [PERSON_NAME] Hikkangutti B.O Huvinhalli [PERSON…" at bounding box center [612, 399] width 558 height 42
select select "1: Object"
click at [333, 378] on select "Select Area Location Almel S.O [PERSON_NAME] Hikkangutti B.O Huvinhalli [PERSON…" at bounding box center [612, 399] width 558 height 42
type input "BIJAPUR(KAR)"
type input "[GEOGRAPHIC_DATA]"
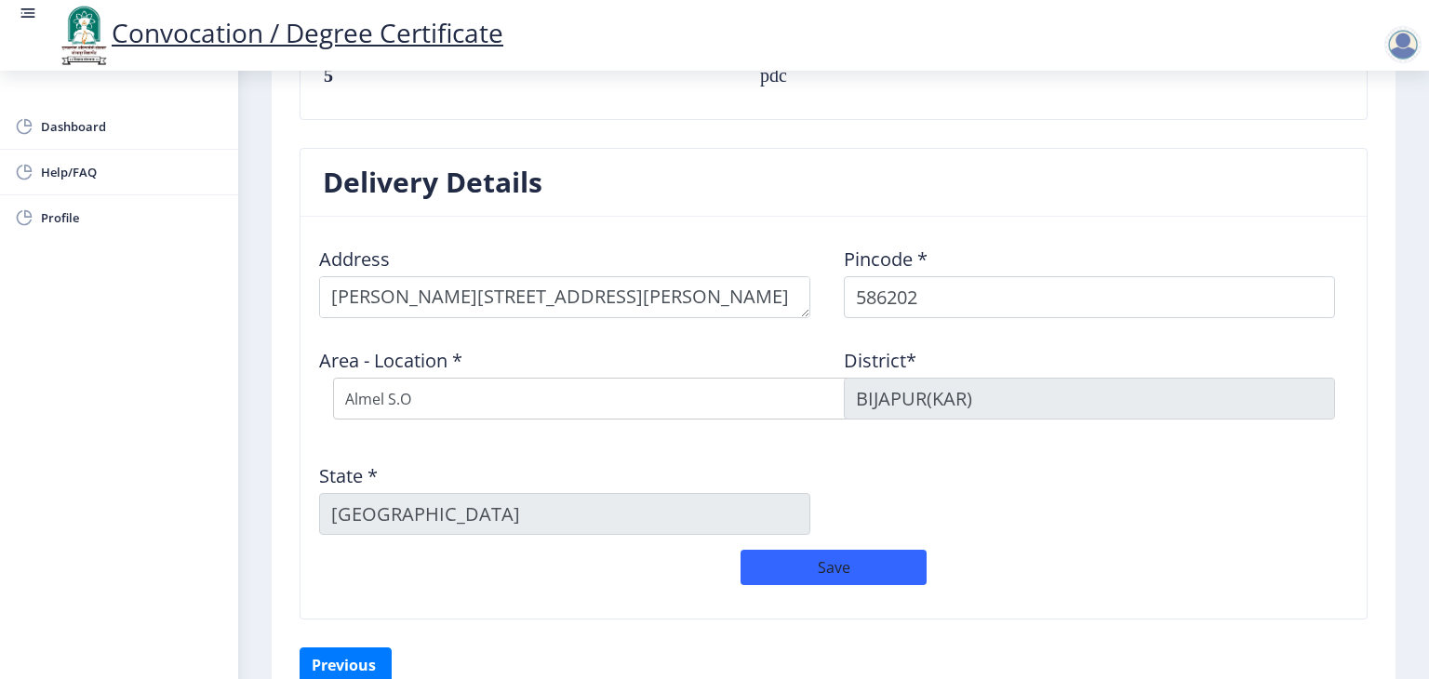
click at [680, 452] on div "State * [GEOGRAPHIC_DATA]" at bounding box center [571, 491] width 525 height 87
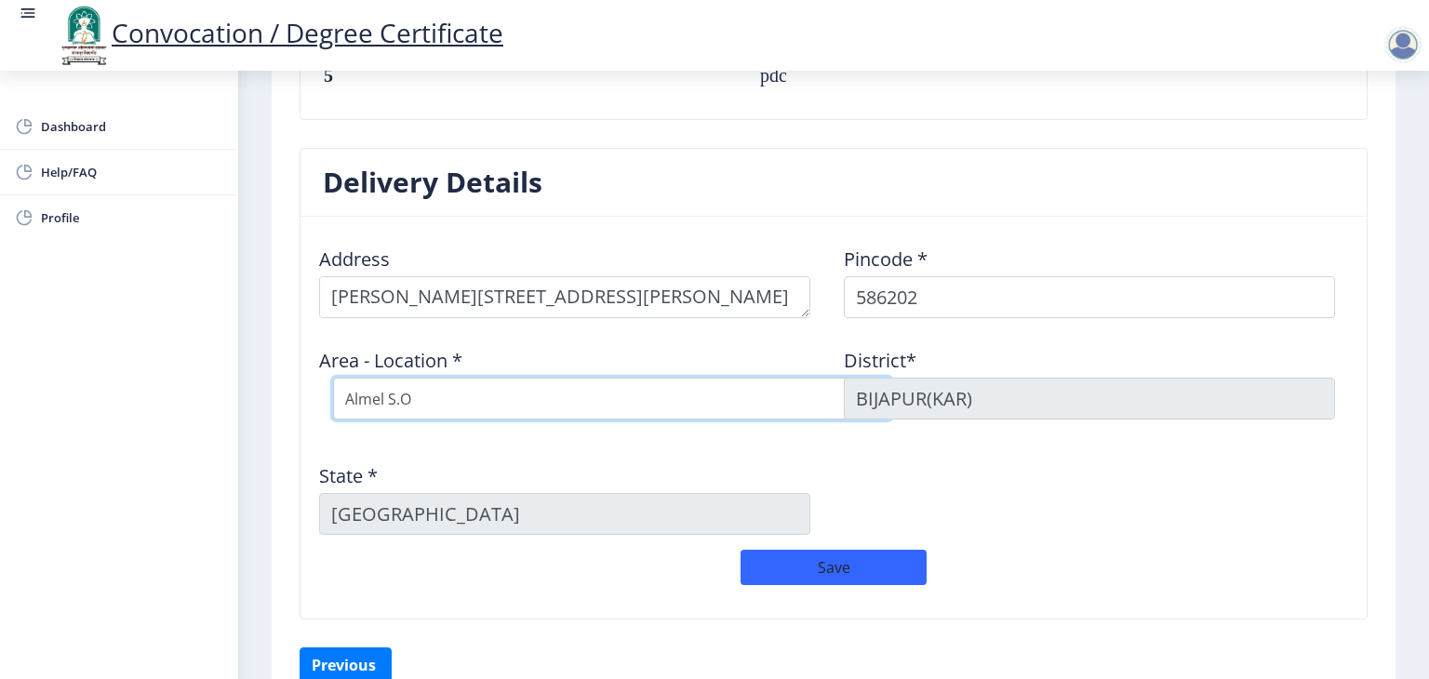
click at [669, 385] on select "Select Area Location Almel S.O [PERSON_NAME] Hikkangutti B.O Huvinhalli [PERSON…" at bounding box center [612, 399] width 558 height 42
click at [333, 378] on select "Select Area Location Almel S.O [PERSON_NAME] Hikkangutti B.O Huvinhalli [PERSON…" at bounding box center [612, 399] width 558 height 42
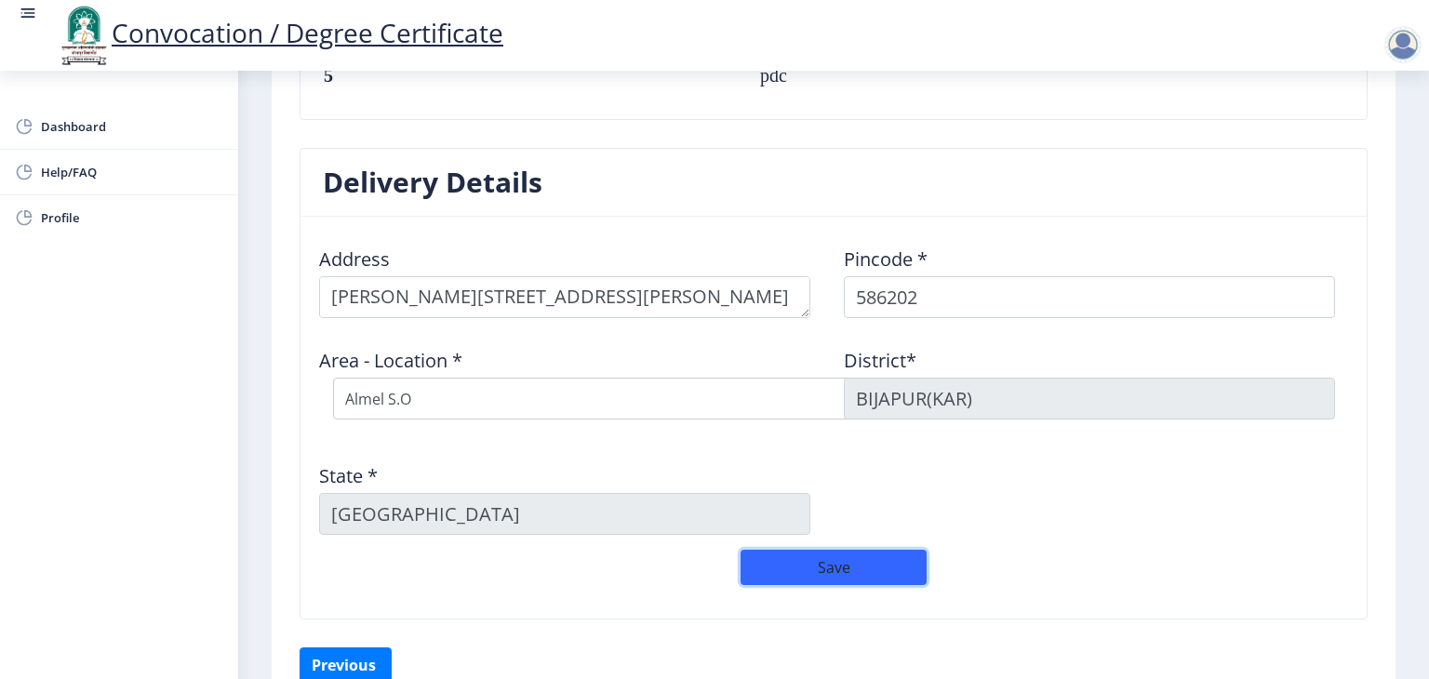
click at [831, 576] on button "Save" at bounding box center [834, 567] width 186 height 35
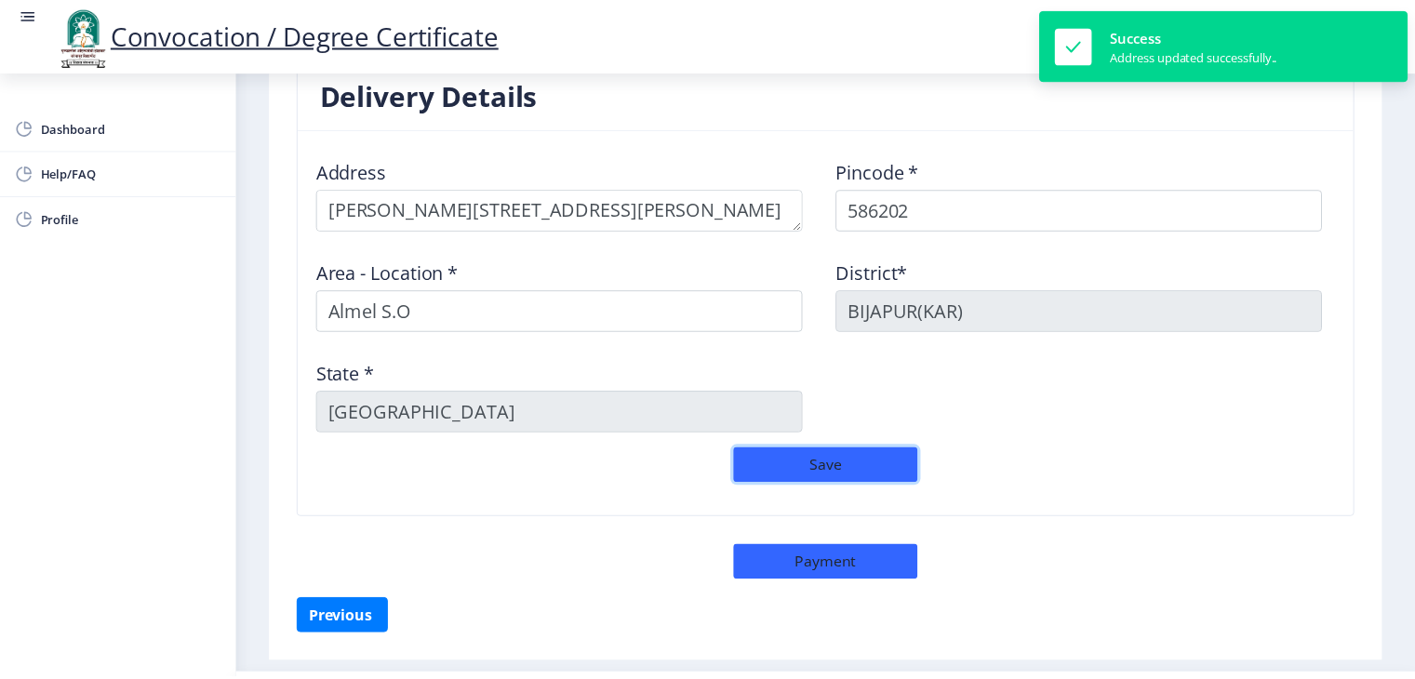
scroll to position [1526, 0]
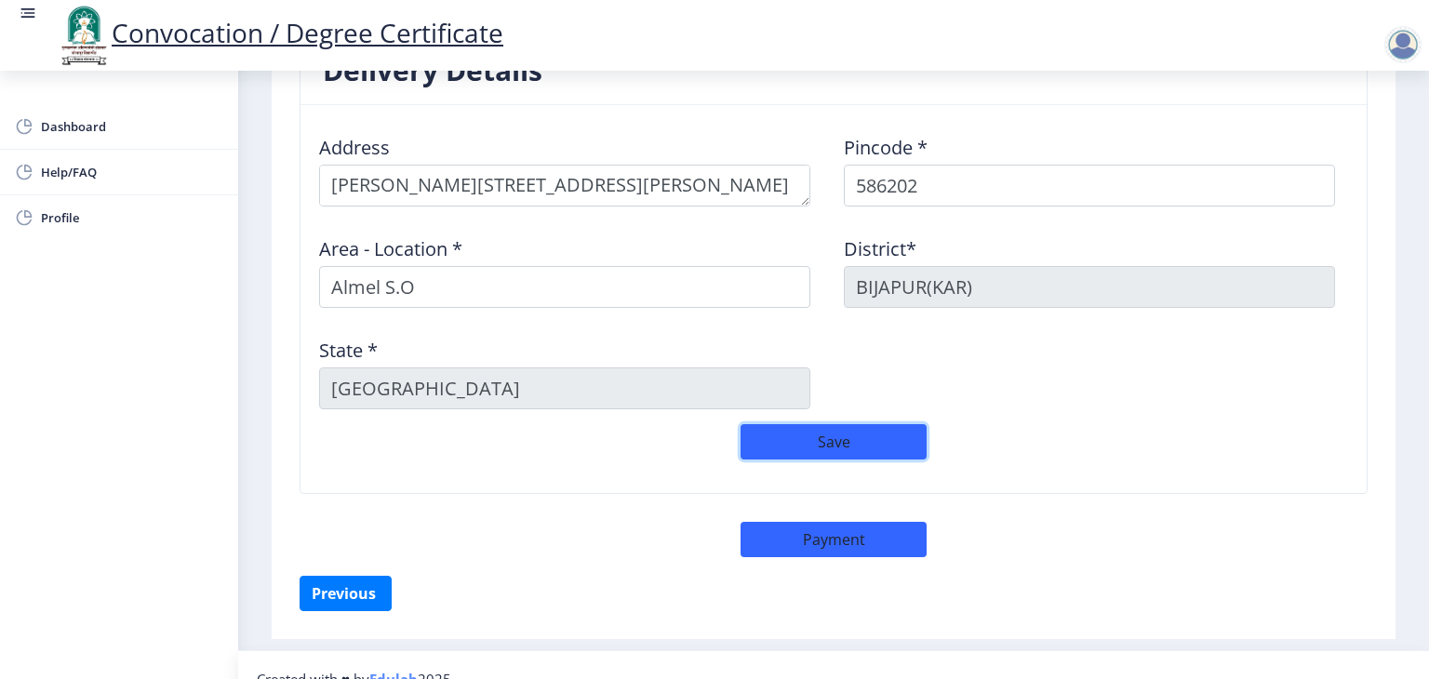
click at [825, 433] on button "Save" at bounding box center [834, 441] width 186 height 35
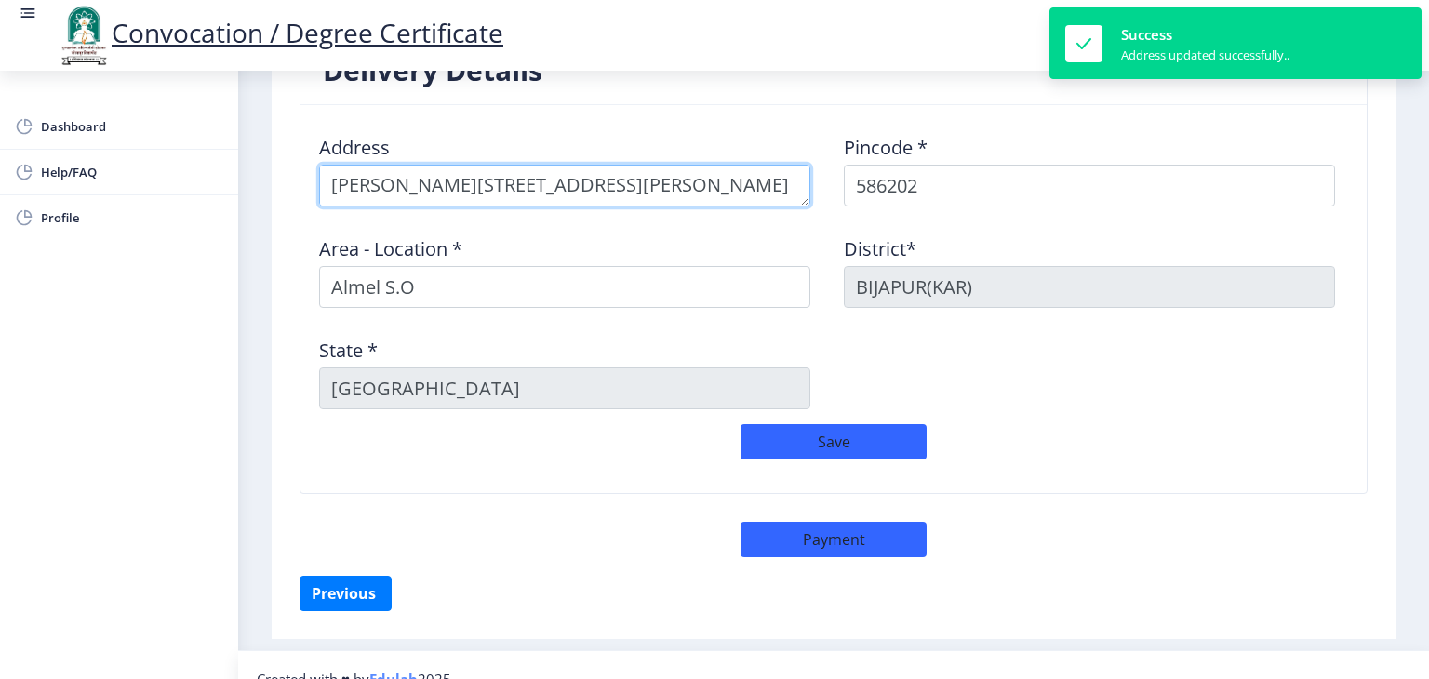
click at [334, 191] on textarea at bounding box center [564, 186] width 491 height 42
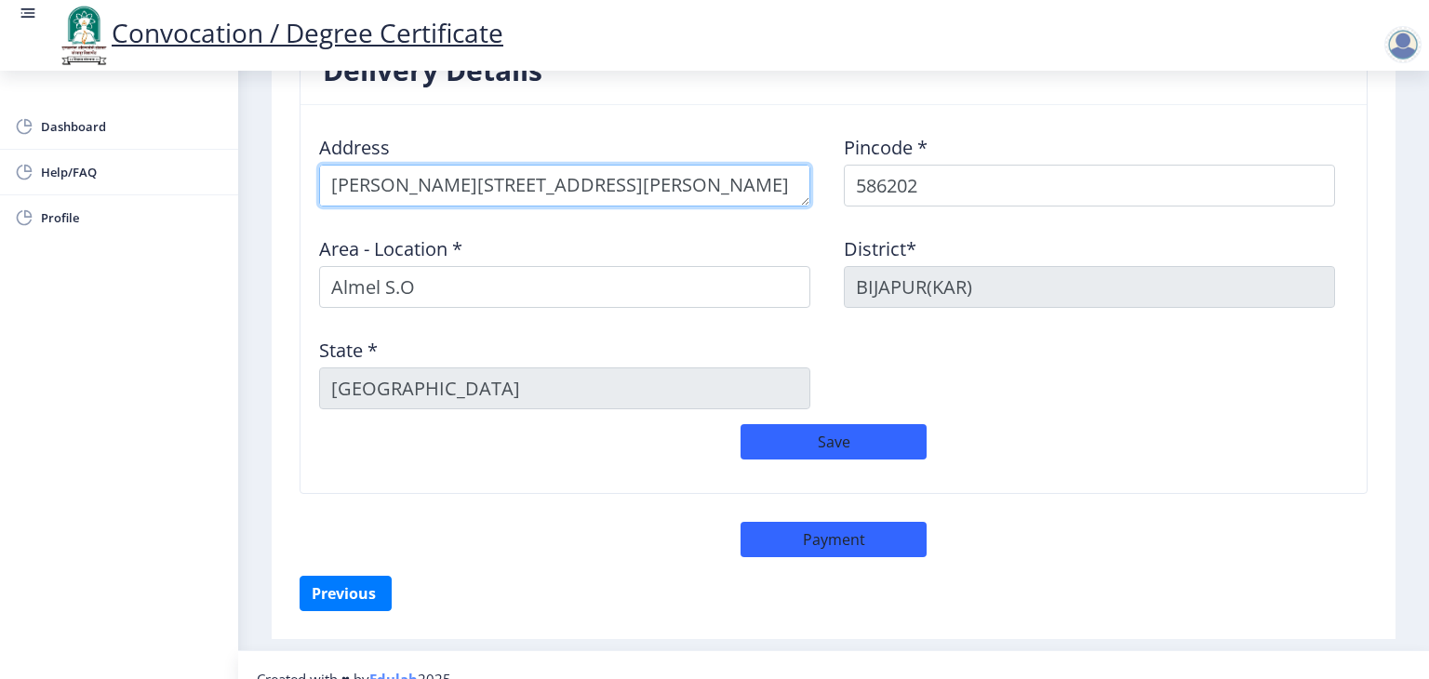
click at [408, 181] on textarea at bounding box center [564, 186] width 491 height 42
type textarea "[PERSON_NAME][STREET_ADDRESS][PERSON_NAME][PERSON_NAME]"
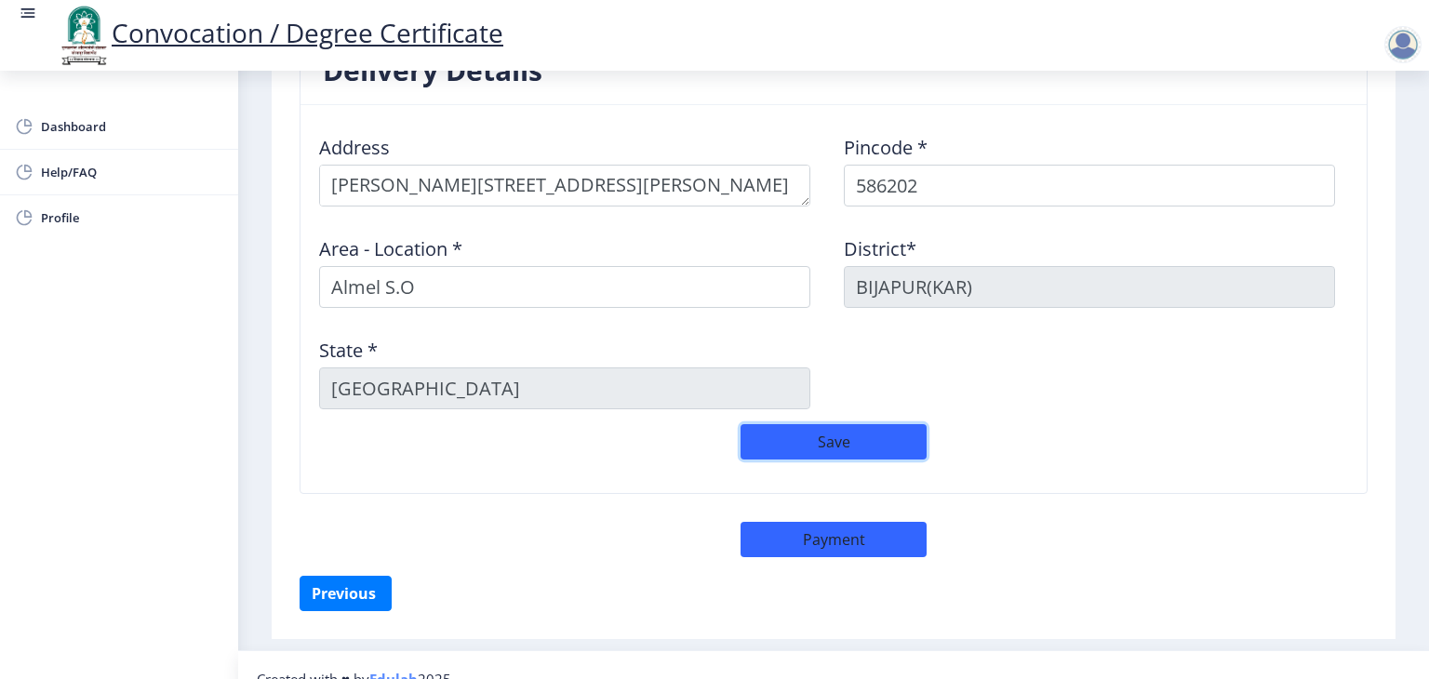
click at [867, 437] on button "Save" at bounding box center [834, 441] width 186 height 35
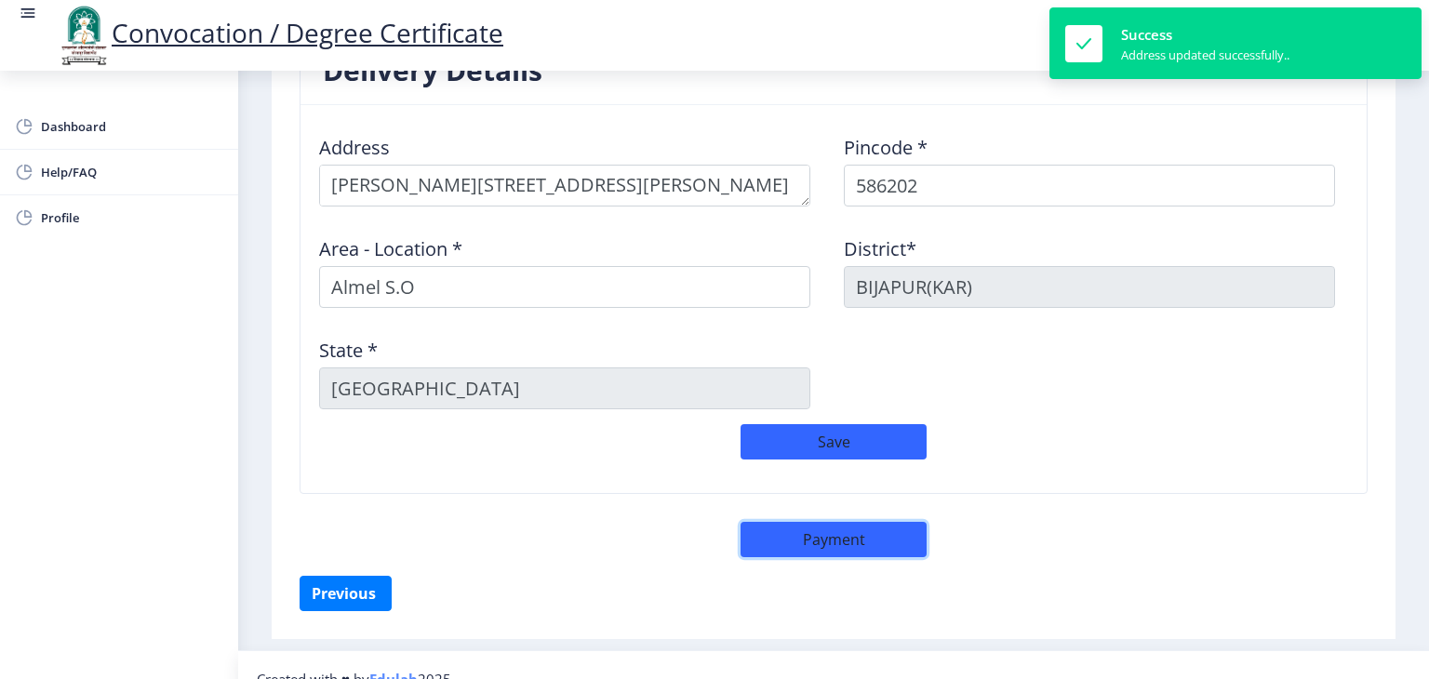
click at [836, 522] on button "Payment" at bounding box center [834, 539] width 186 height 35
select select "sealed"
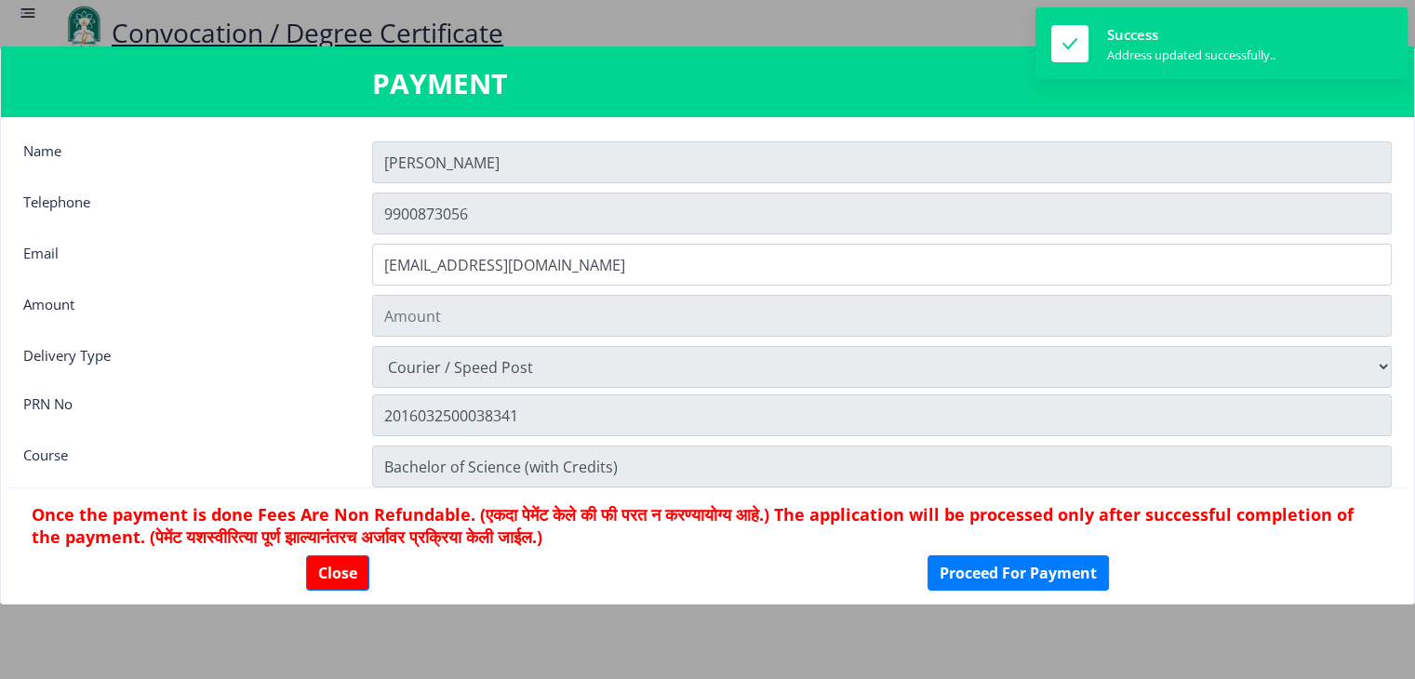
type input "1885"
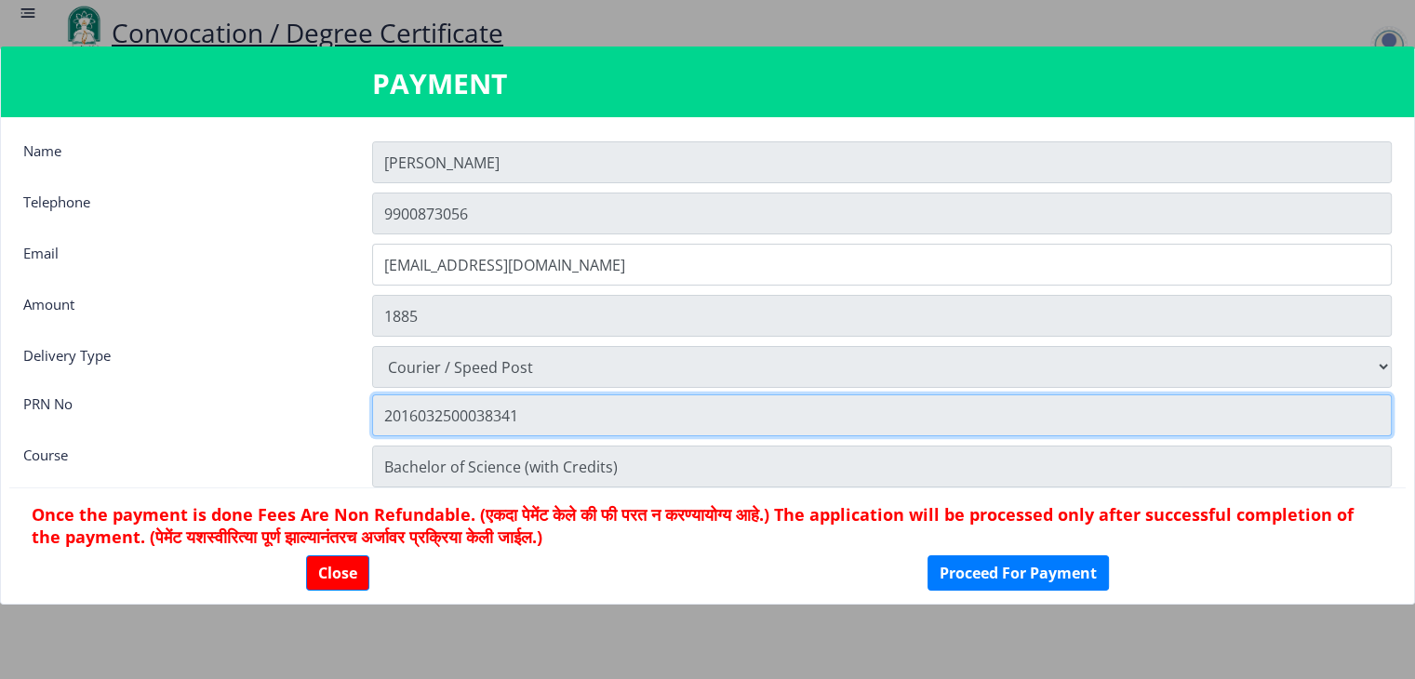
click at [572, 430] on input "2016032500038341" at bounding box center [882, 415] width 1020 height 42
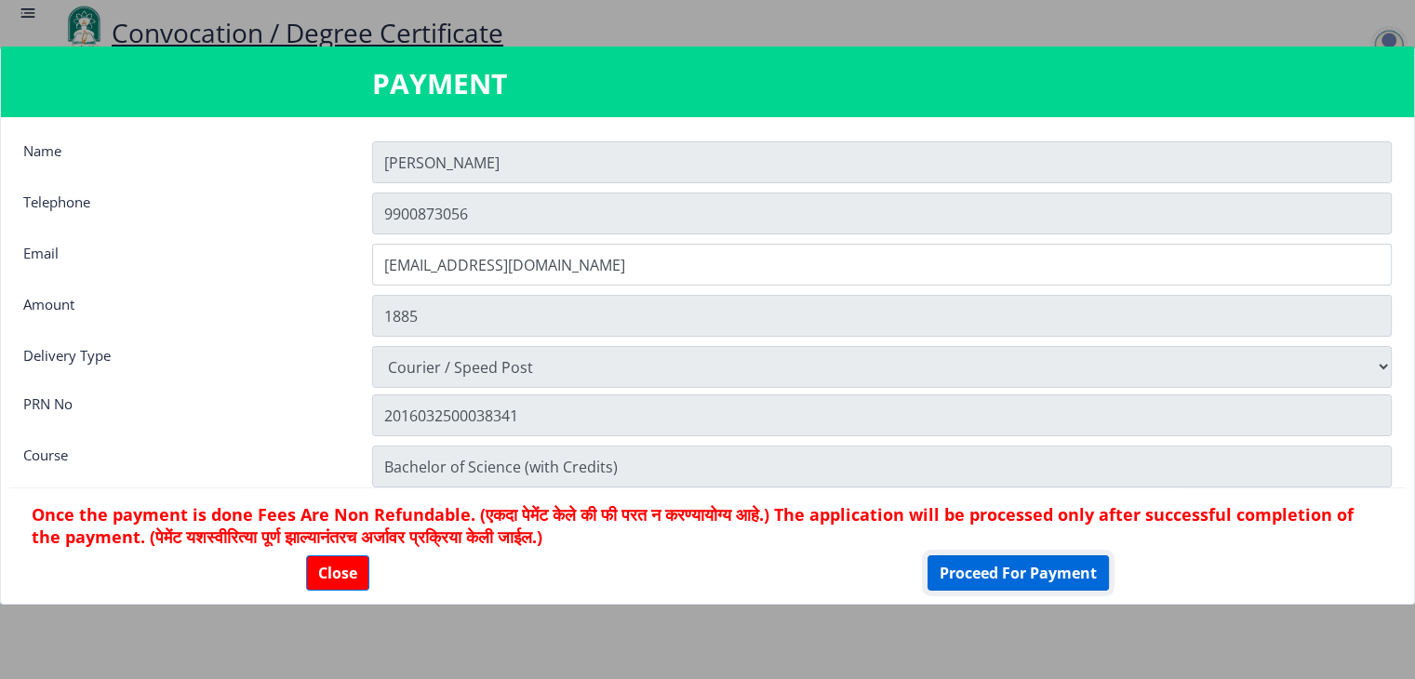
click at [979, 574] on button "Proceed For Payment" at bounding box center [1018, 572] width 181 height 35
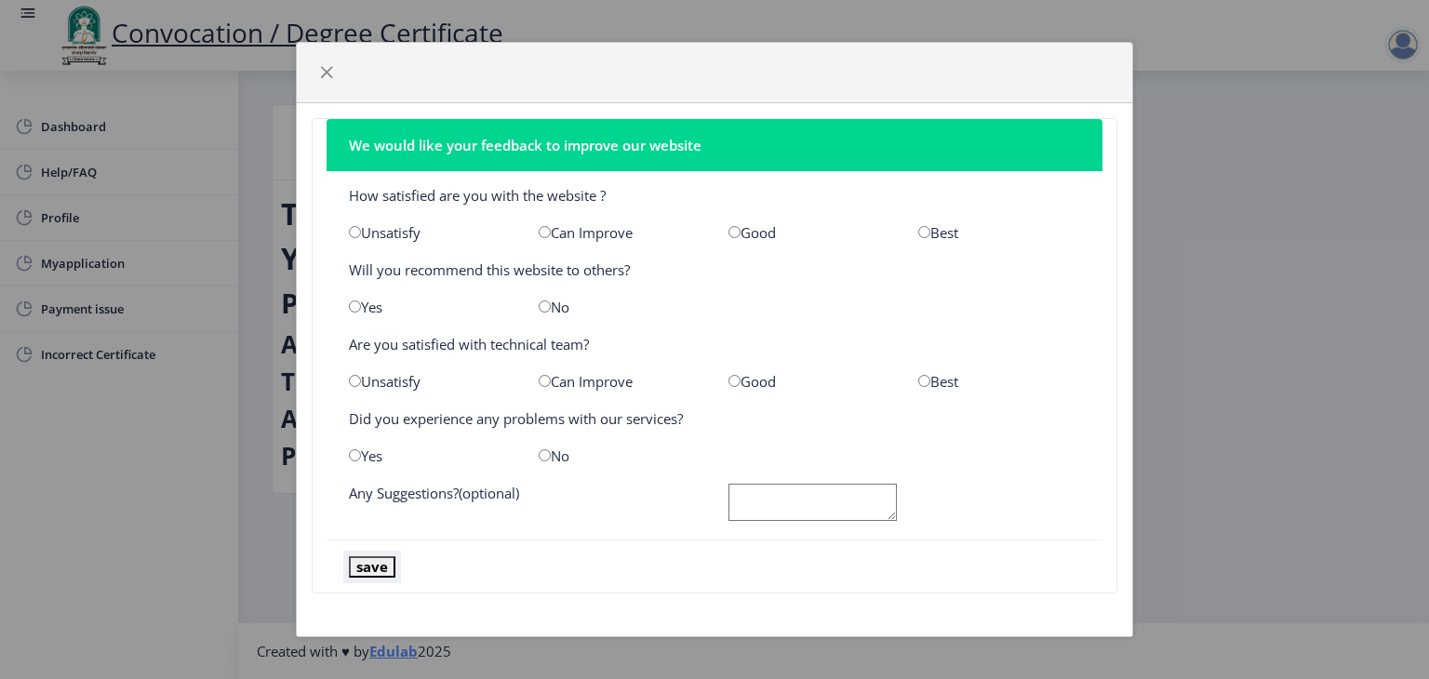
click at [387, 561] on button "save" at bounding box center [372, 566] width 47 height 21
click at [549, 231] on input "radio" at bounding box center [545, 232] width 12 height 12
radio input "true"
click at [740, 234] on input "radio" at bounding box center [735, 232] width 12 height 12
radio input "true"
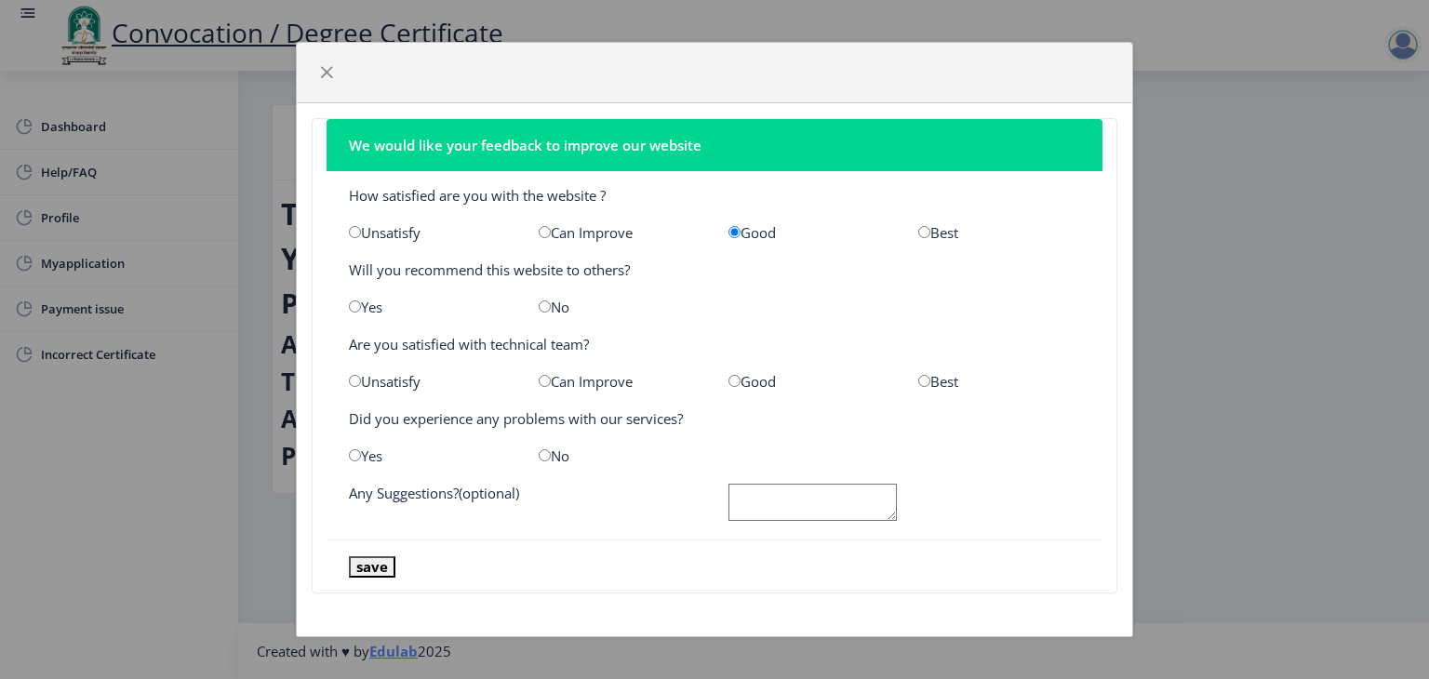
click at [359, 306] on input "radio" at bounding box center [355, 307] width 12 height 12
radio input "true"
click at [733, 378] on input "radio" at bounding box center [735, 381] width 12 height 12
radio input "true"
click at [544, 460] on input "radio" at bounding box center [545, 455] width 12 height 12
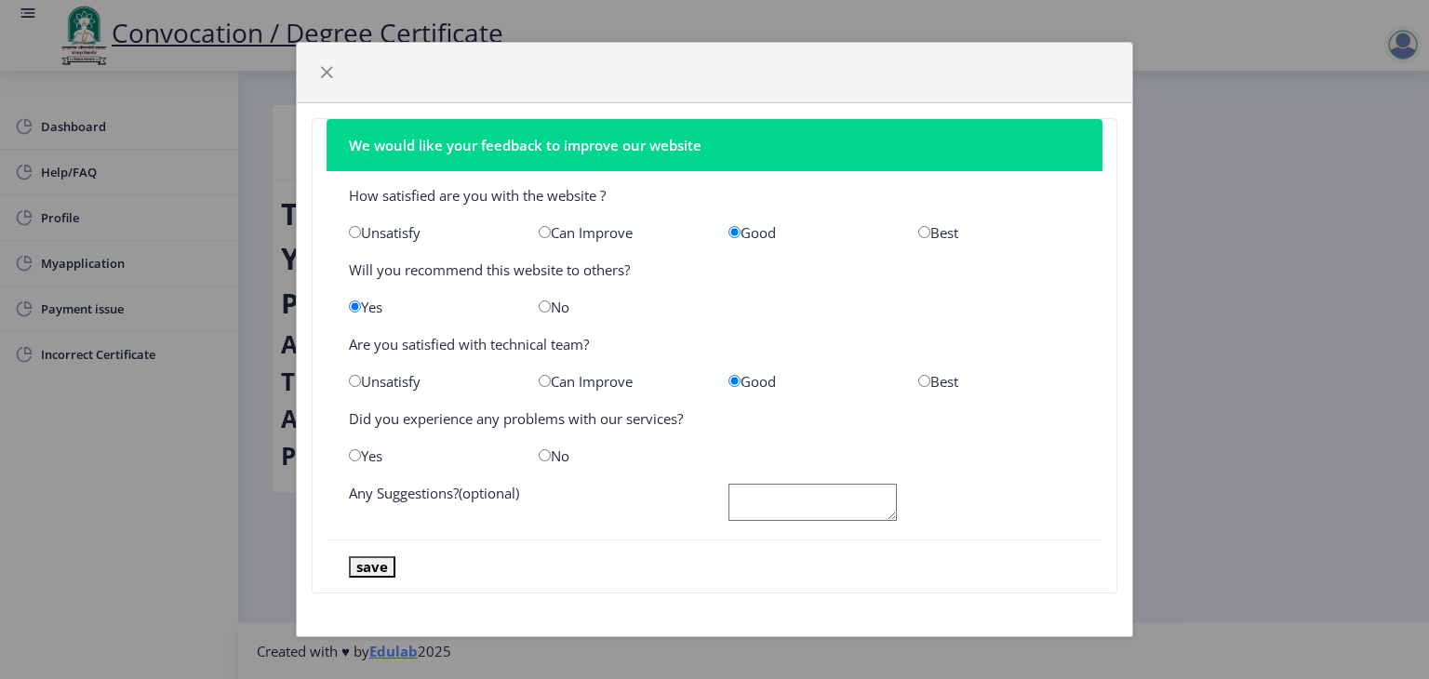
radio input "true"
click at [380, 563] on button "save" at bounding box center [372, 566] width 47 height 21
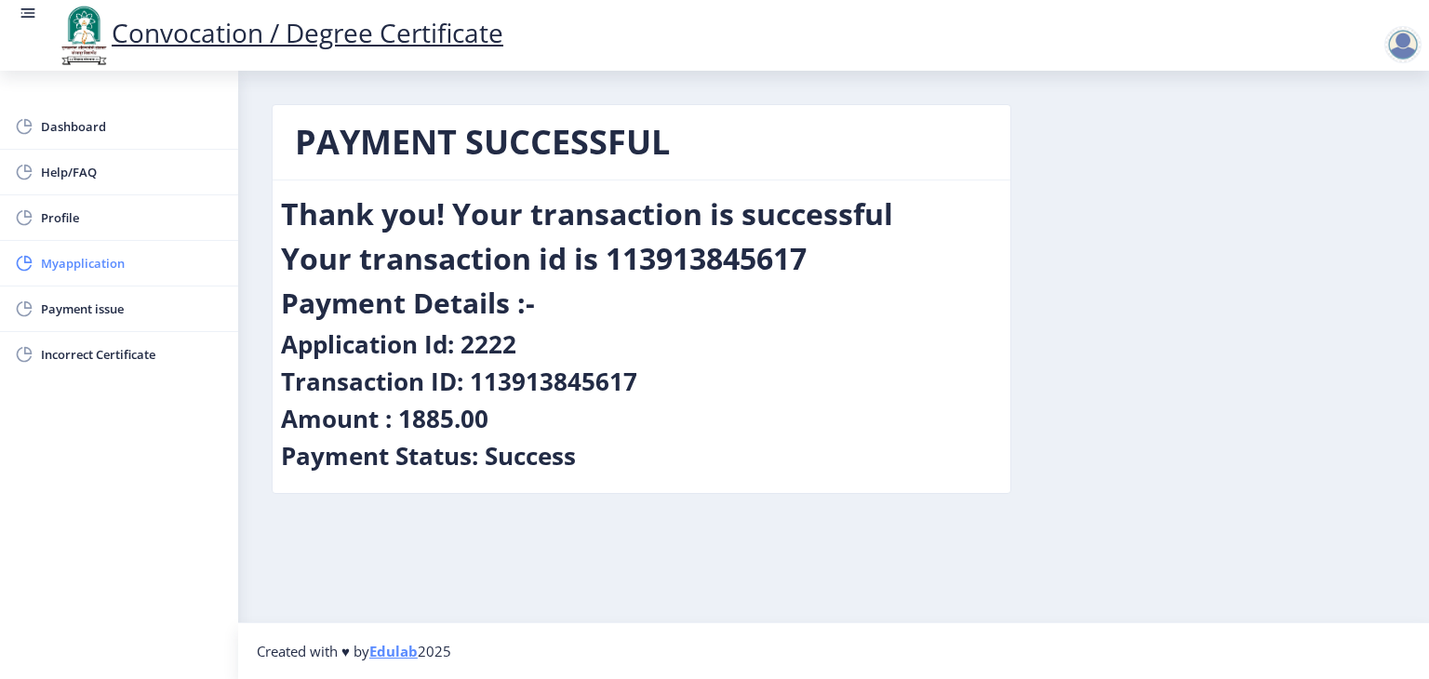
click at [95, 253] on span "Myapplication" at bounding box center [132, 263] width 182 height 22
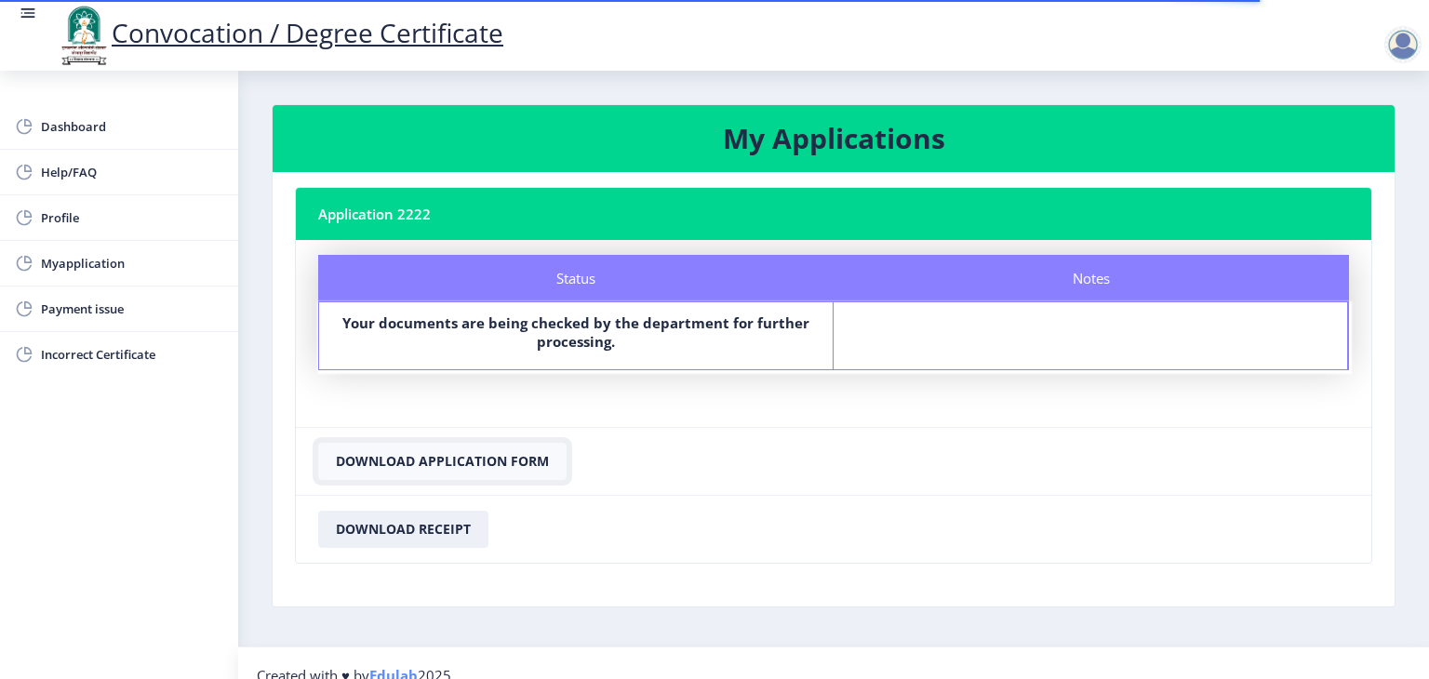
click at [402, 461] on button "Download Application Form" at bounding box center [442, 461] width 248 height 37
click at [414, 541] on button "Download Receipt" at bounding box center [403, 529] width 170 height 37
